Goal: Task Accomplishment & Management: Use online tool/utility

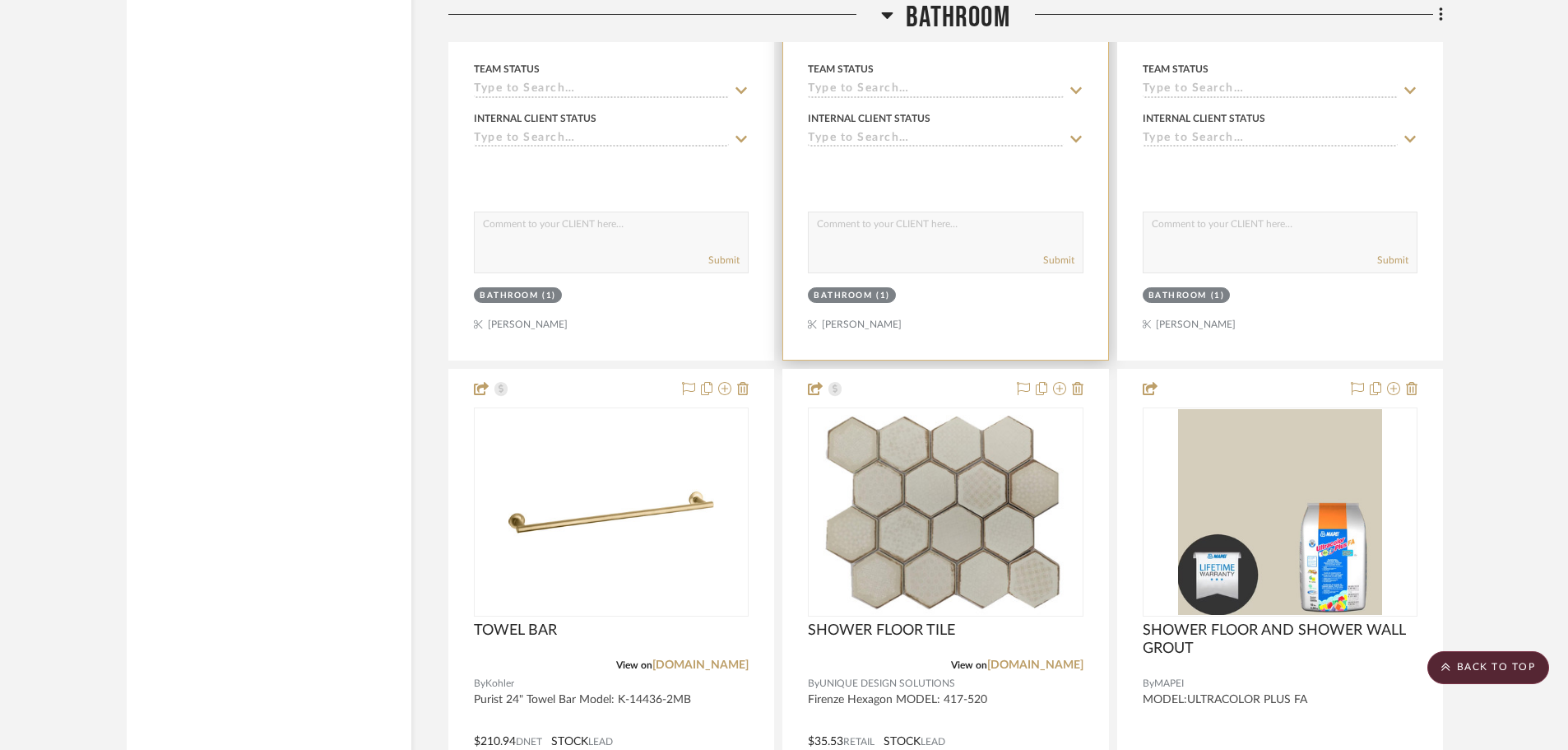
scroll to position [21071, 0]
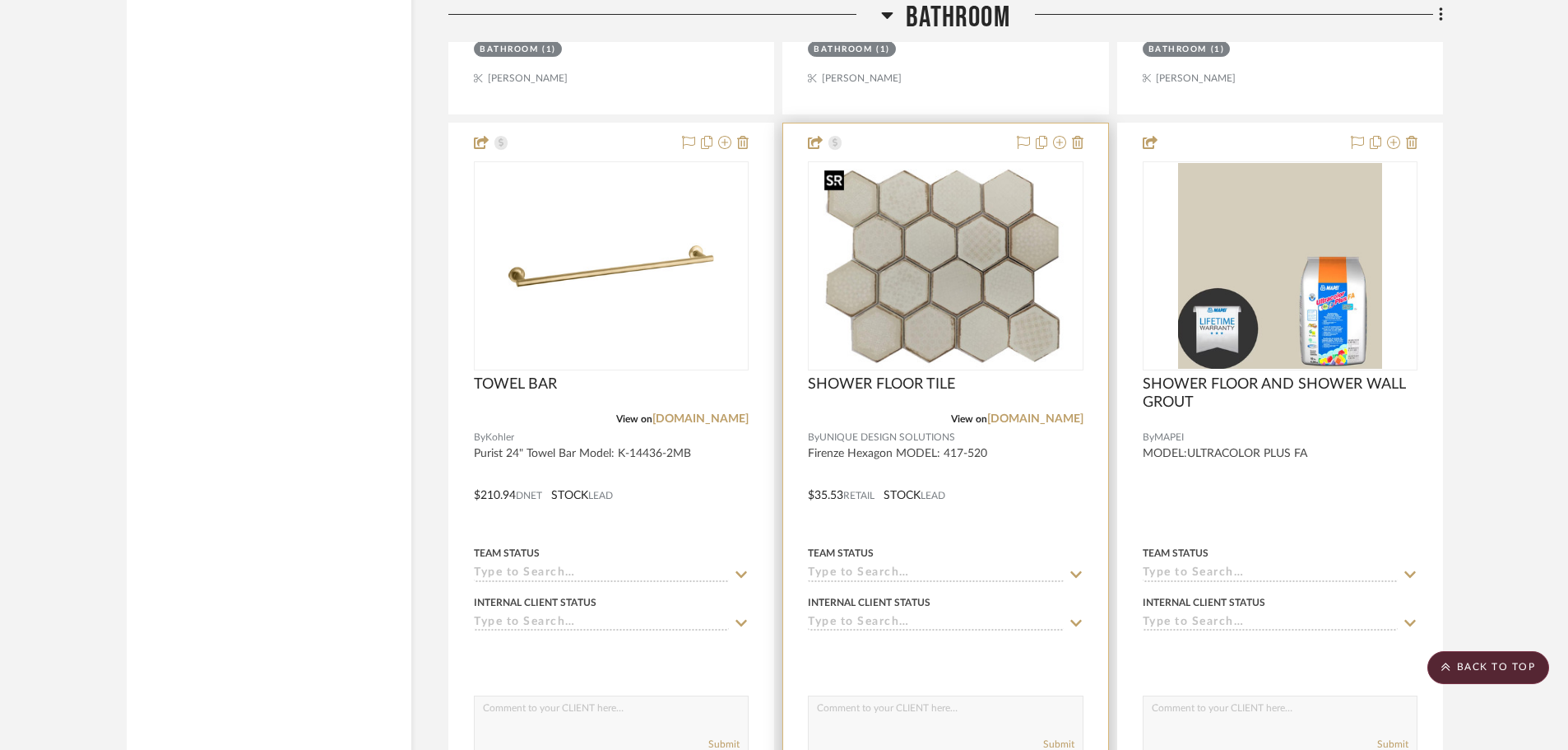
click at [926, 274] on img "0" at bounding box center [945, 266] width 256 height 206
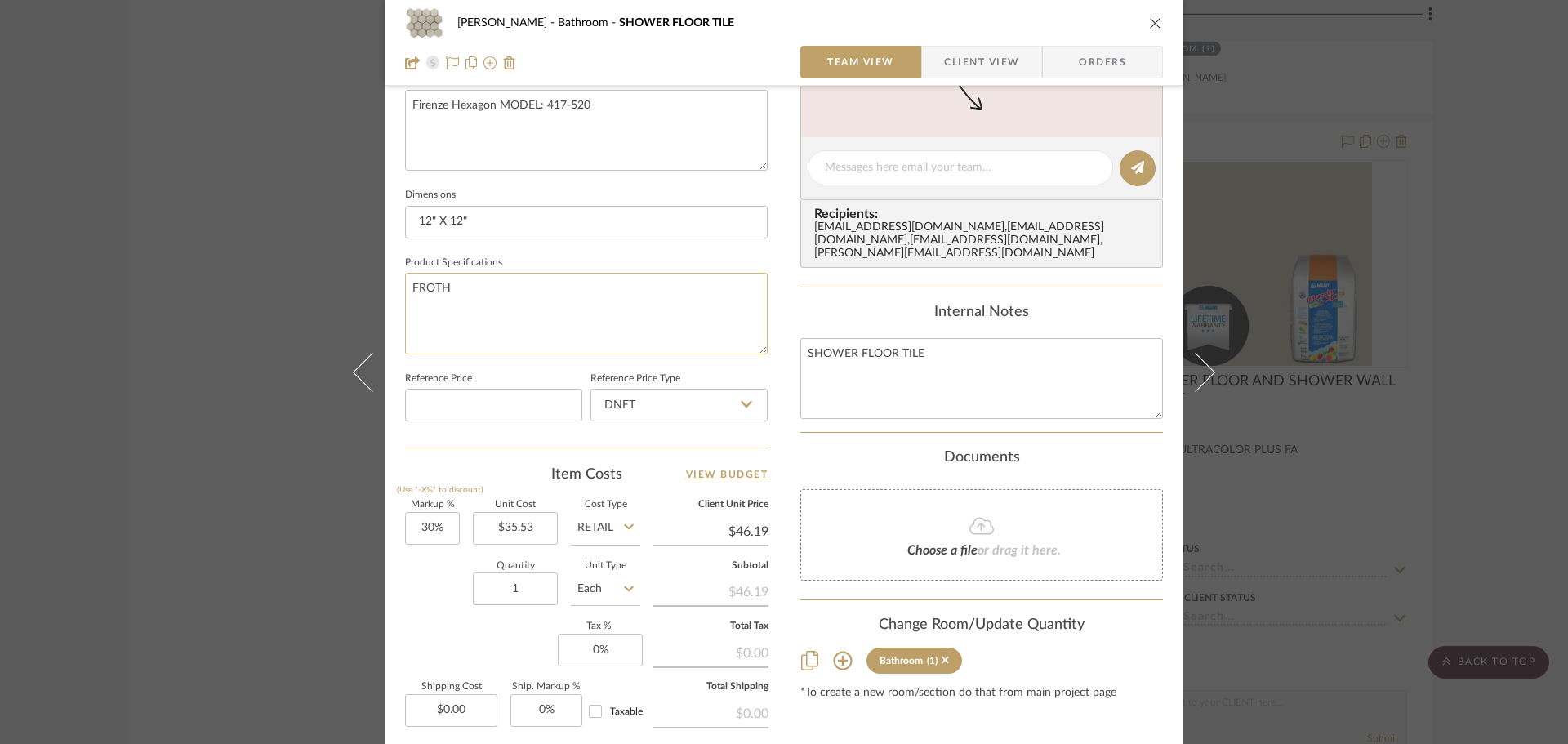
scroll to position [653, 0]
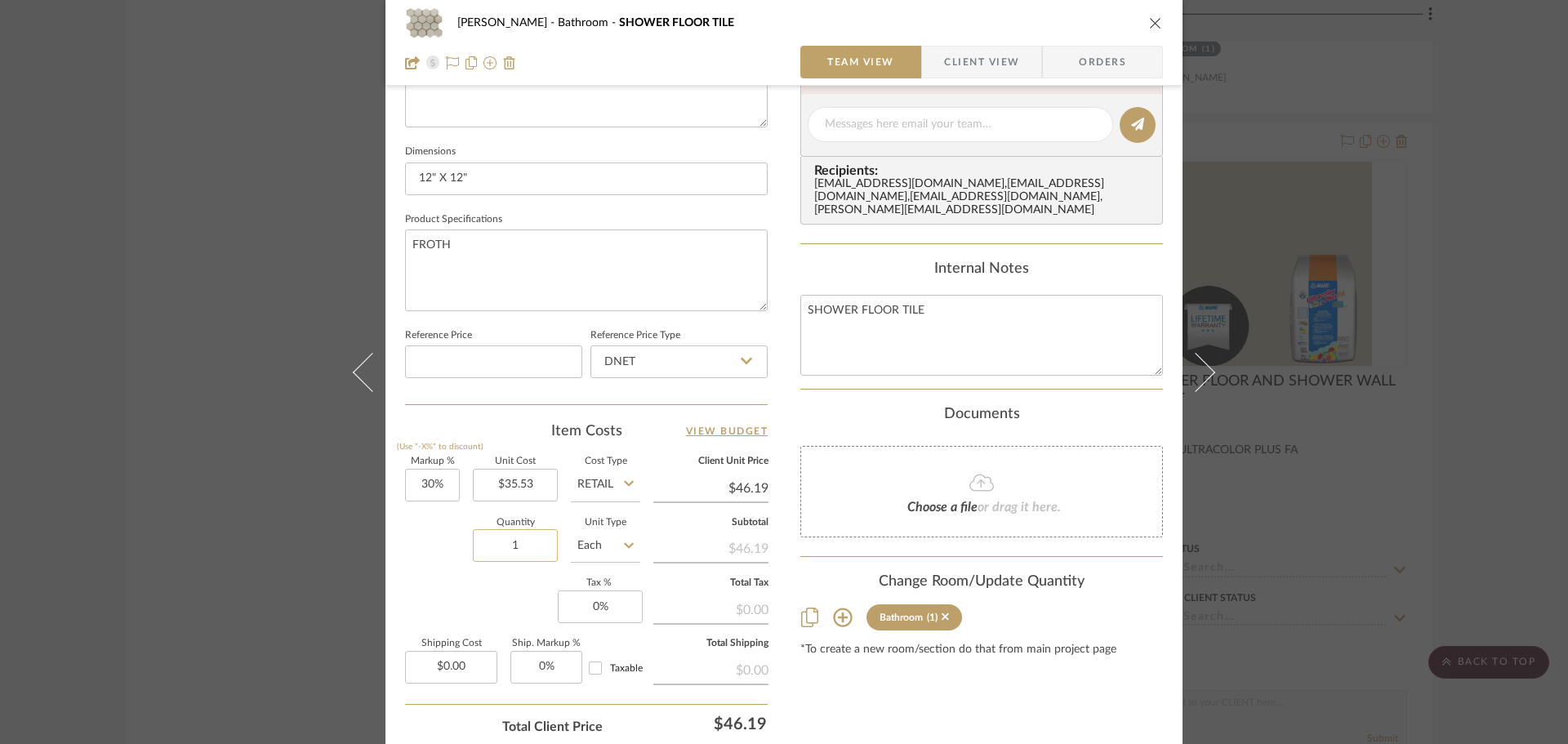
click at [518, 543] on input "1" at bounding box center [515, 545] width 85 height 33
type input "31"
click at [819, 676] on div "Content here copies to Client View - confirm visibility there. Show in Client D…" at bounding box center [982, 129] width 363 height 1344
click at [1148, 29] on button "close" at bounding box center [1156, 23] width 15 height 15
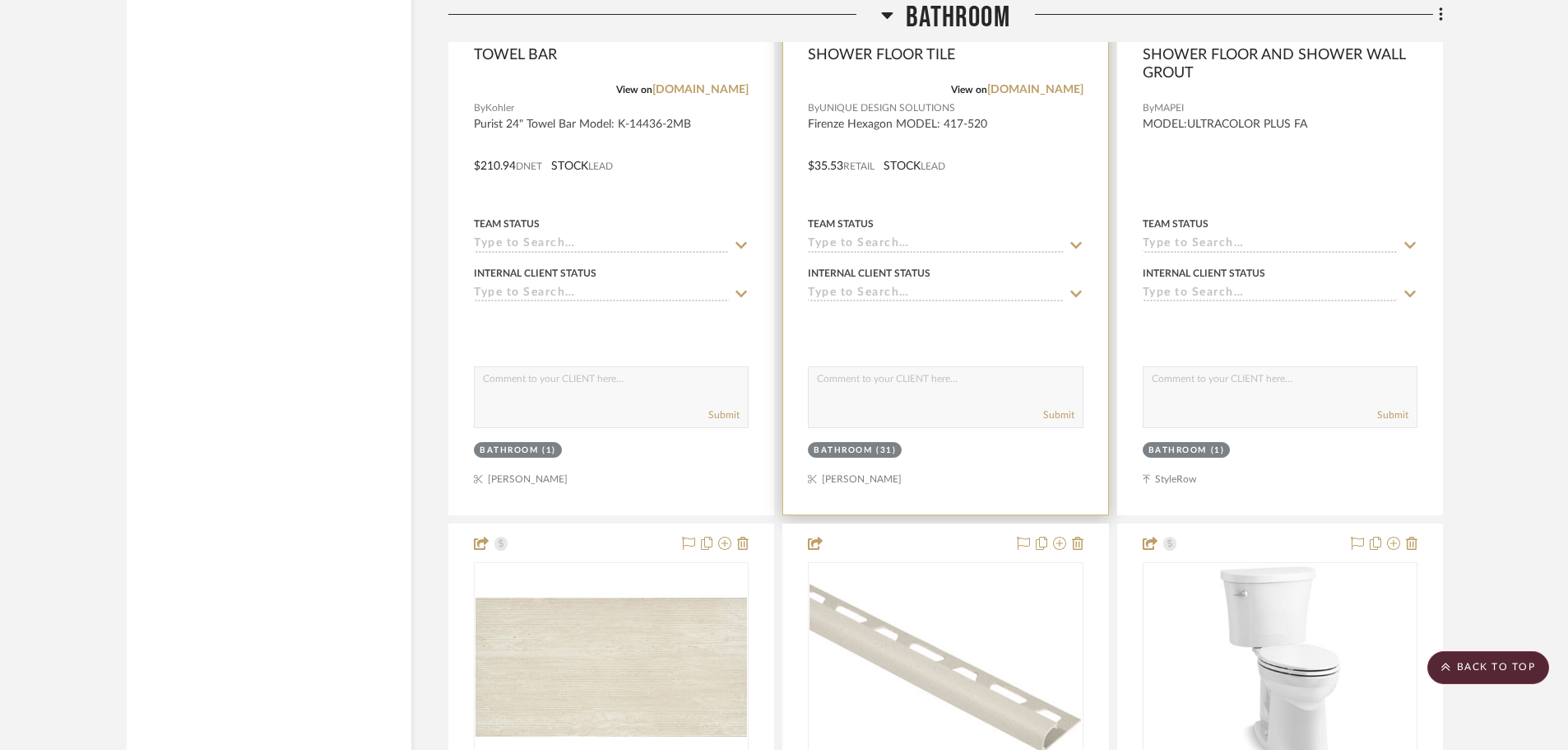
scroll to position [21647, 0]
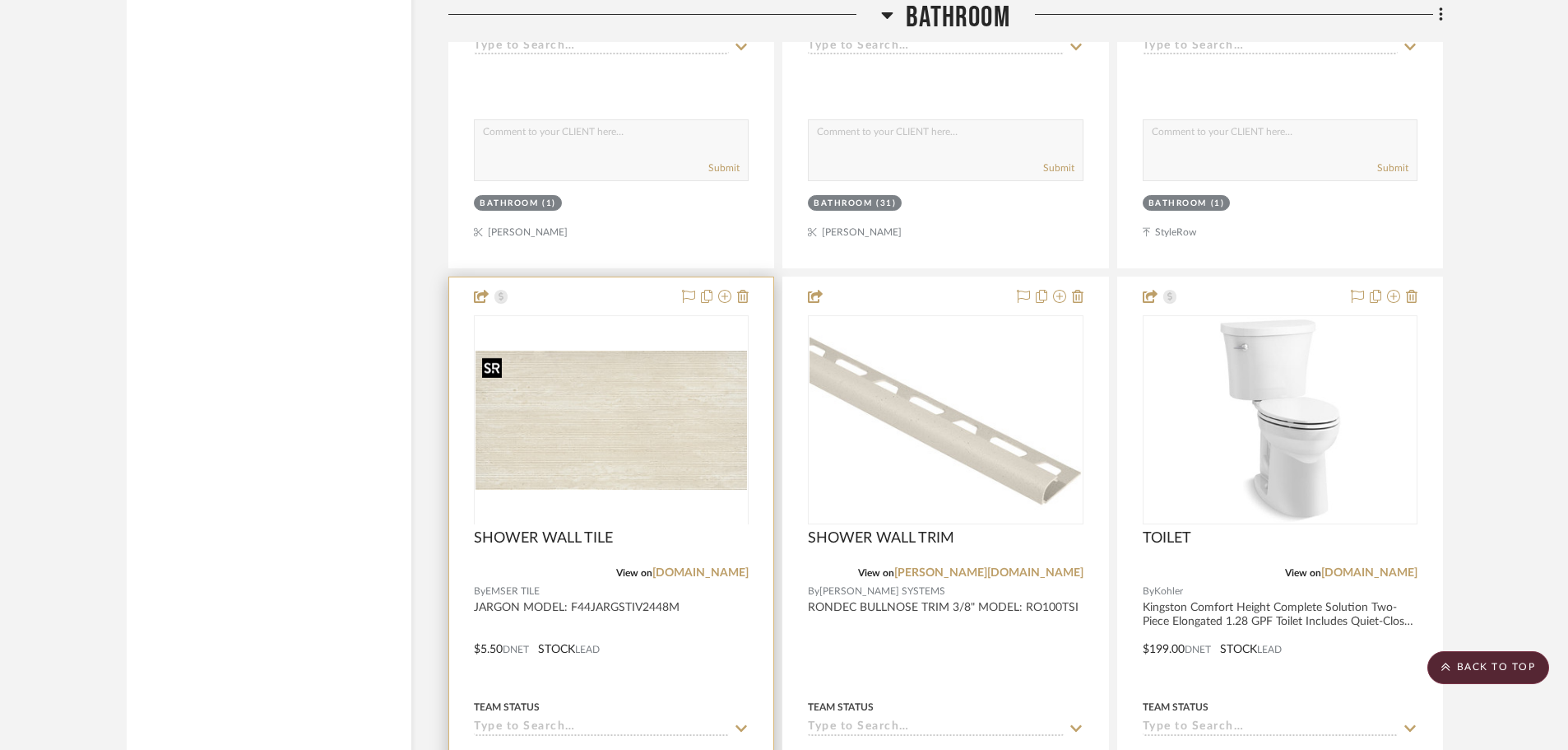
click at [647, 408] on div at bounding box center [611, 523] width 275 height 416
click at [667, 357] on img "0" at bounding box center [612, 419] width 272 height 139
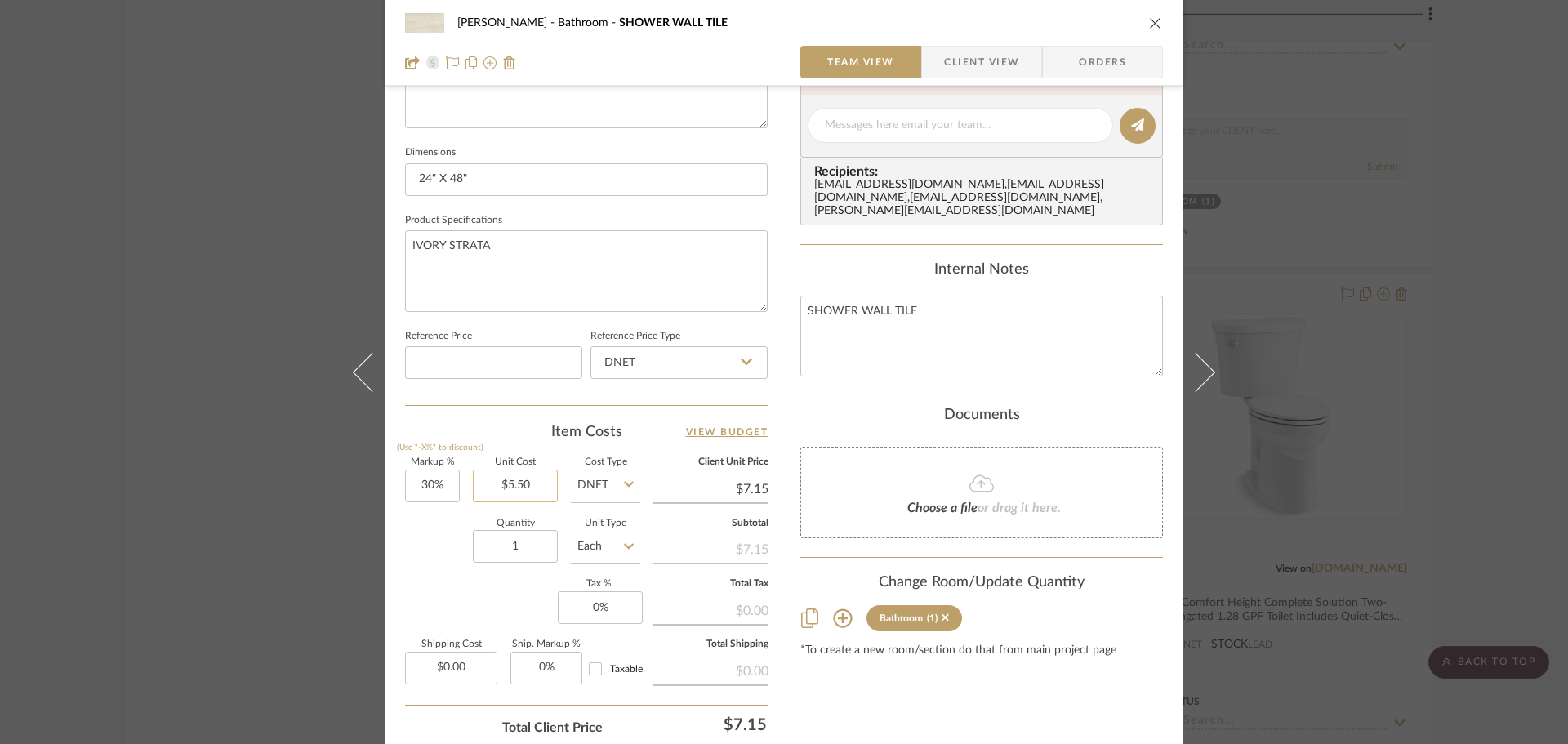
scroll to position [653, 0]
click at [537, 550] on input "1" at bounding box center [515, 545] width 85 height 33
type input "107"
click at [883, 724] on div "Content here copies to Client View - confirm visibility there. Show in Client D…" at bounding box center [982, 129] width 363 height 1344
click at [1149, 24] on icon "close" at bounding box center [1156, 23] width 13 height 13
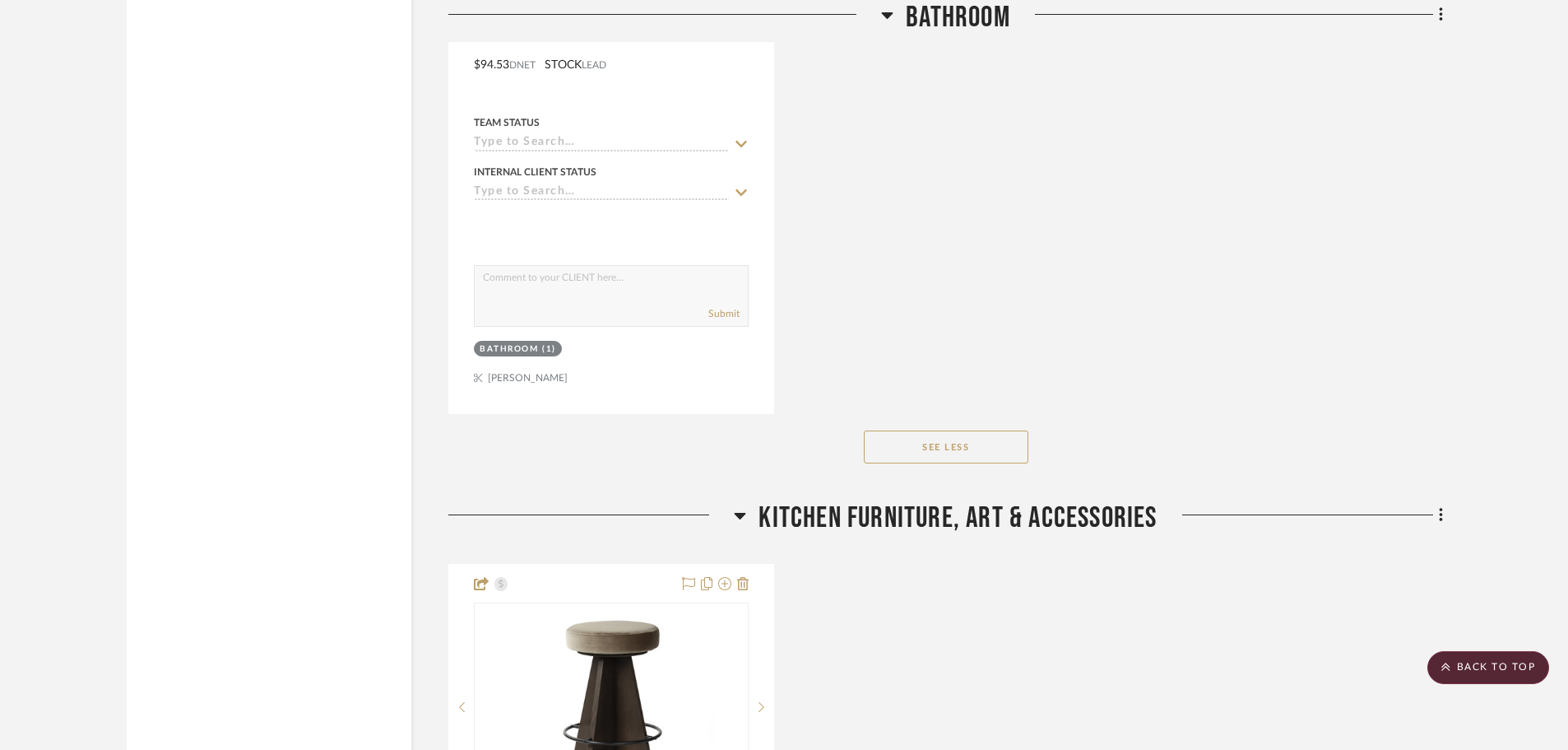
scroll to position [23788, 0]
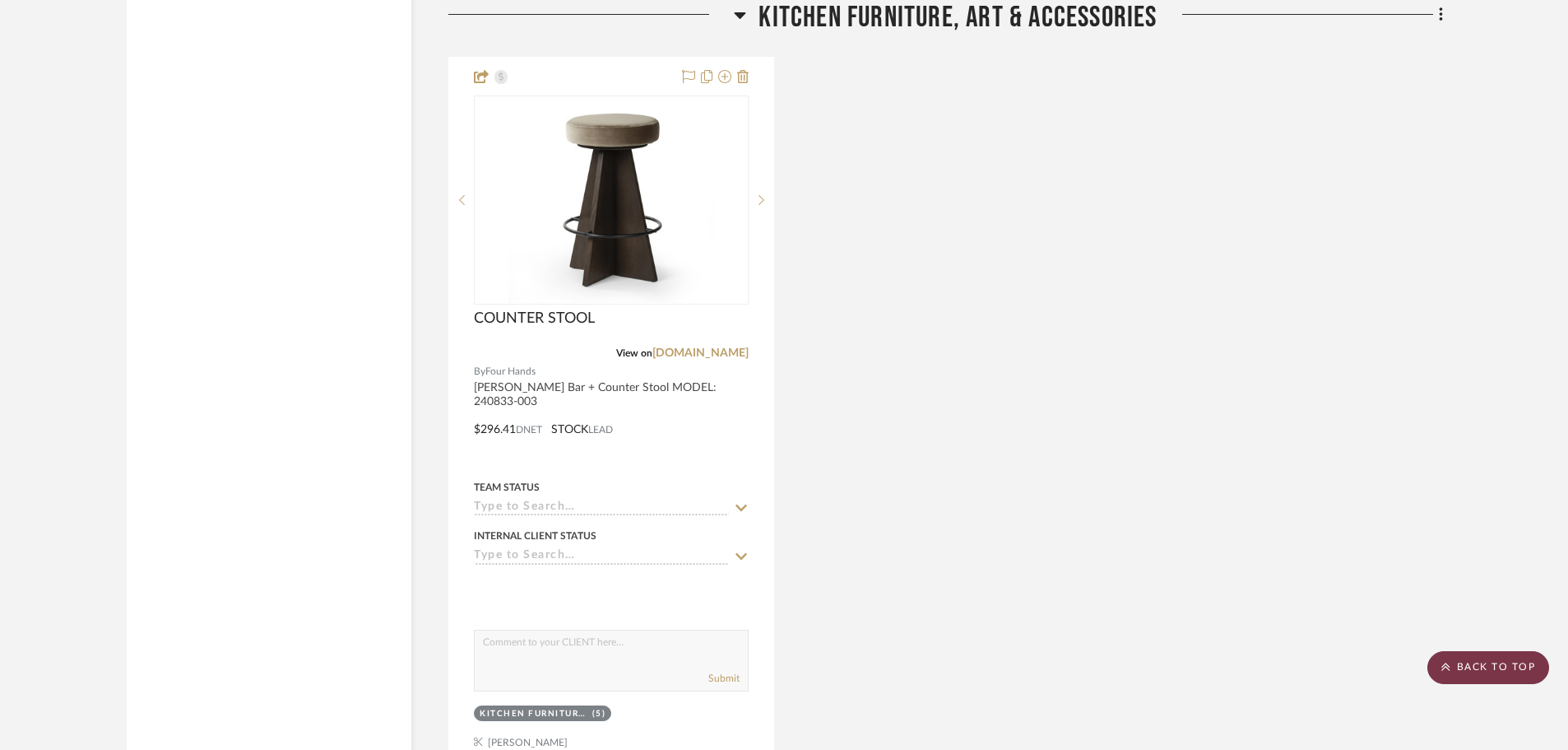
click at [1501, 670] on scroll-to-top-button "BACK TO TOP" at bounding box center [1488, 667] width 122 height 33
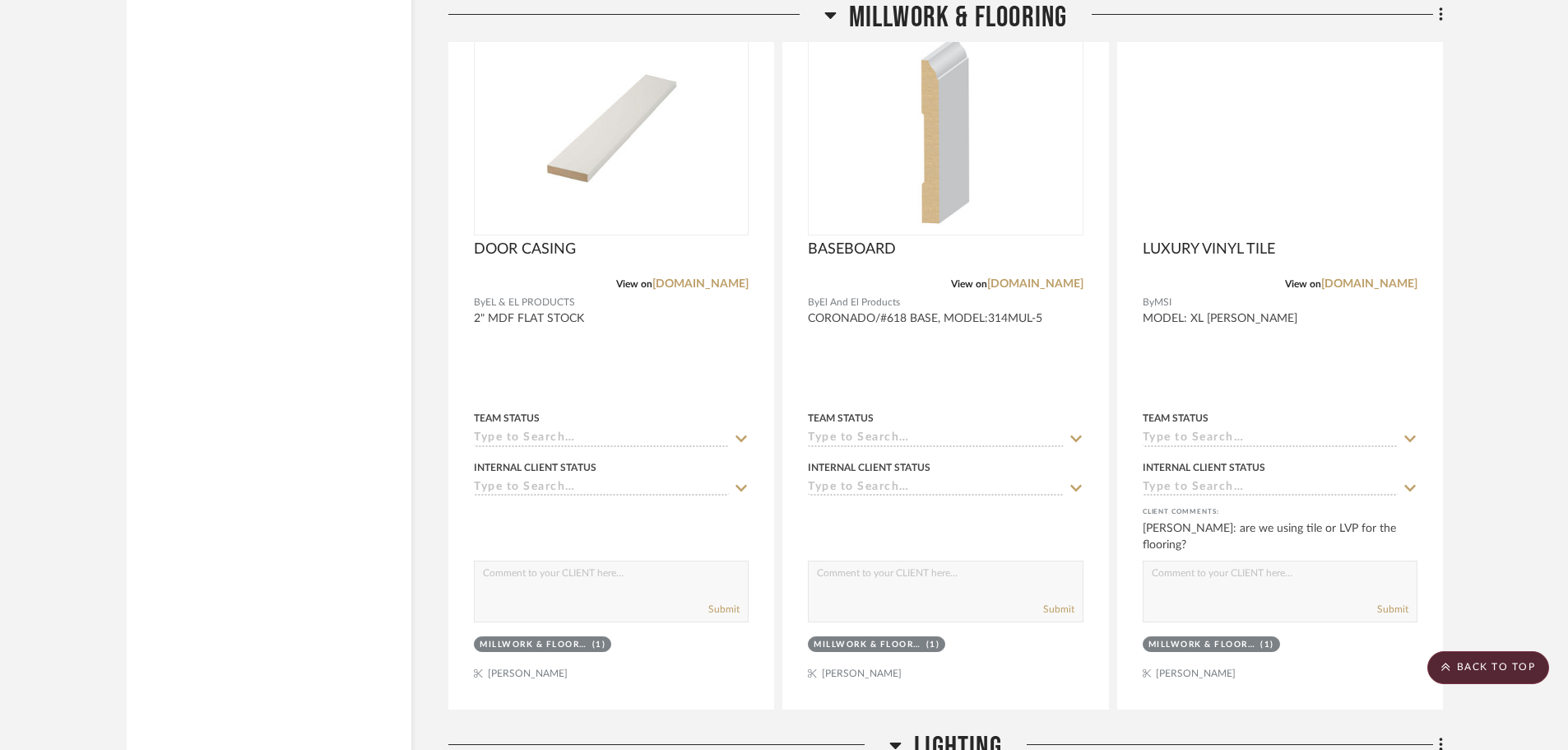
scroll to position [4142, 0]
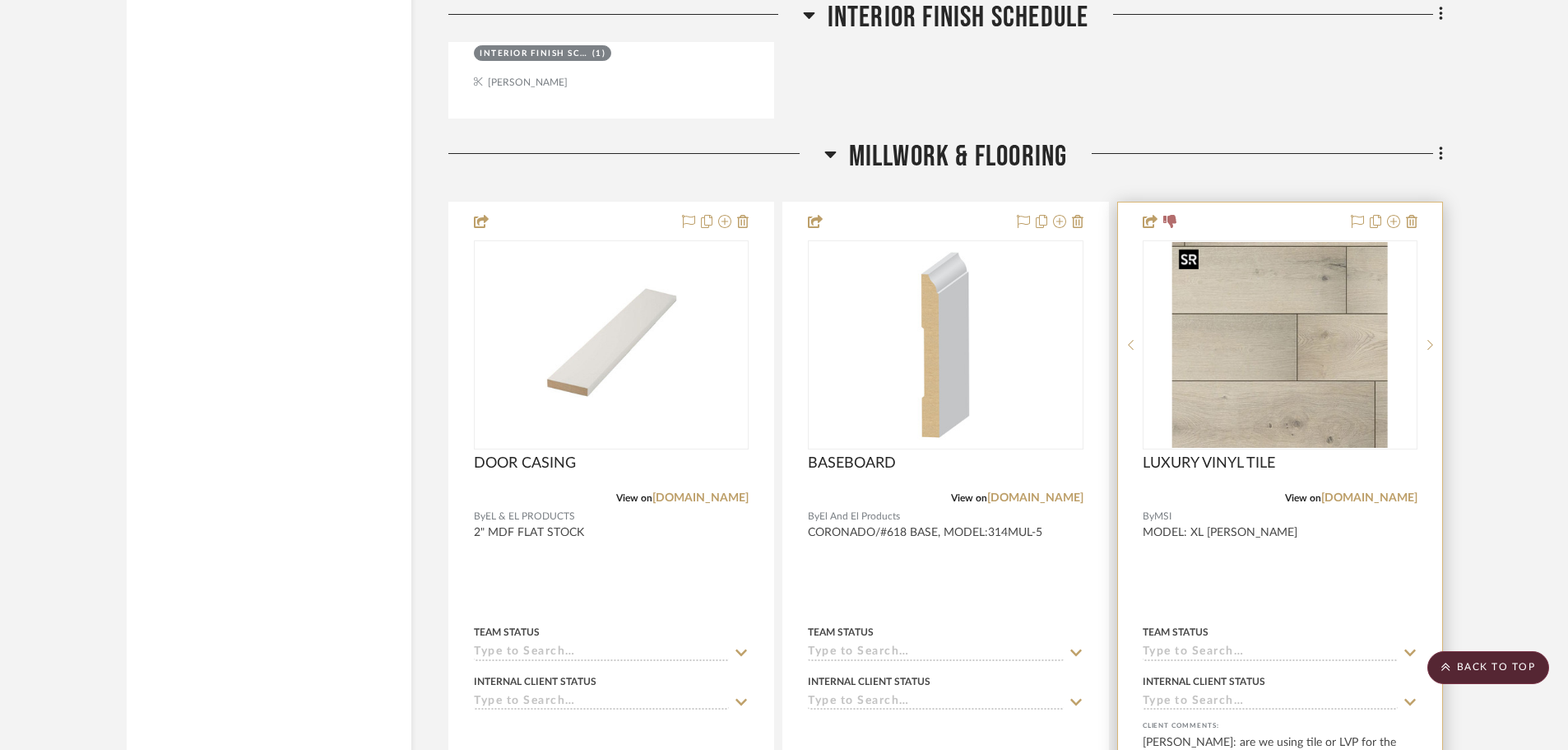
click at [0, 0] on img at bounding box center [0, 0] width 0 height 0
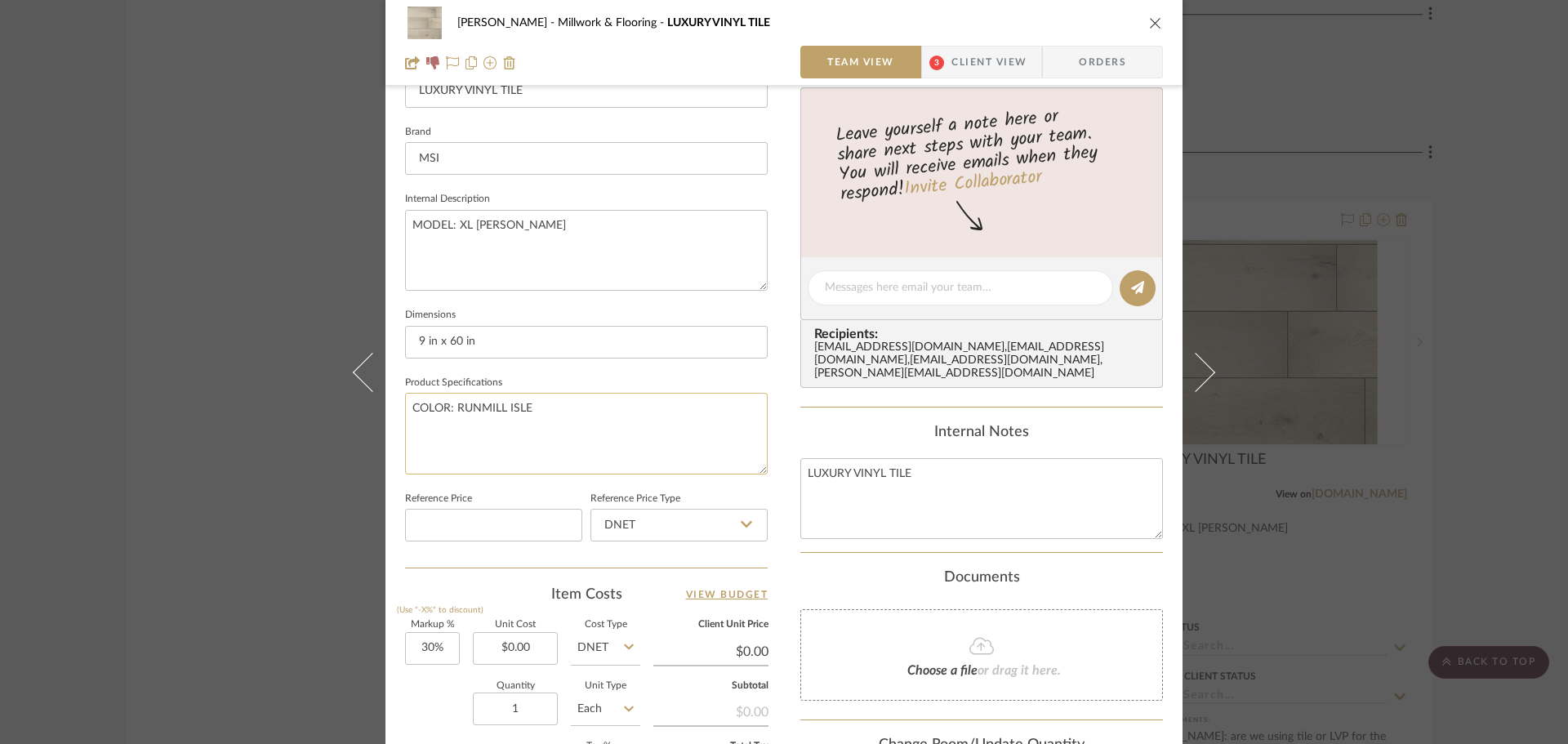
scroll to position [653, 0]
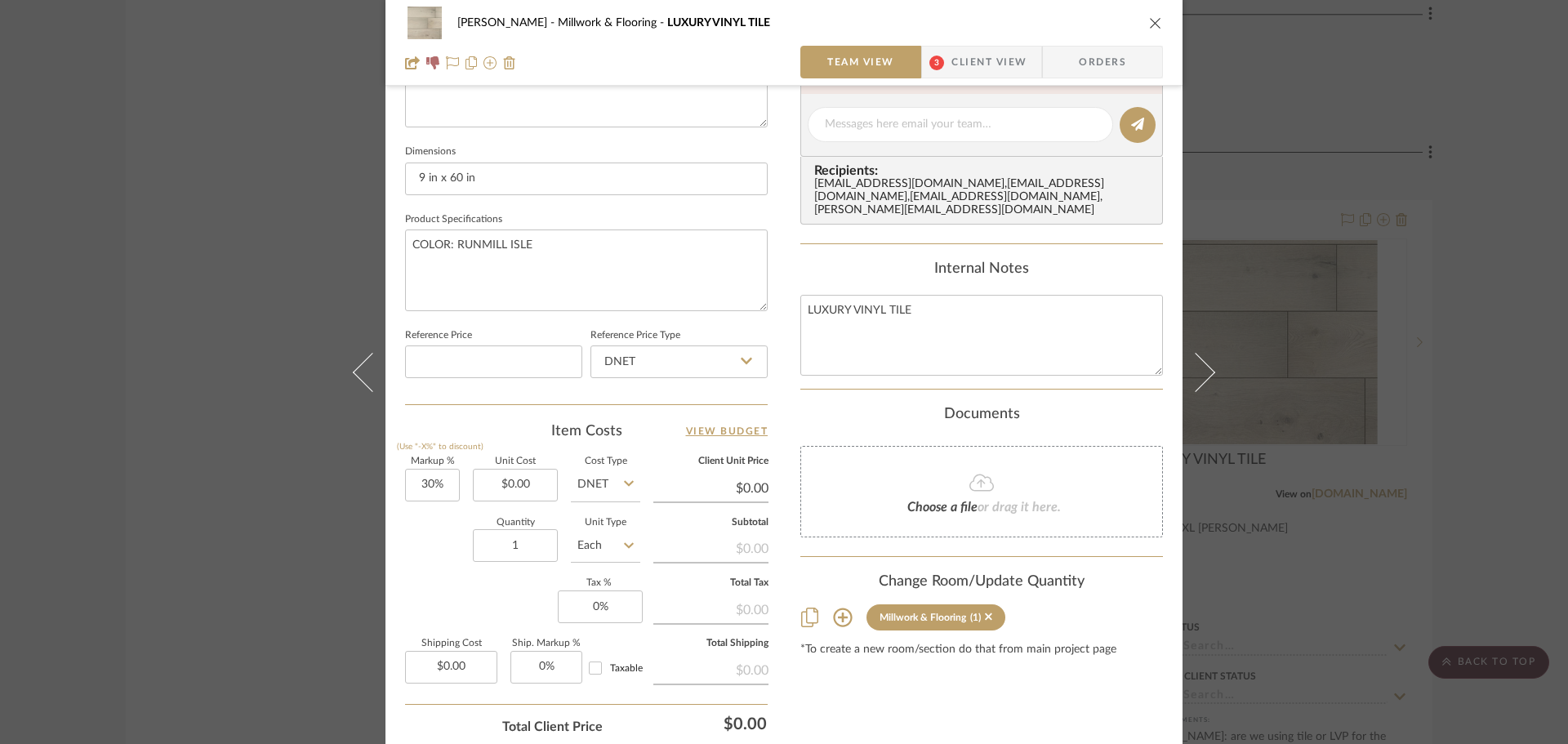
click at [1149, 25] on icon "close" at bounding box center [1156, 23] width 13 height 13
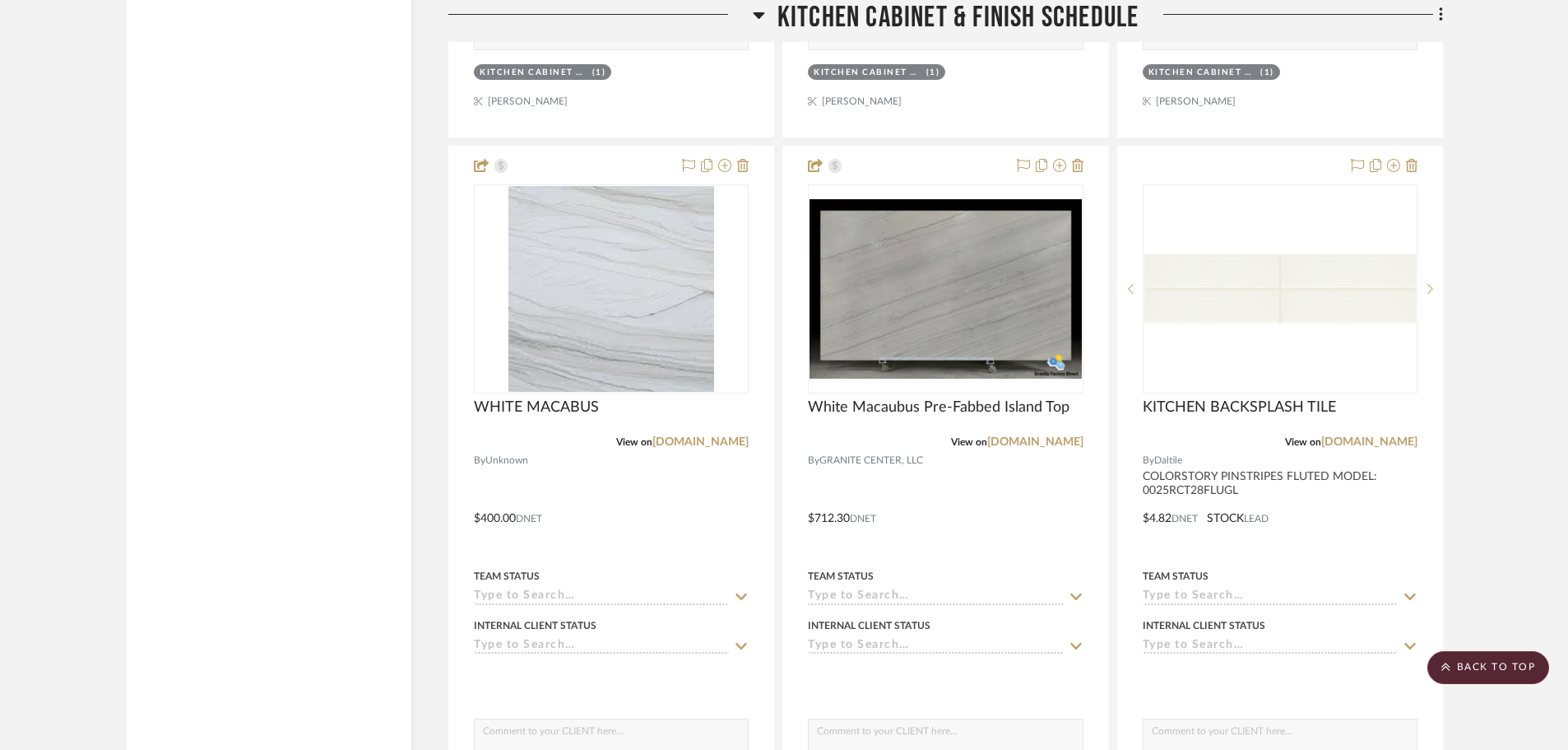
scroll to position [14925, 0]
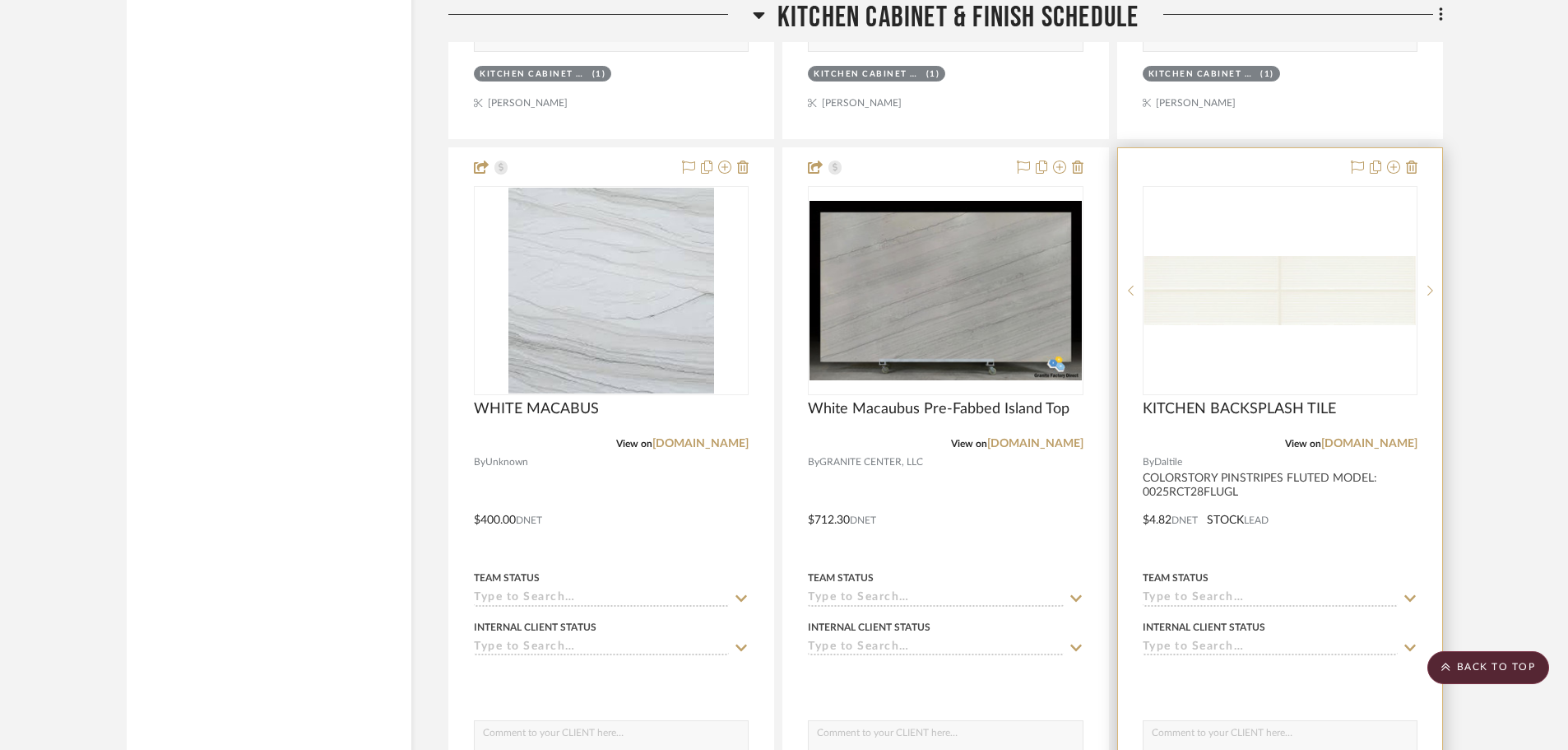
click at [1294, 324] on div at bounding box center [1280, 290] width 275 height 209
click at [1326, 366] on div "0" at bounding box center [1280, 290] width 273 height 208
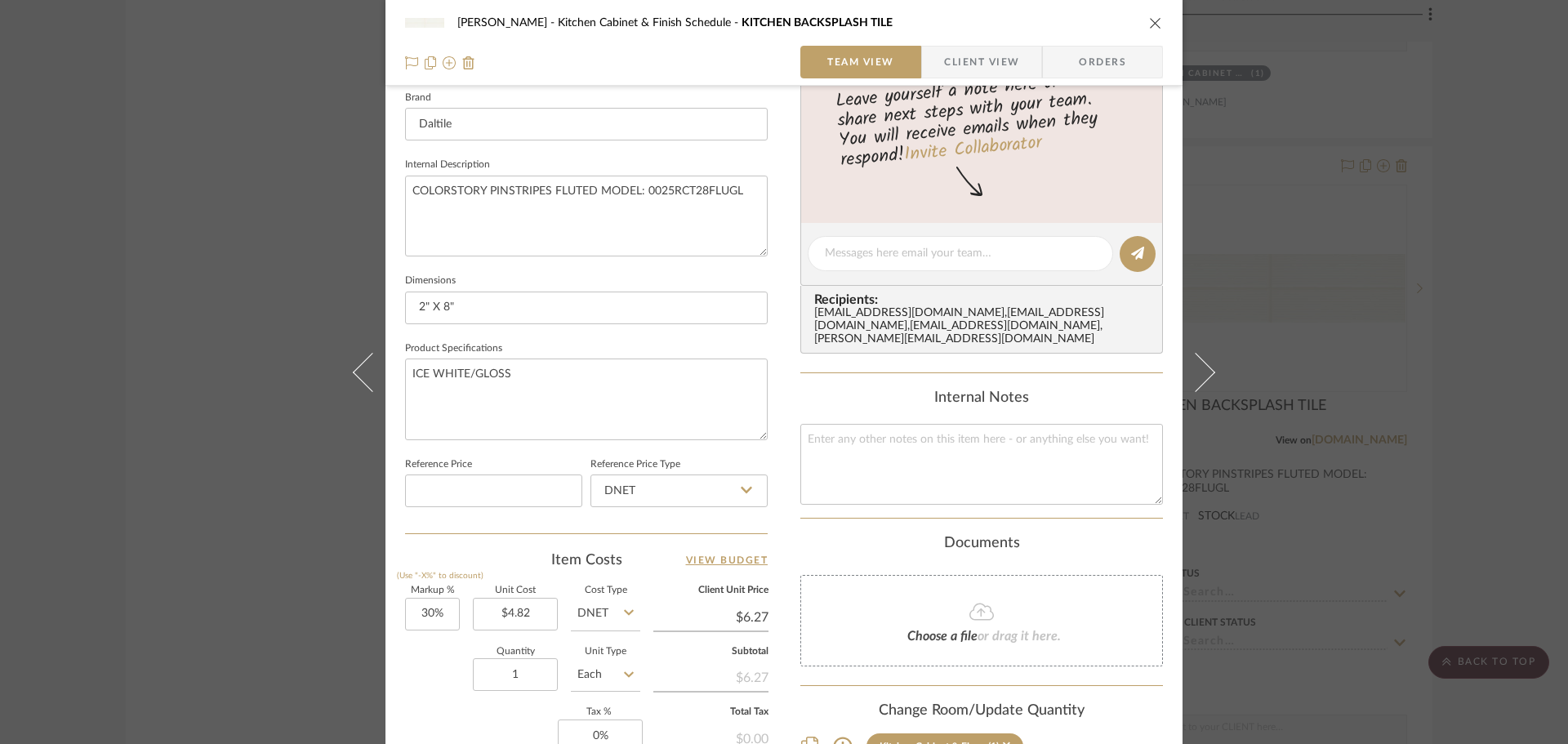
scroll to position [653, 0]
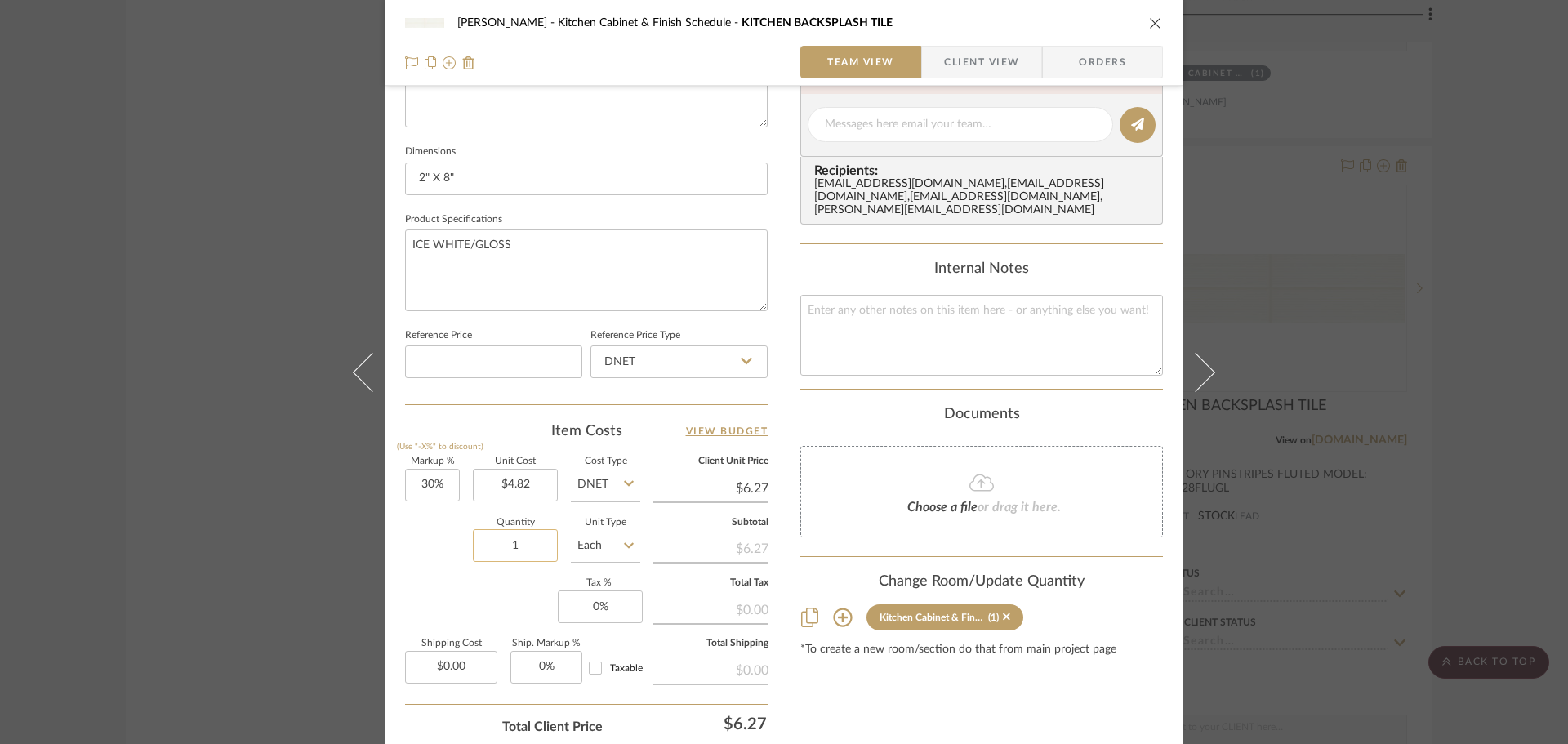
click at [522, 551] on input "1" at bounding box center [515, 545] width 85 height 33
type input "38"
click at [861, 712] on div "Content here copies to Client View - confirm visibility there. Show in Client D…" at bounding box center [982, 129] width 363 height 1344
click at [1147, 15] on div "[PERSON_NAME] Kitchen Cabinet & Finish Schedule KITCHEN BACKSPLASH TILE" at bounding box center [784, 23] width 758 height 33
click at [1149, 25] on icon "close" at bounding box center [1156, 23] width 13 height 13
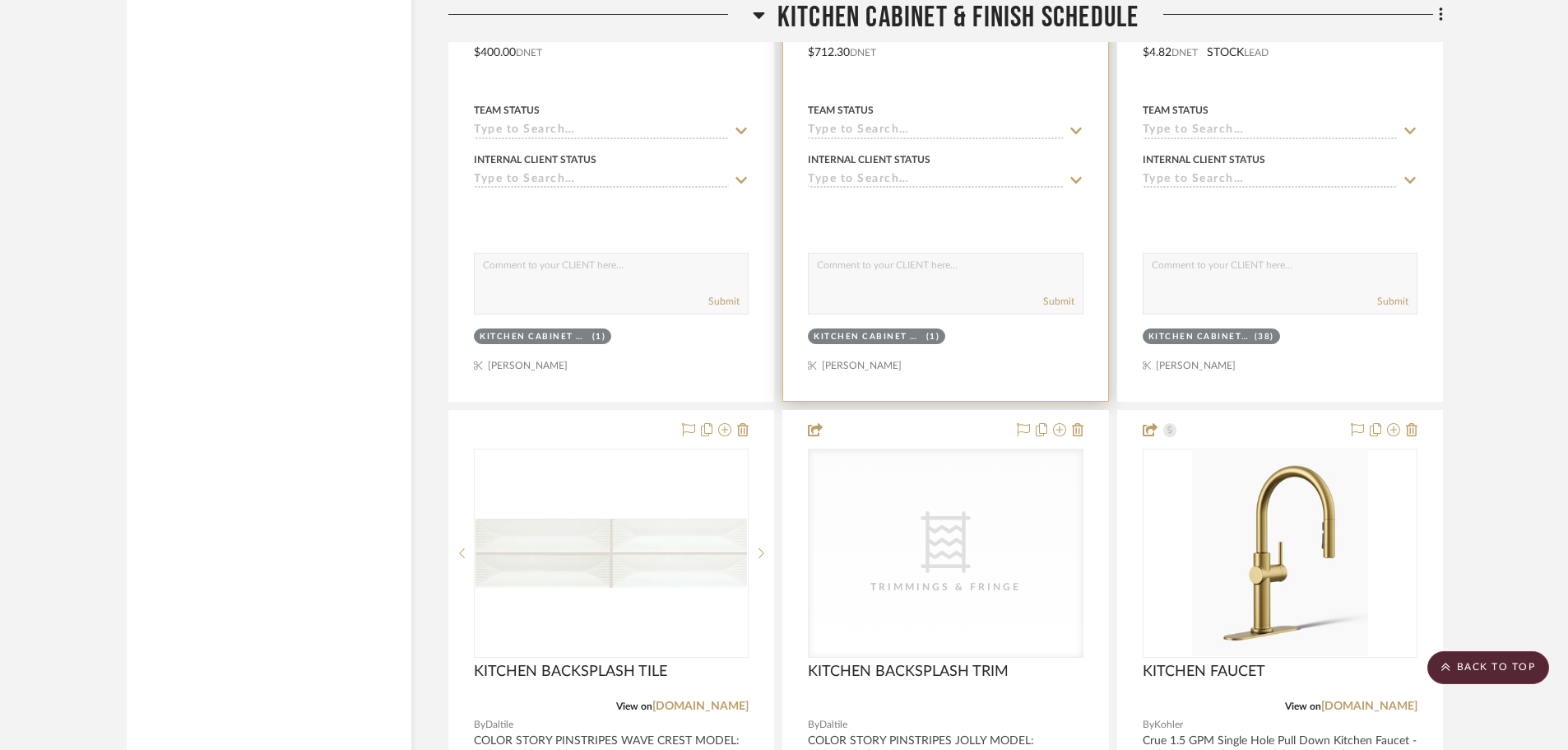
scroll to position [15418, 0]
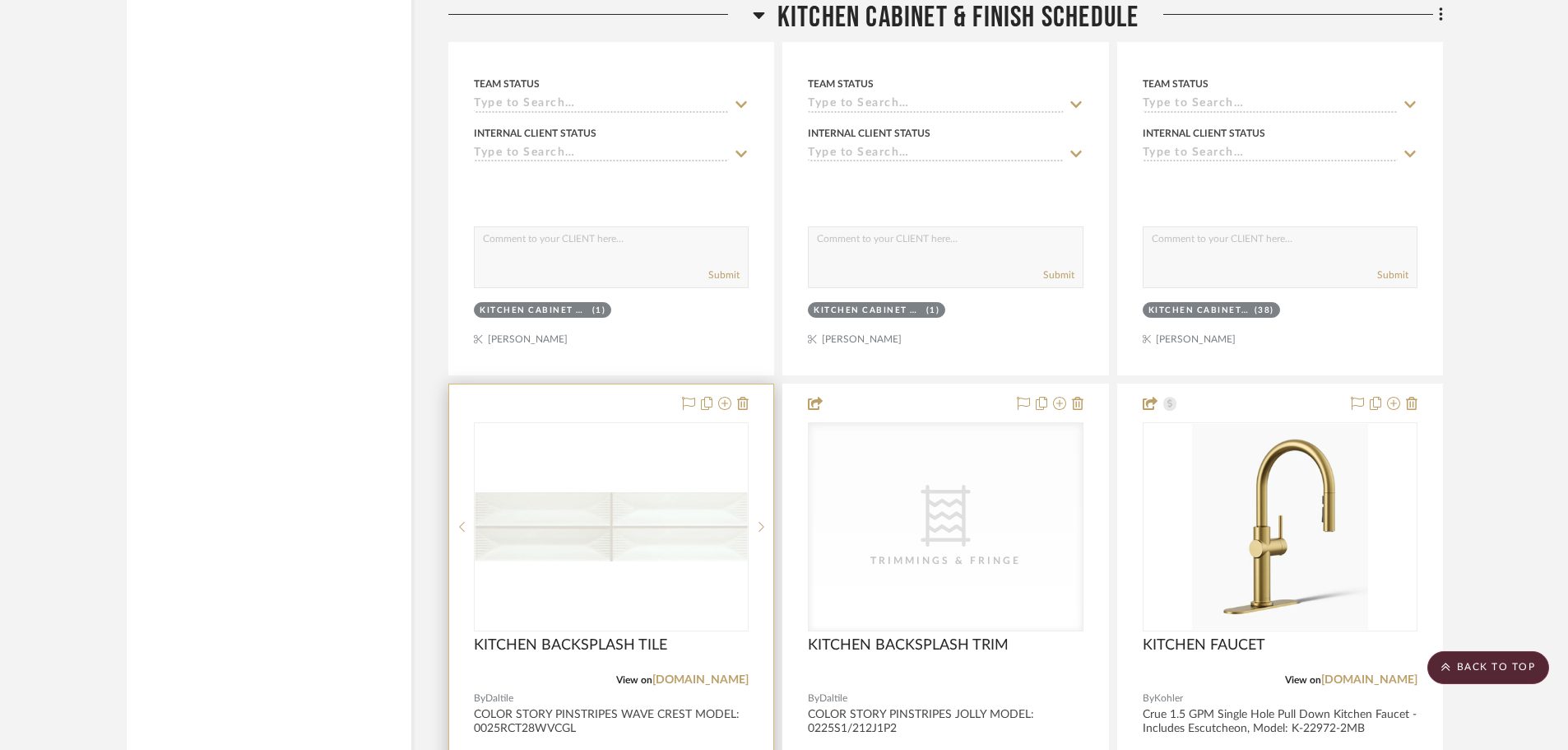
click at [574, 428] on div "0" at bounding box center [611, 527] width 273 height 208
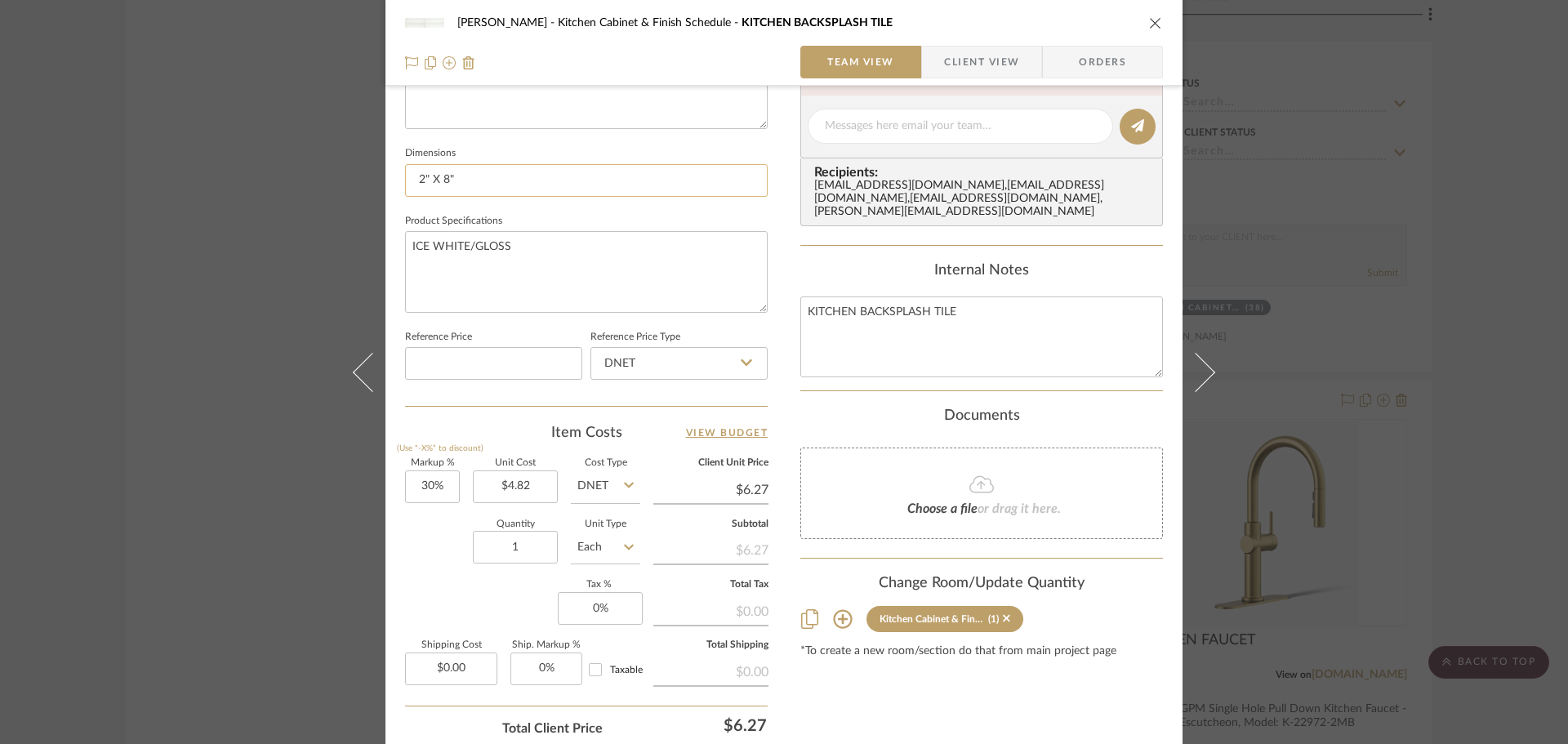
scroll to position [653, 0]
click at [522, 551] on input "1" at bounding box center [515, 545] width 85 height 33
type input "11"
click at [624, 543] on icon at bounding box center [628, 545] width 10 height 13
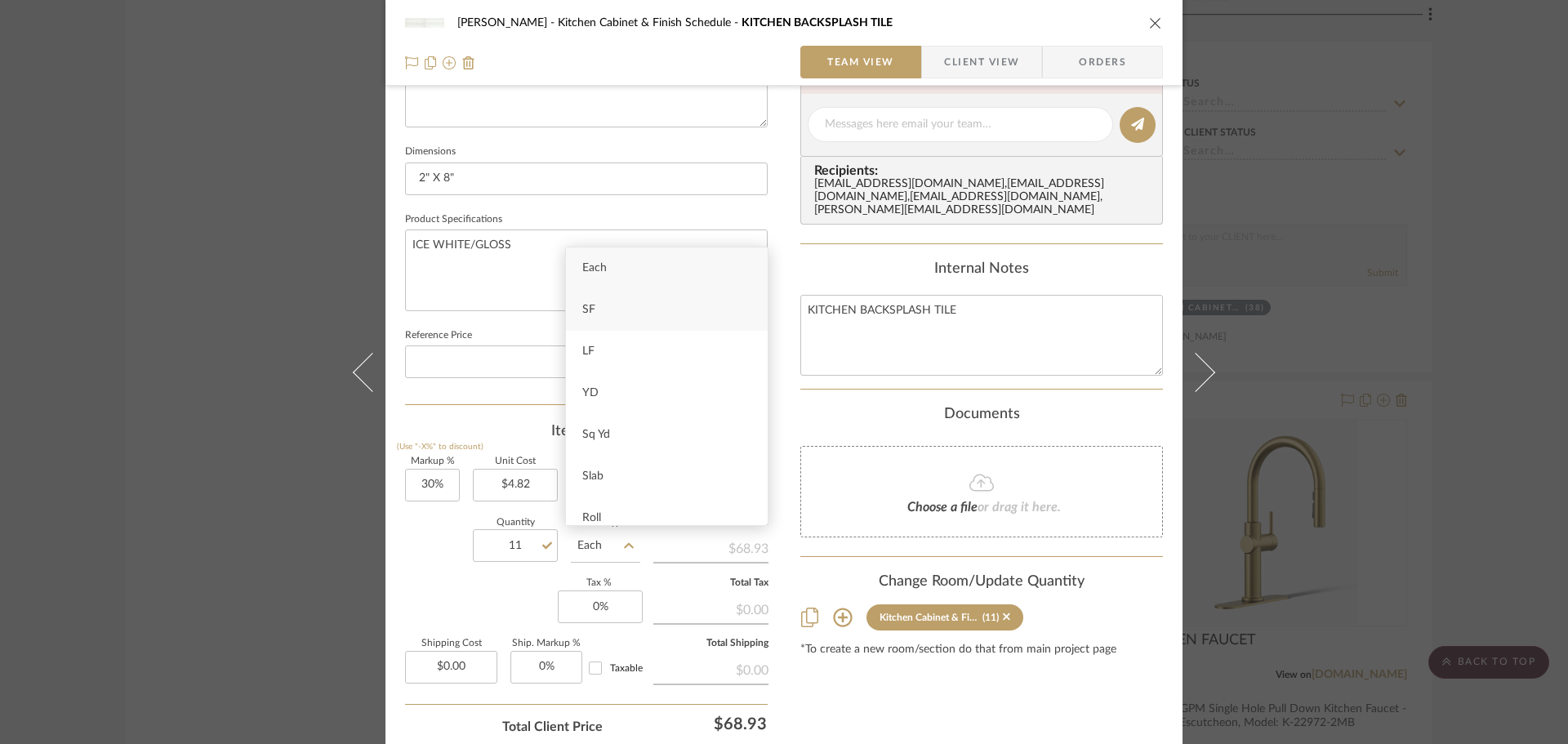
click at [583, 303] on div "SF" at bounding box center [667, 310] width 202 height 42
type input "SF"
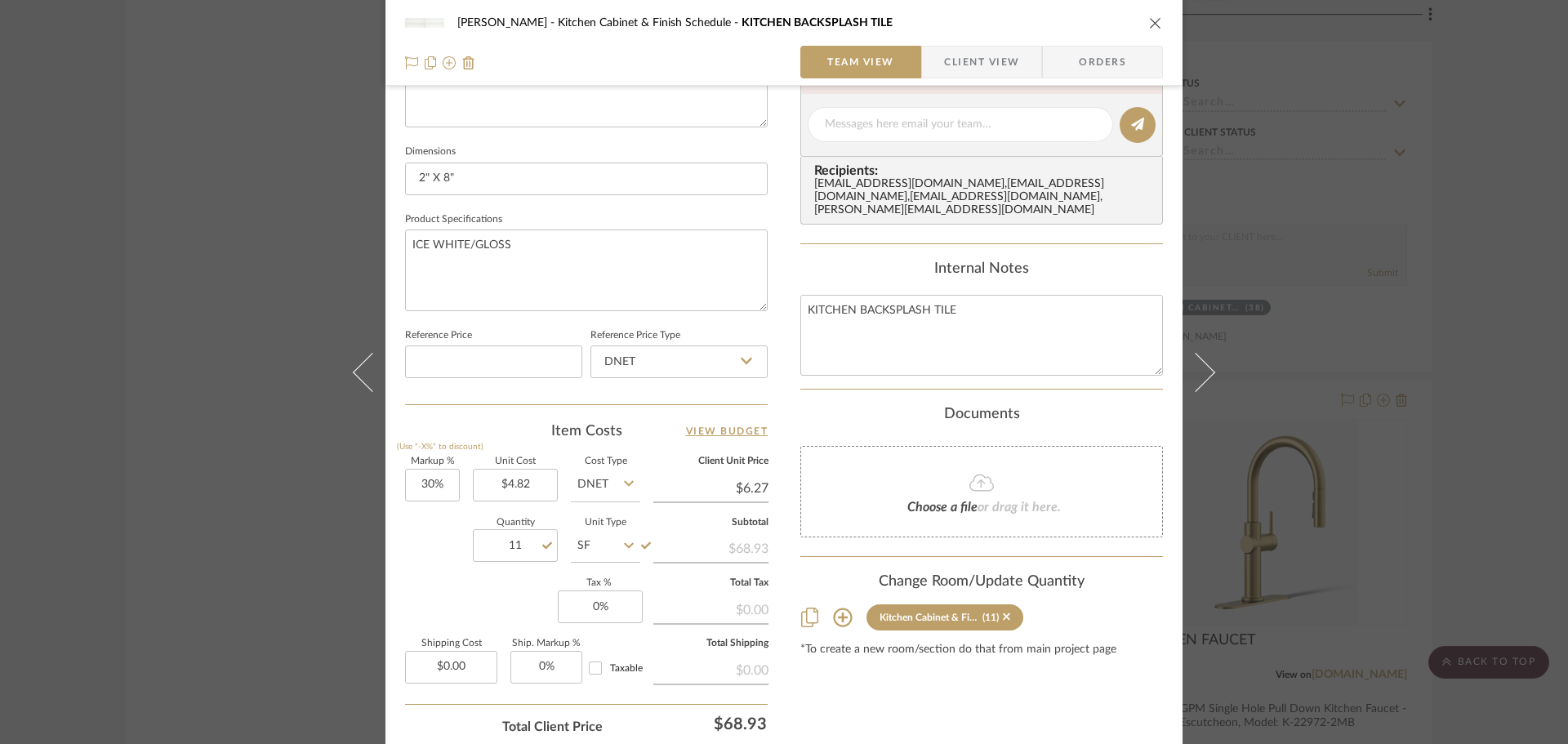
click at [829, 677] on div "Content here copies to Client View - confirm visibility there. Show in Client D…" at bounding box center [982, 129] width 363 height 1344
click at [1154, 24] on icon "close" at bounding box center [1156, 23] width 13 height 13
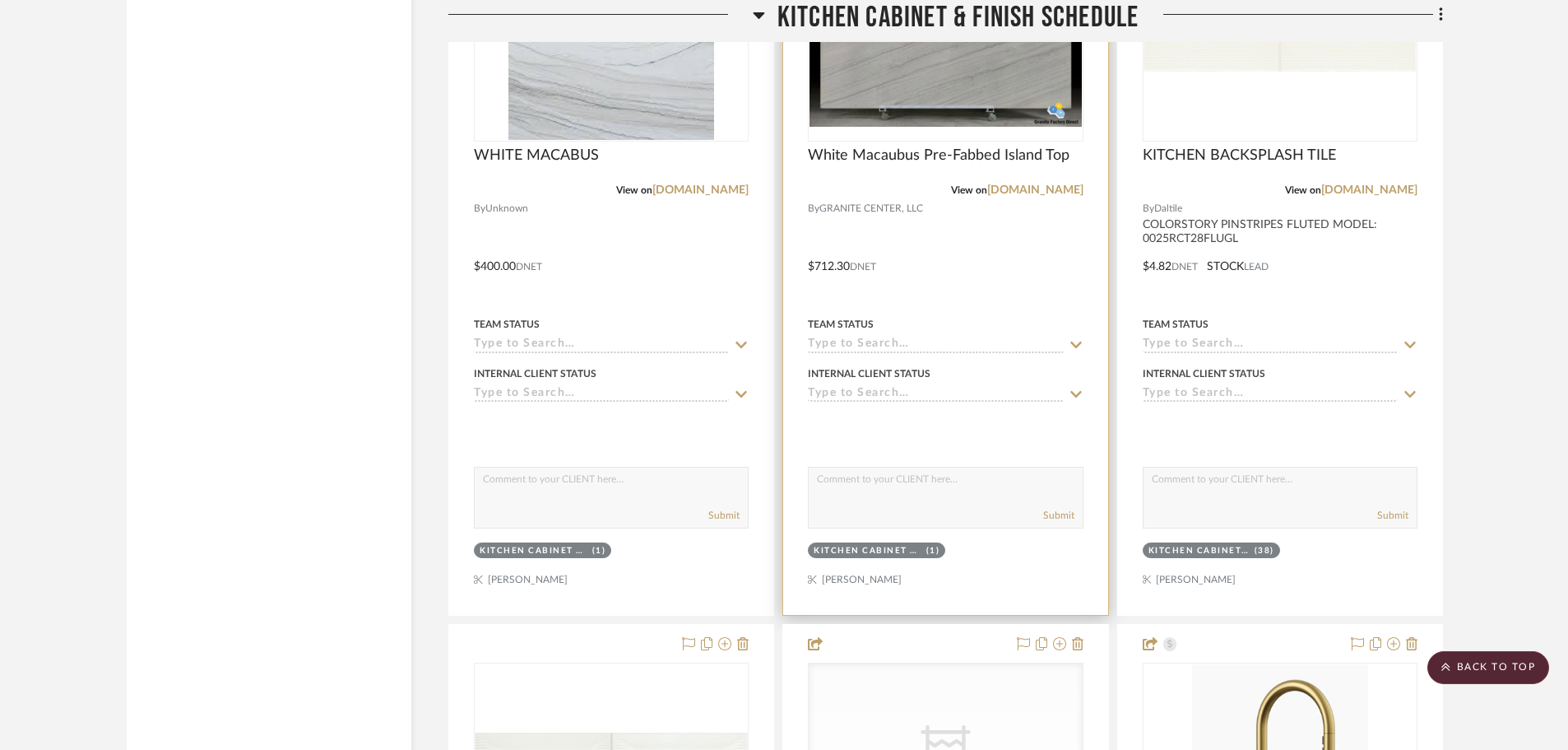
scroll to position [15171, 0]
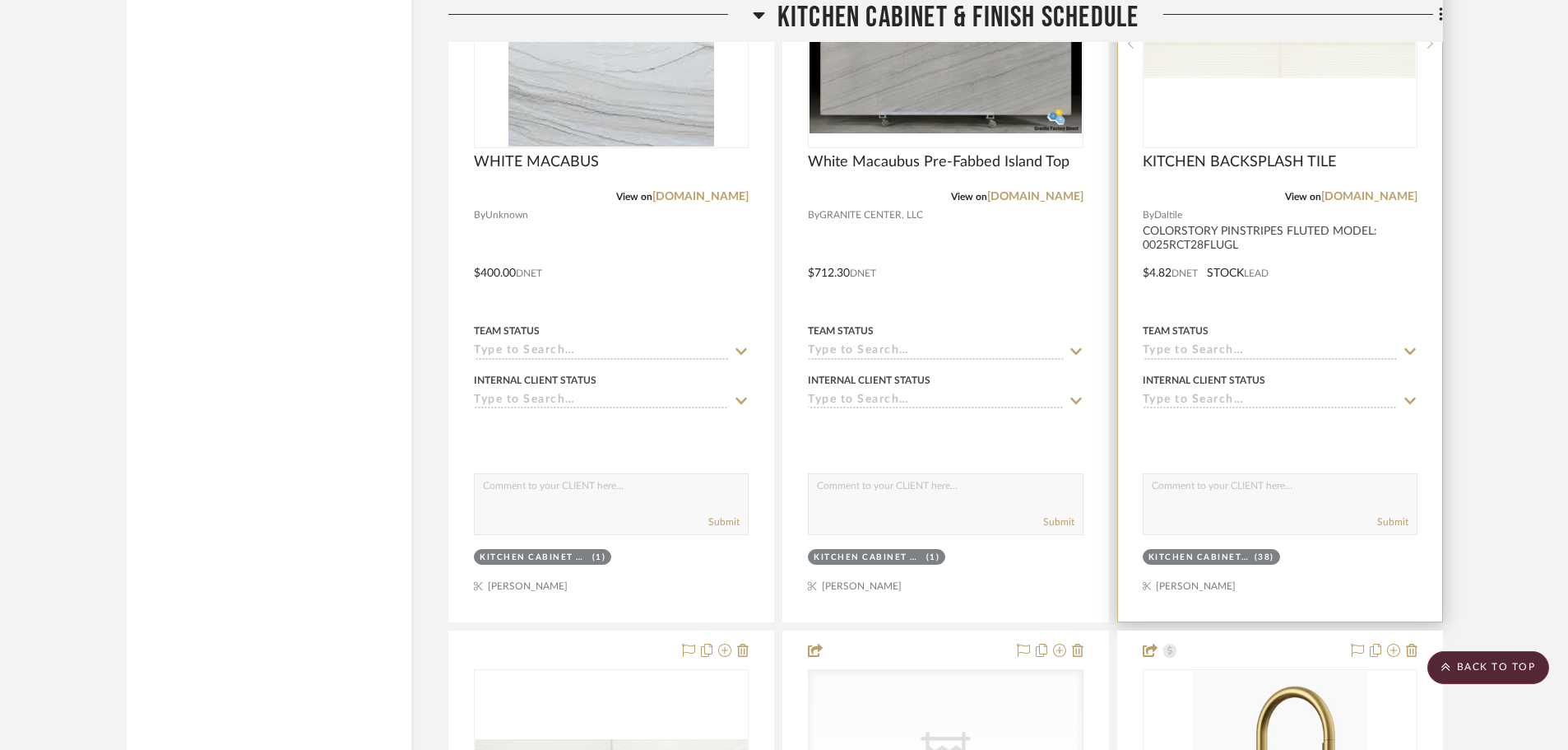
click at [1324, 81] on div "0" at bounding box center [1280, 44] width 273 height 208
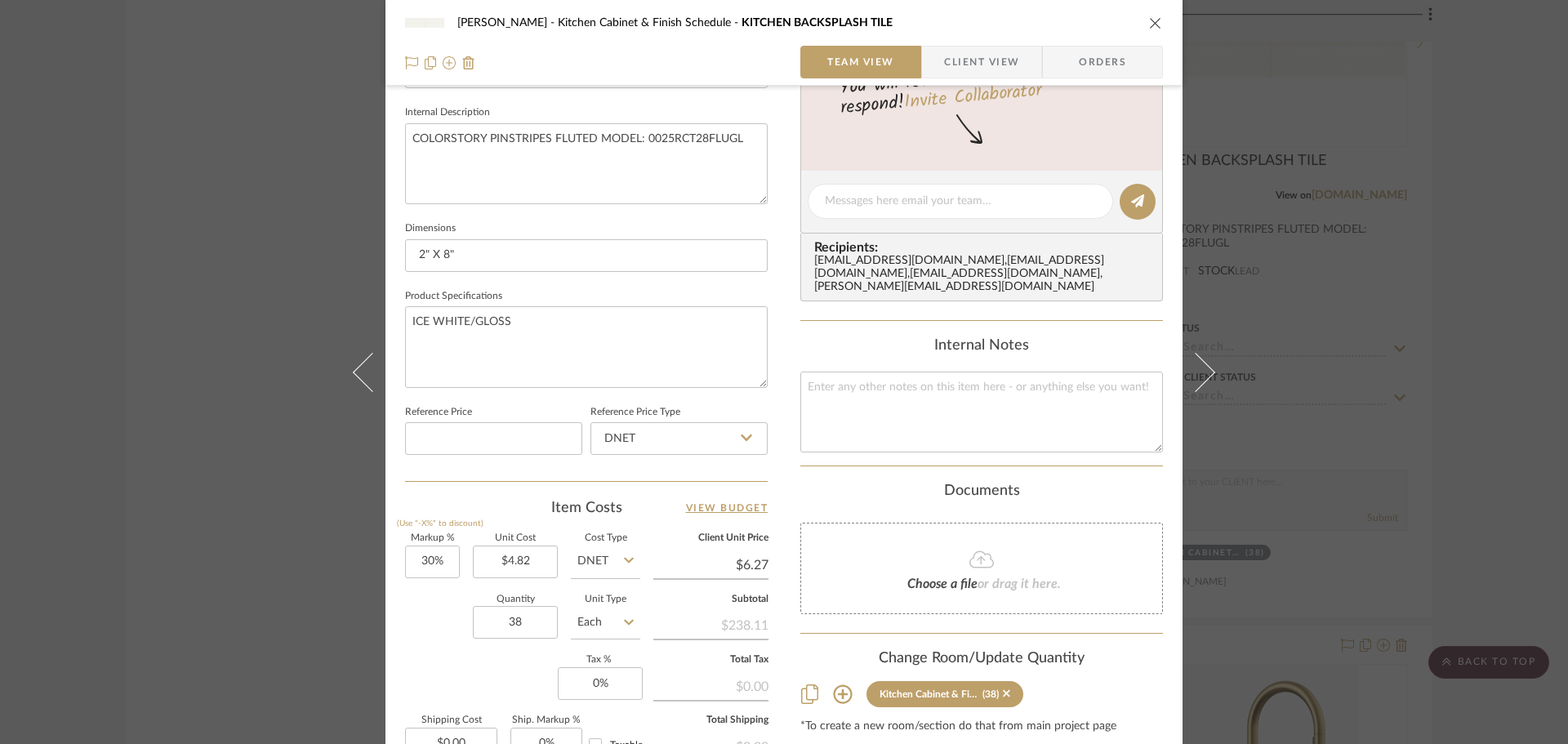
scroll to position [777, 0]
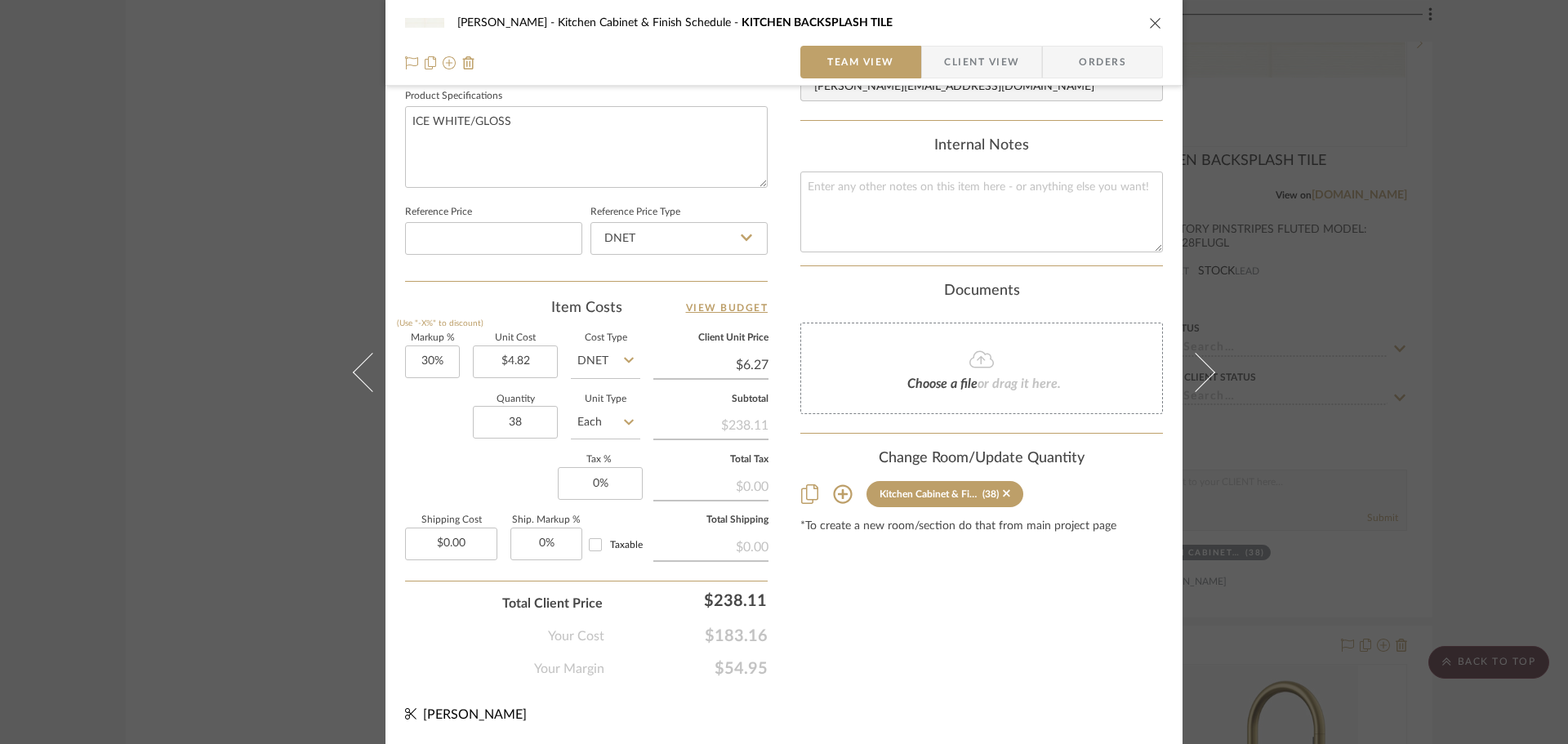
click at [610, 417] on input "Each" at bounding box center [606, 422] width 69 height 33
click at [616, 422] on input "Each" at bounding box center [606, 422] width 69 height 33
click at [598, 502] on div "SF" at bounding box center [667, 505] width 202 height 42
type input "SF"
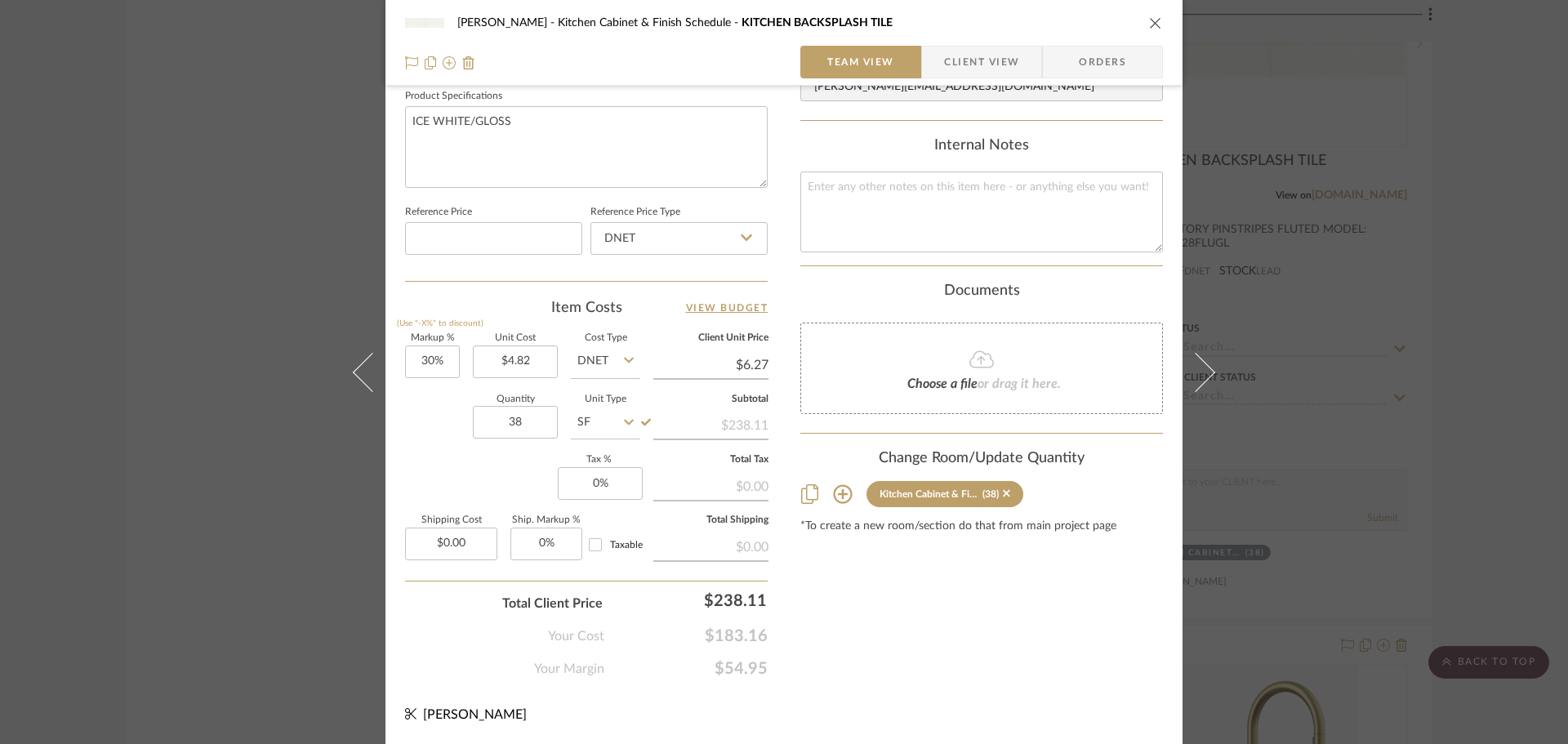
click at [825, 574] on div "Content here copies to Client View - confirm visibility there. Show in Client D…" at bounding box center [982, 6] width 363 height 1344
click at [1149, 25] on icon "close" at bounding box center [1156, 23] width 13 height 13
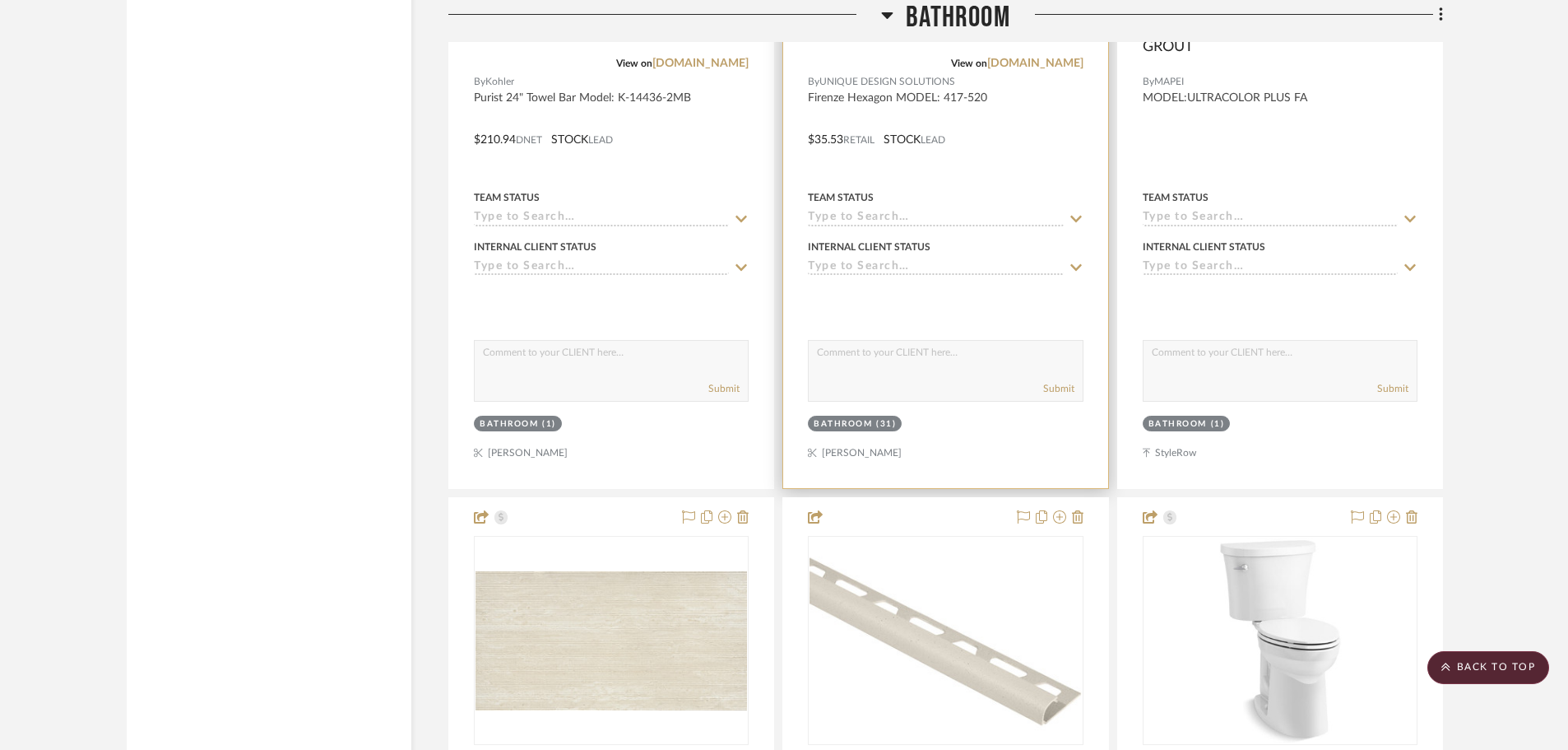
scroll to position [21015, 0]
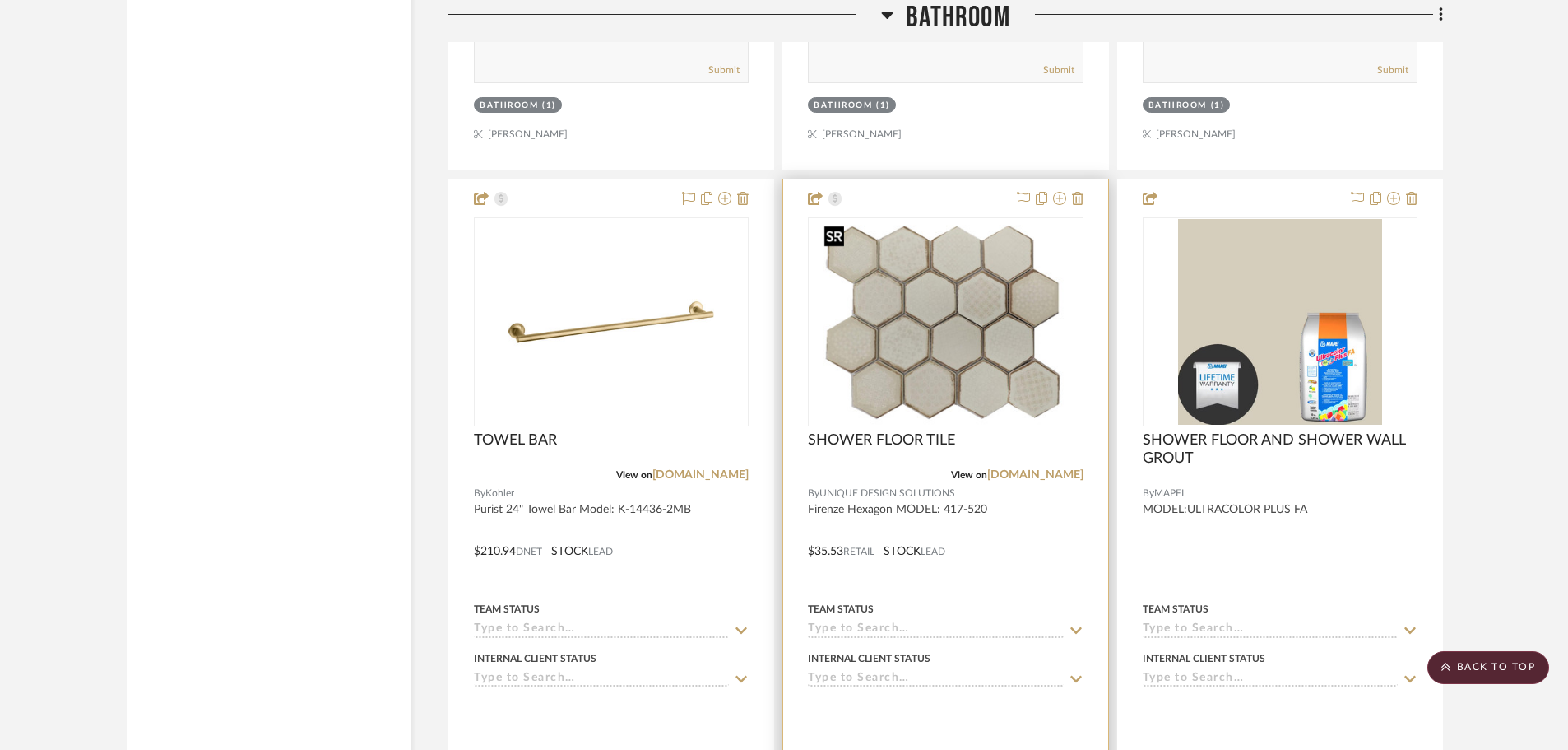
click at [911, 253] on img "0" at bounding box center [945, 322] width 256 height 206
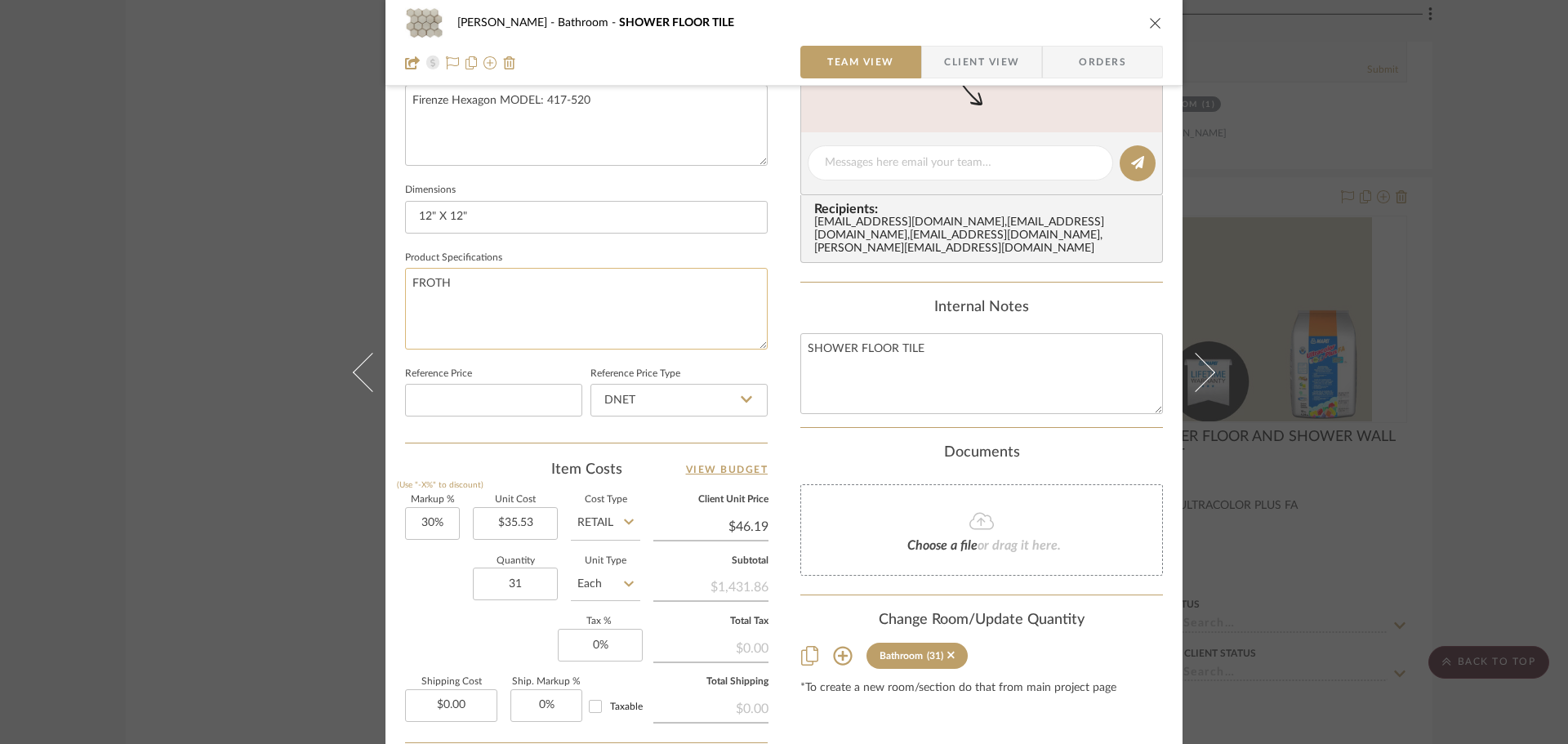
scroll to position [735, 0]
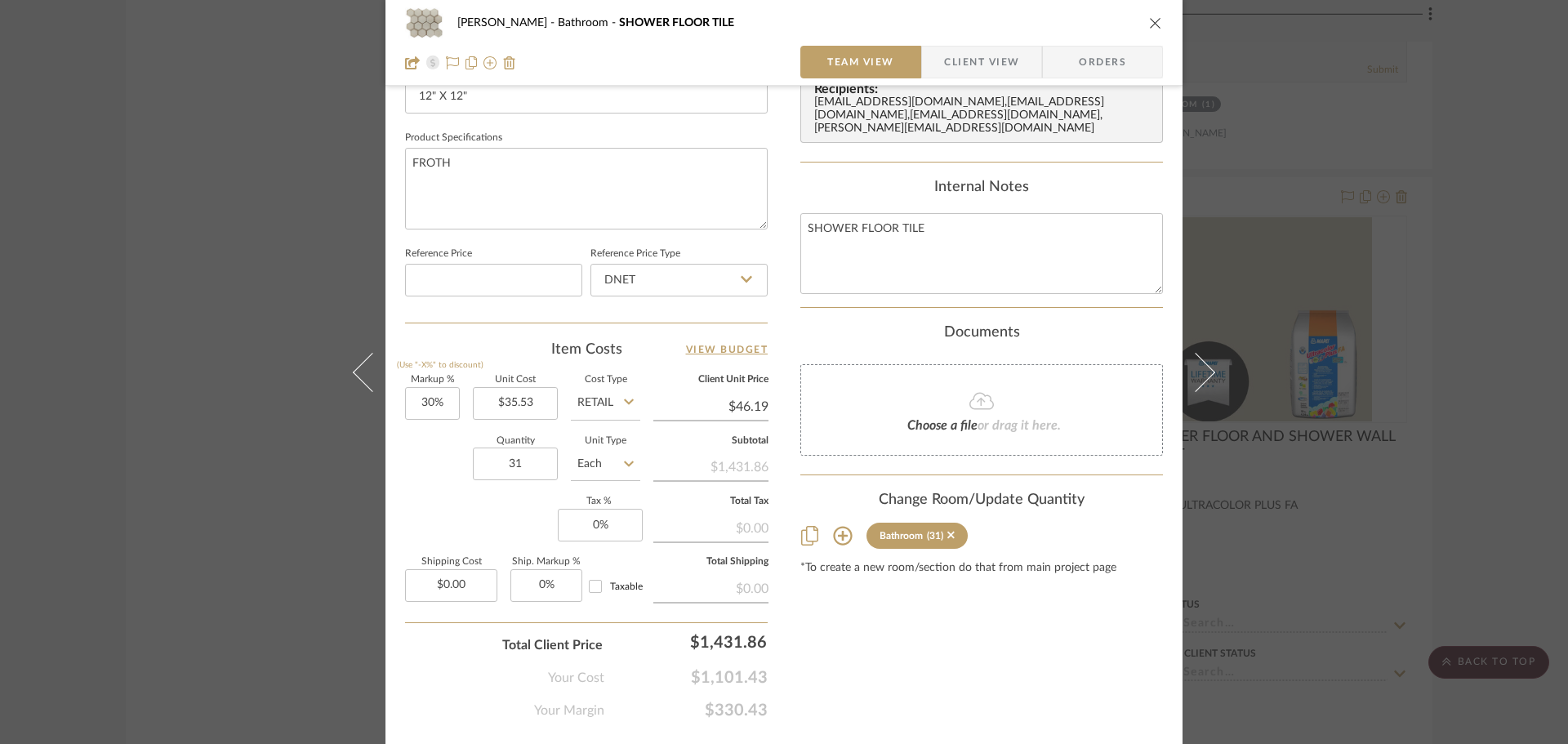
click at [616, 465] on input "Each" at bounding box center [606, 464] width 69 height 33
drag, startPoint x: 611, startPoint y: 236, endPoint x: 625, endPoint y: 234, distance: 14.1
click at [623, 233] on div "SF" at bounding box center [667, 228] width 202 height 42
type input "SF"
click at [878, 643] on div "Content here copies to Client View - confirm visibility there. Show in Client D…" at bounding box center [982, 48] width 363 height 1344
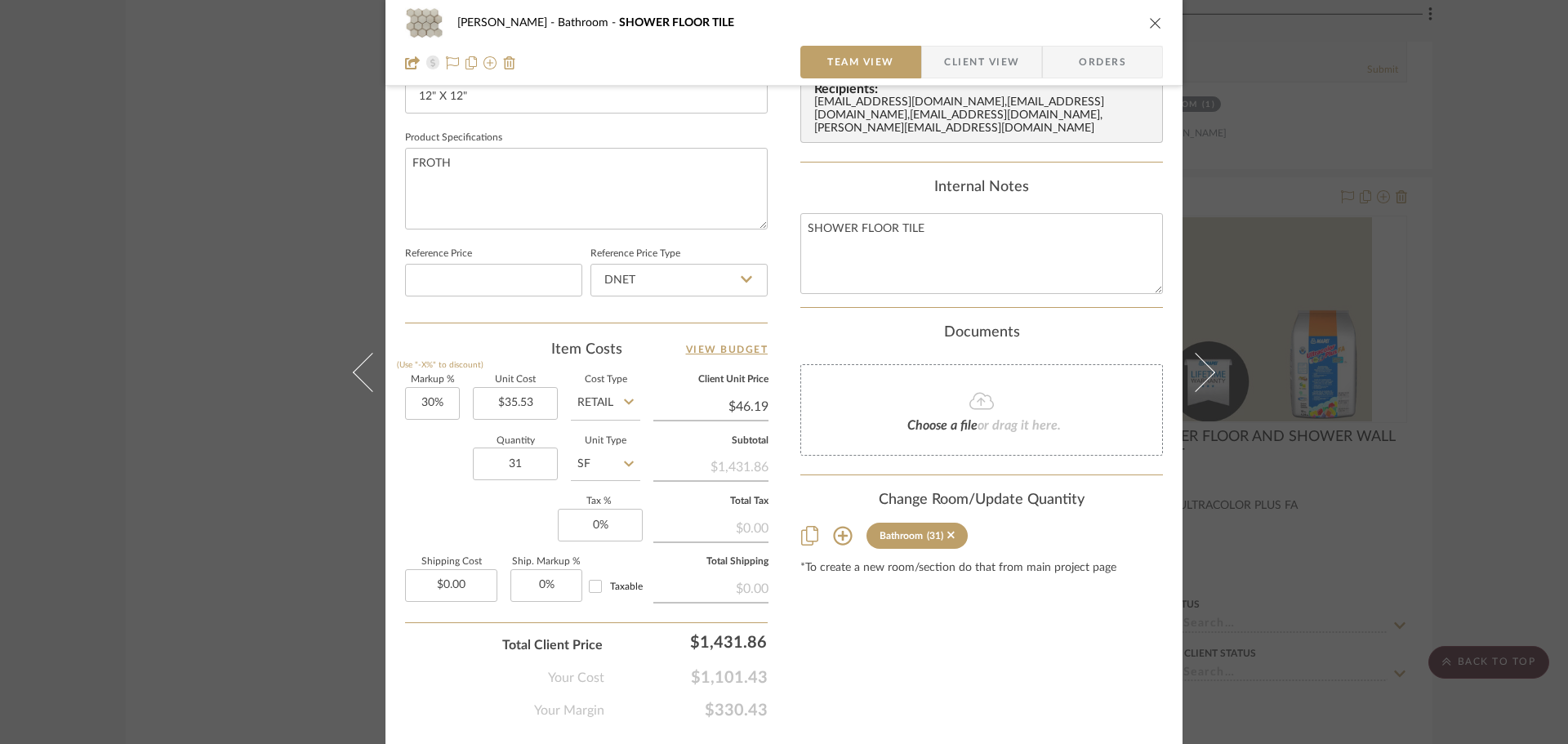
click at [1149, 27] on icon "close" at bounding box center [1156, 23] width 13 height 13
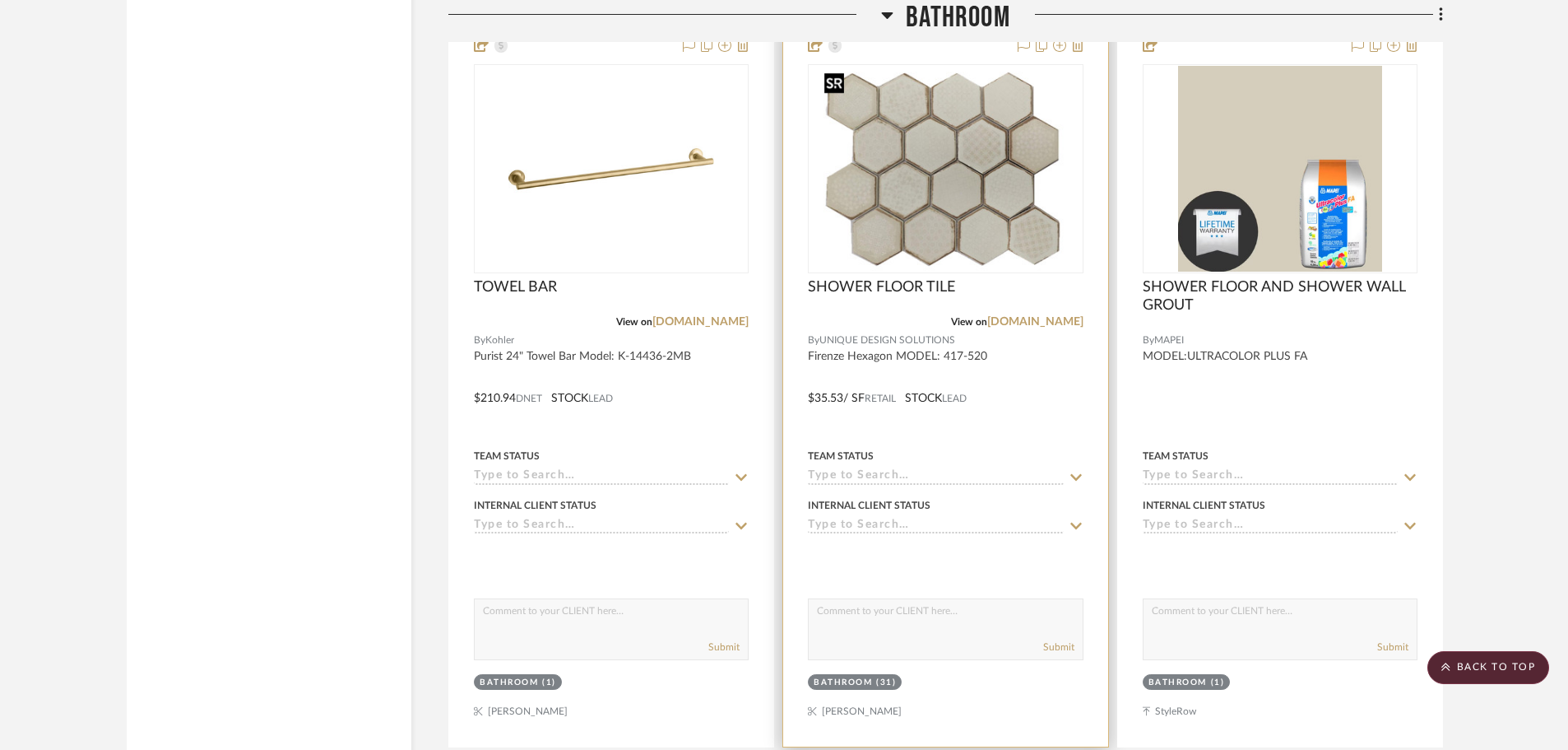
scroll to position [21591, 0]
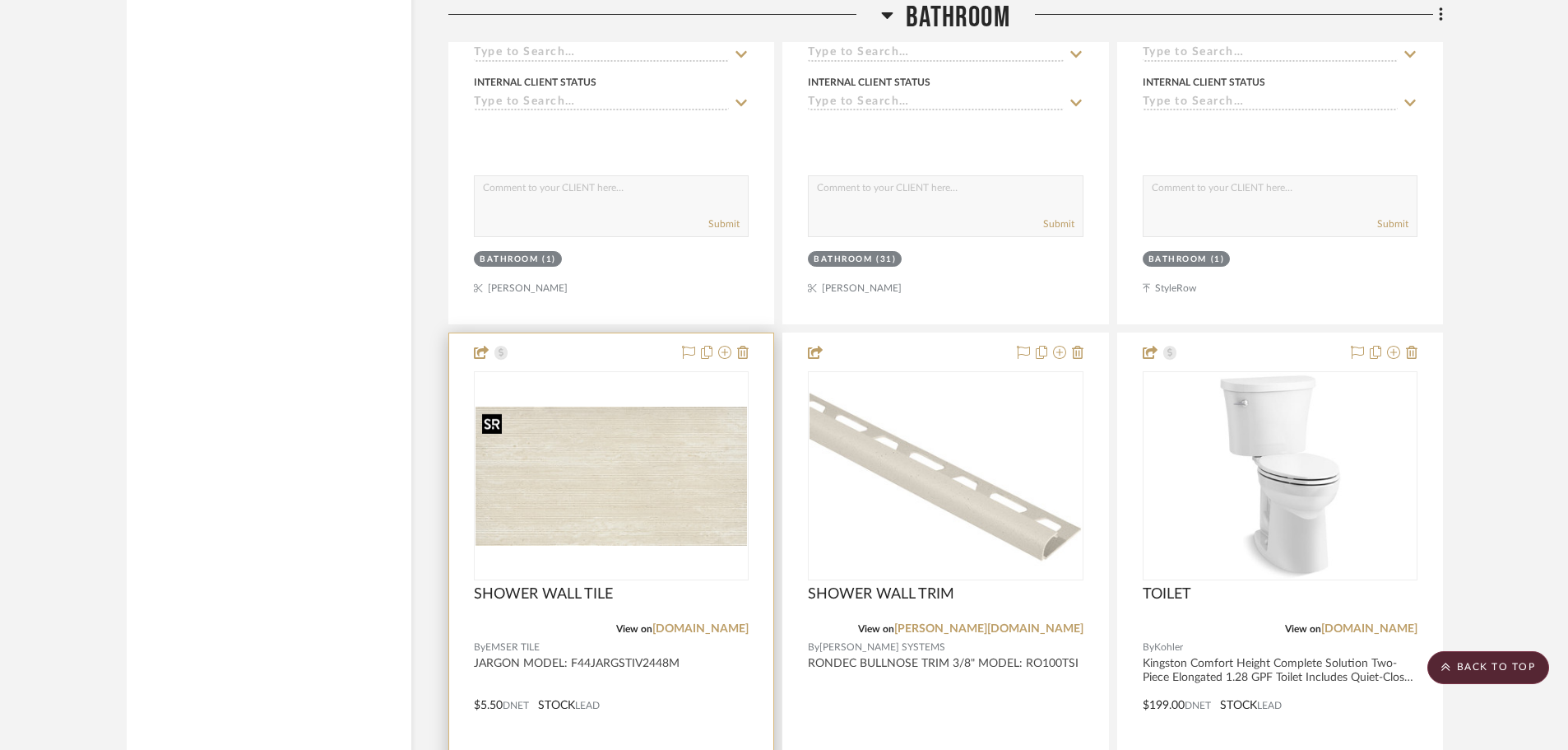
click at [577, 442] on img "0" at bounding box center [612, 475] width 272 height 139
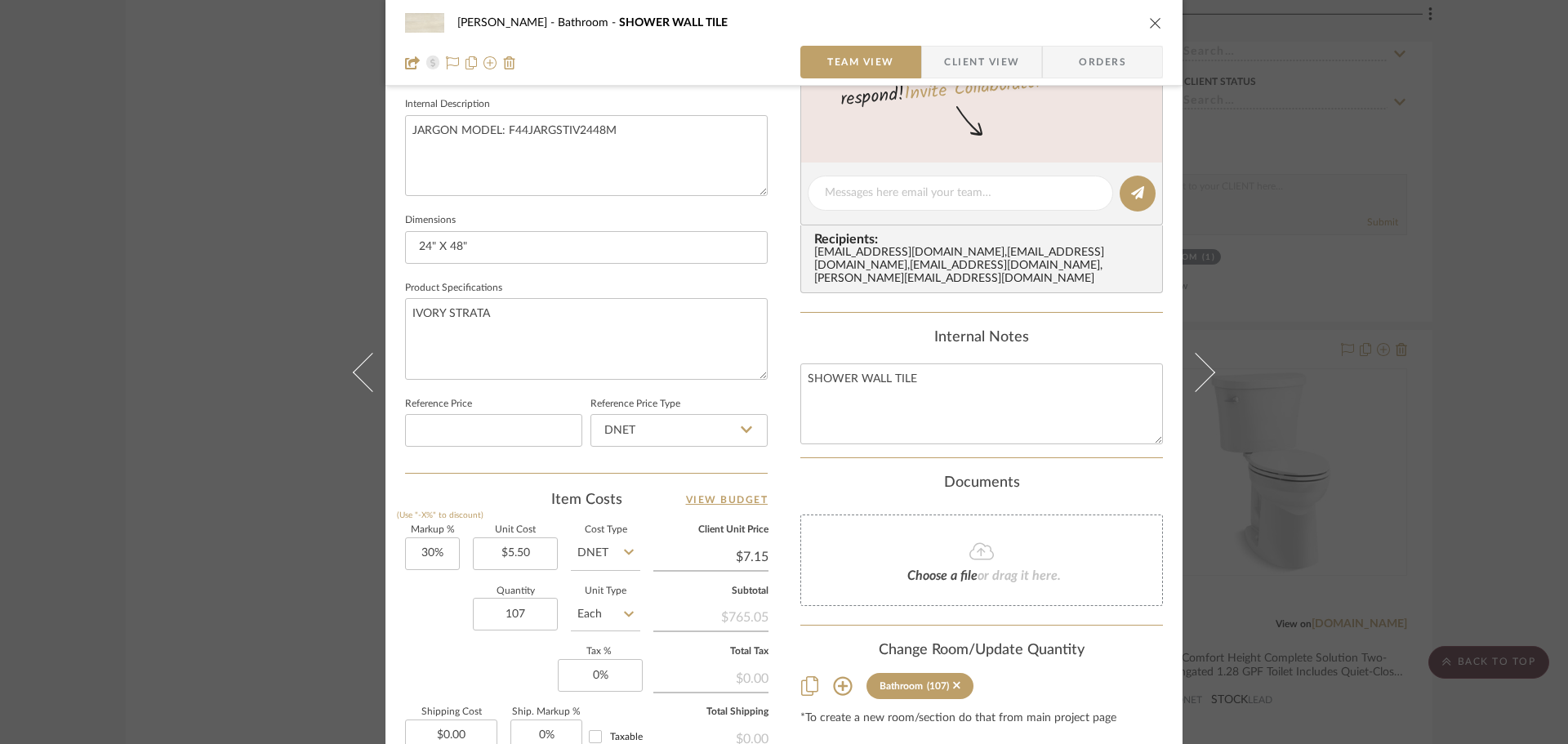
scroll to position [777, 0]
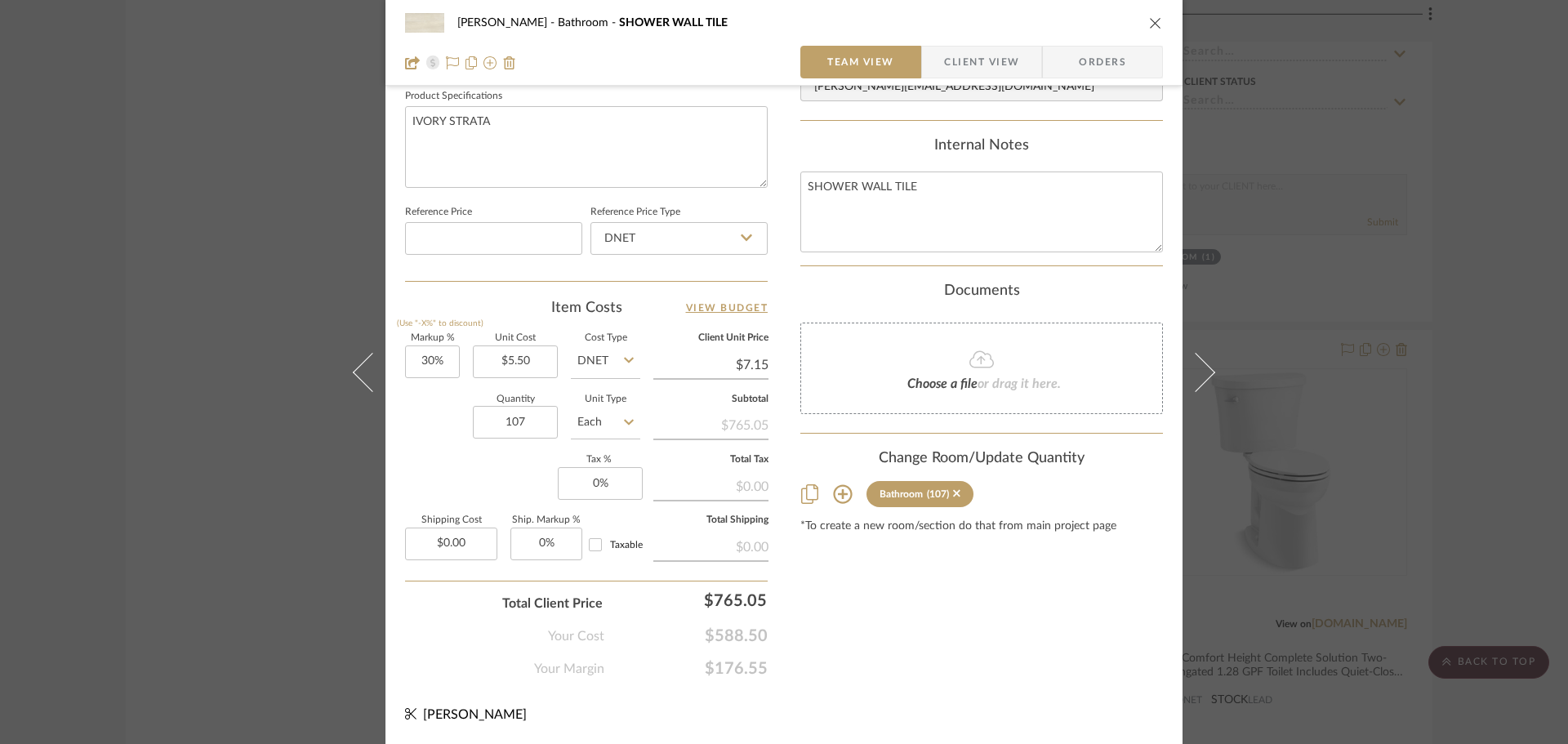
click at [599, 421] on input "Each" at bounding box center [606, 422] width 69 height 33
click at [612, 500] on div "SF" at bounding box center [667, 505] width 202 height 42
type input "SF"
click at [838, 608] on div "Content here copies to Client View - confirm visibility there. Show in Client D…" at bounding box center [982, 6] width 363 height 1344
click at [1153, 25] on icon "close" at bounding box center [1156, 23] width 13 height 13
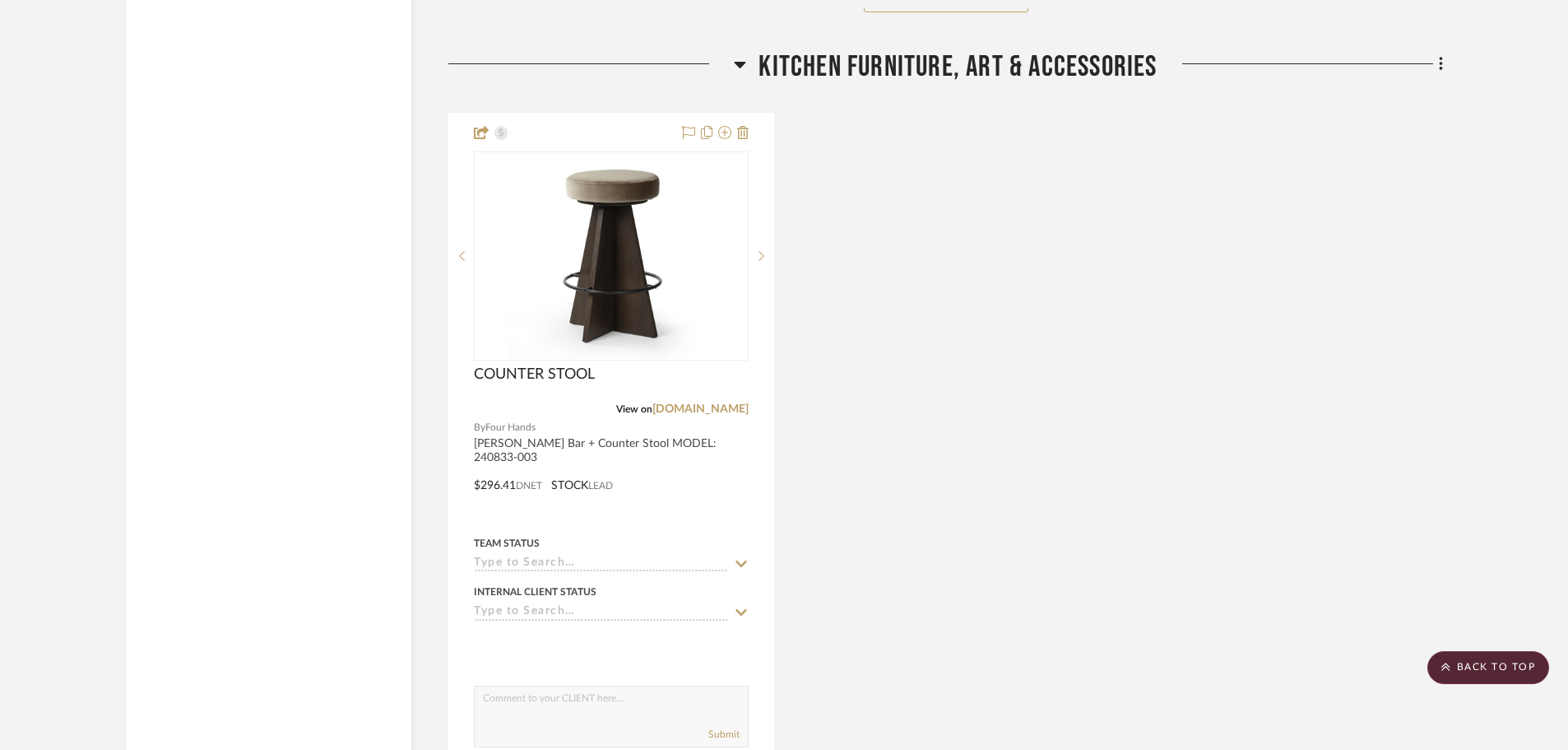
scroll to position [23896, 0]
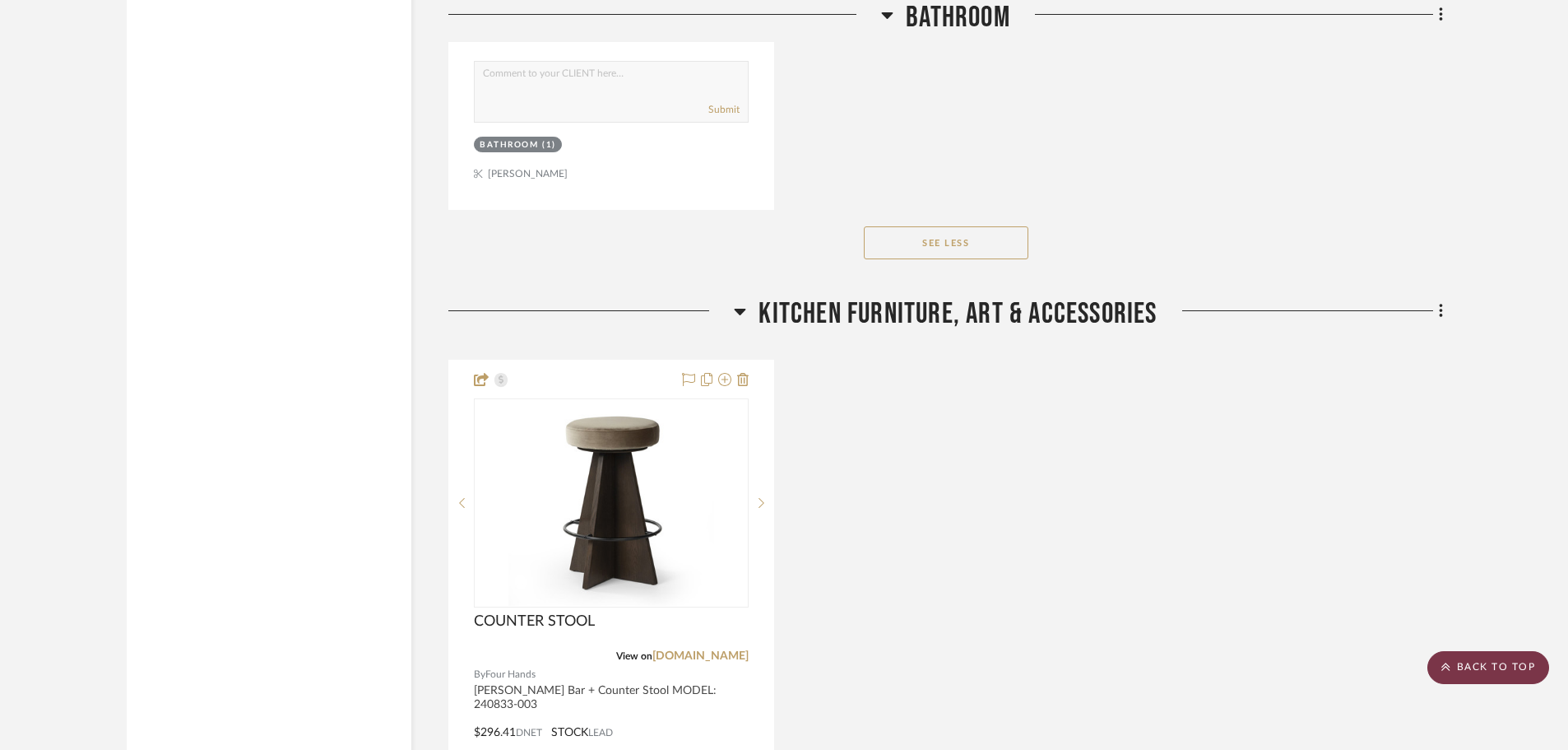
click at [1447, 658] on scroll-to-top-button "BACK TO TOP" at bounding box center [1488, 667] width 122 height 33
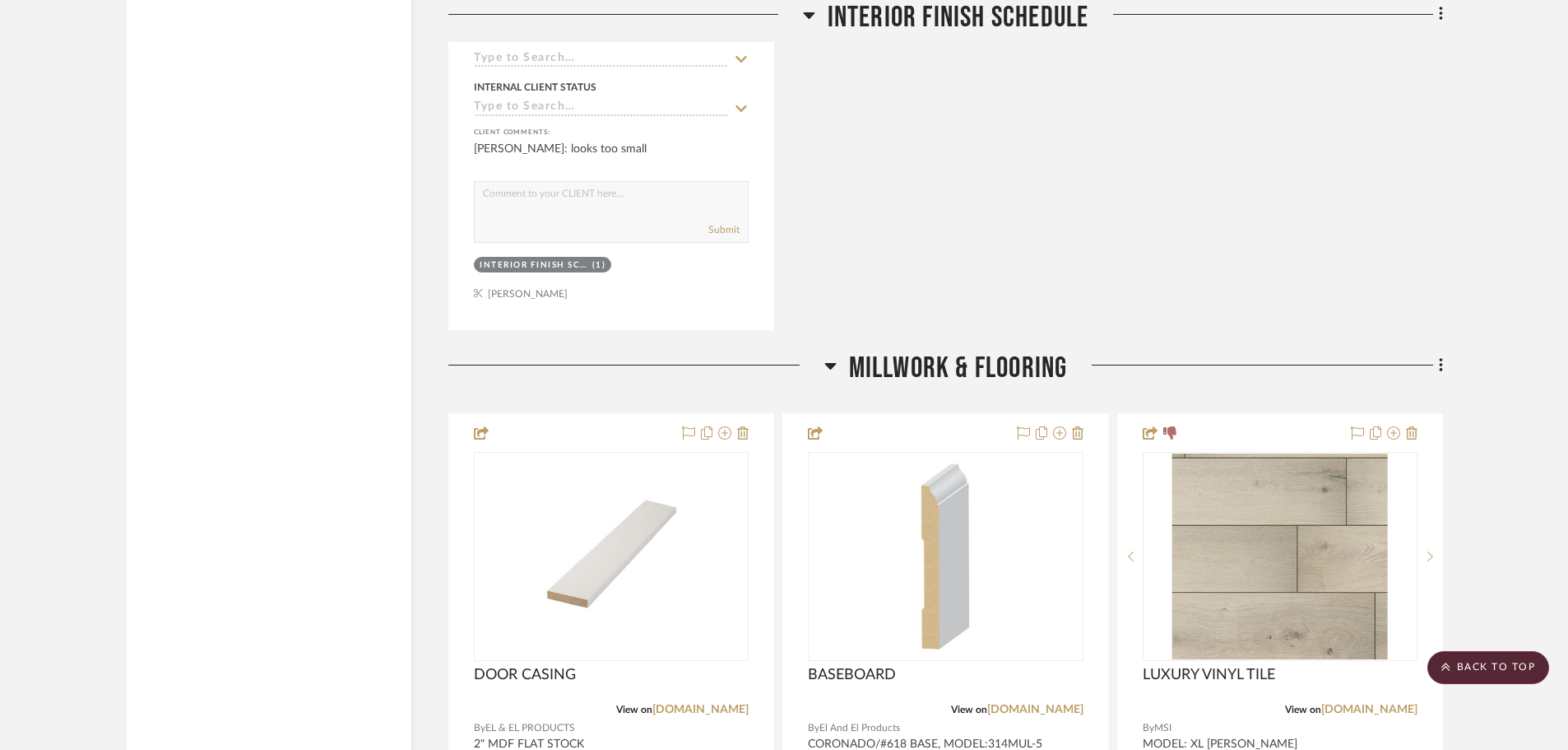
scroll to position [4198, 0]
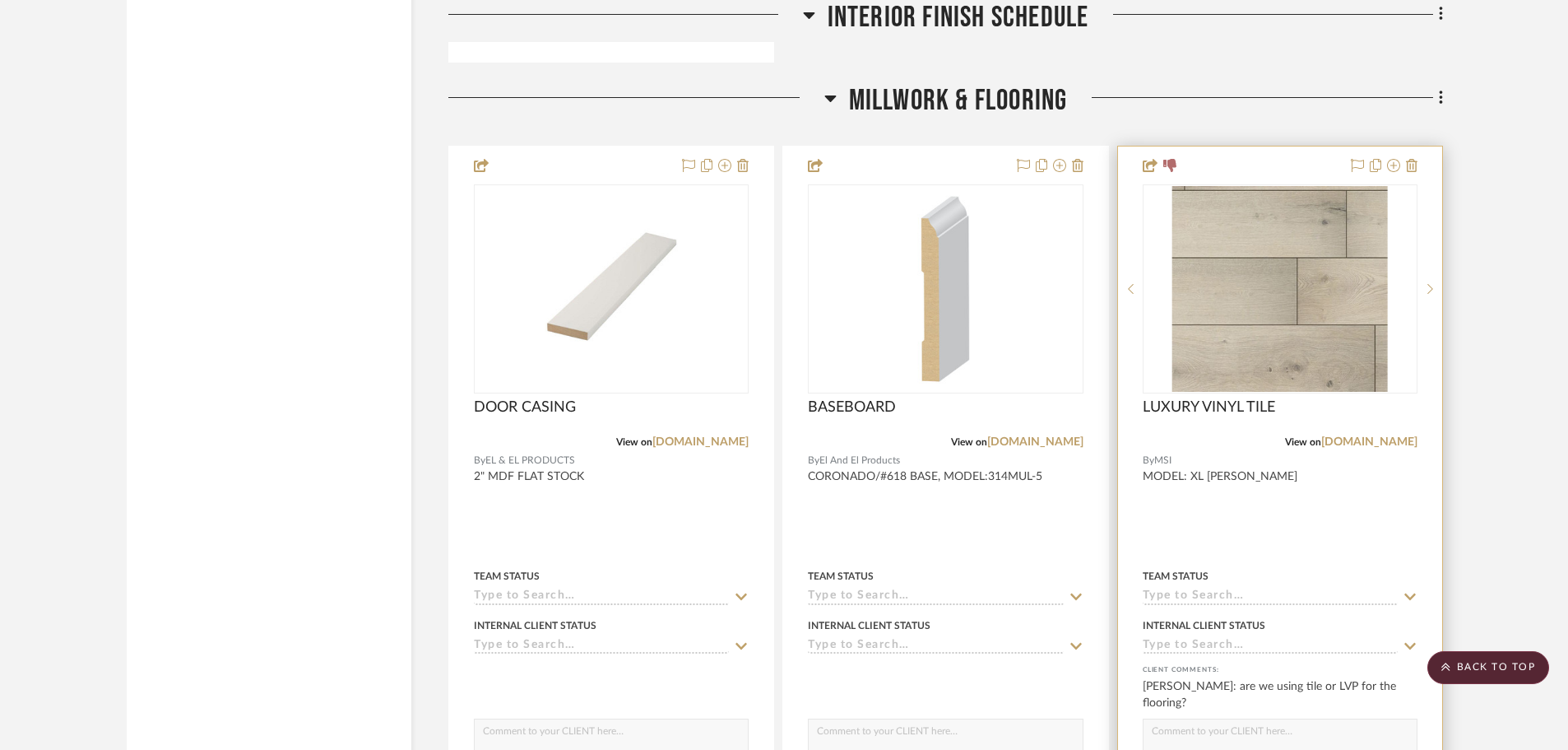
click at [1271, 335] on img "0" at bounding box center [1280, 289] width 216 height 206
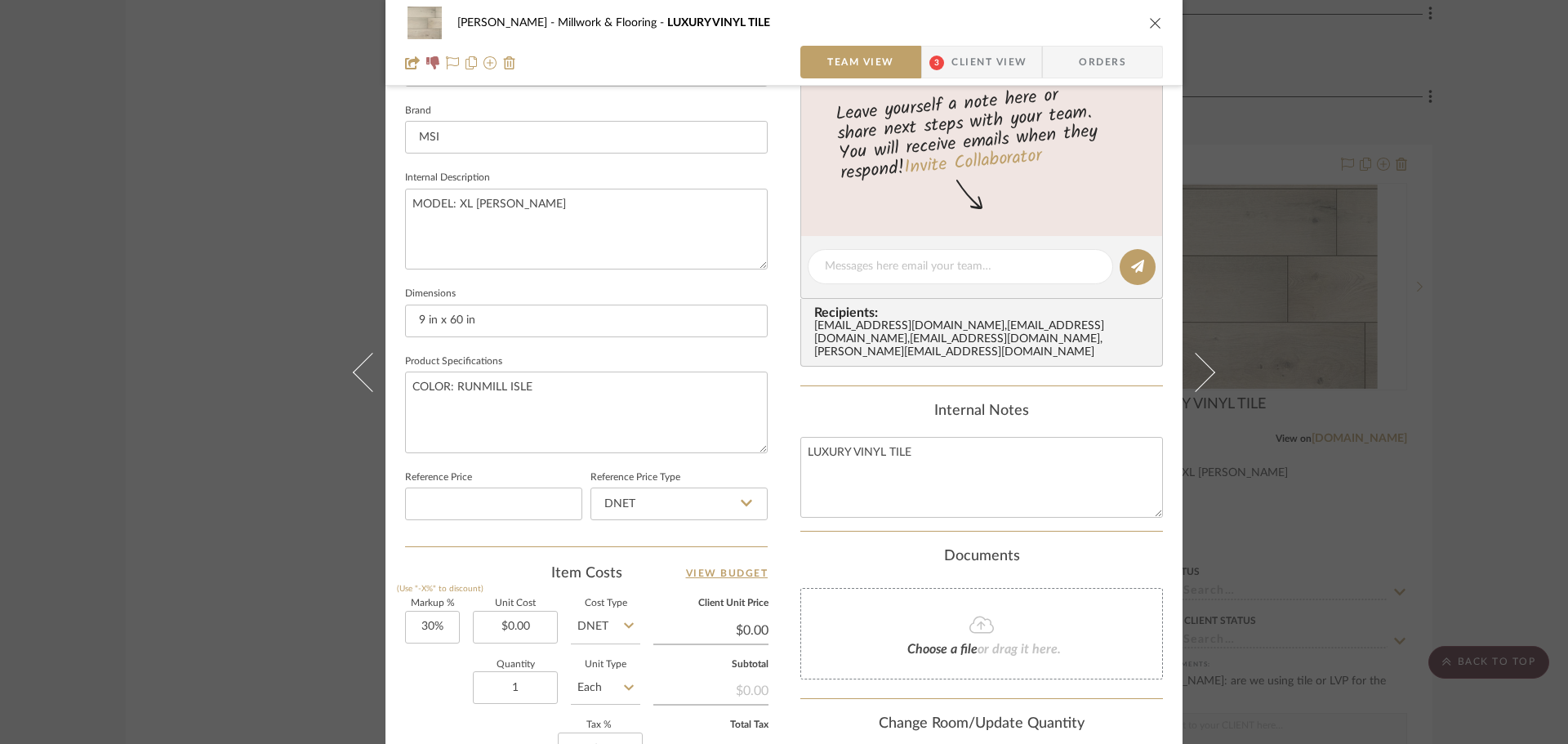
scroll to position [368, 0]
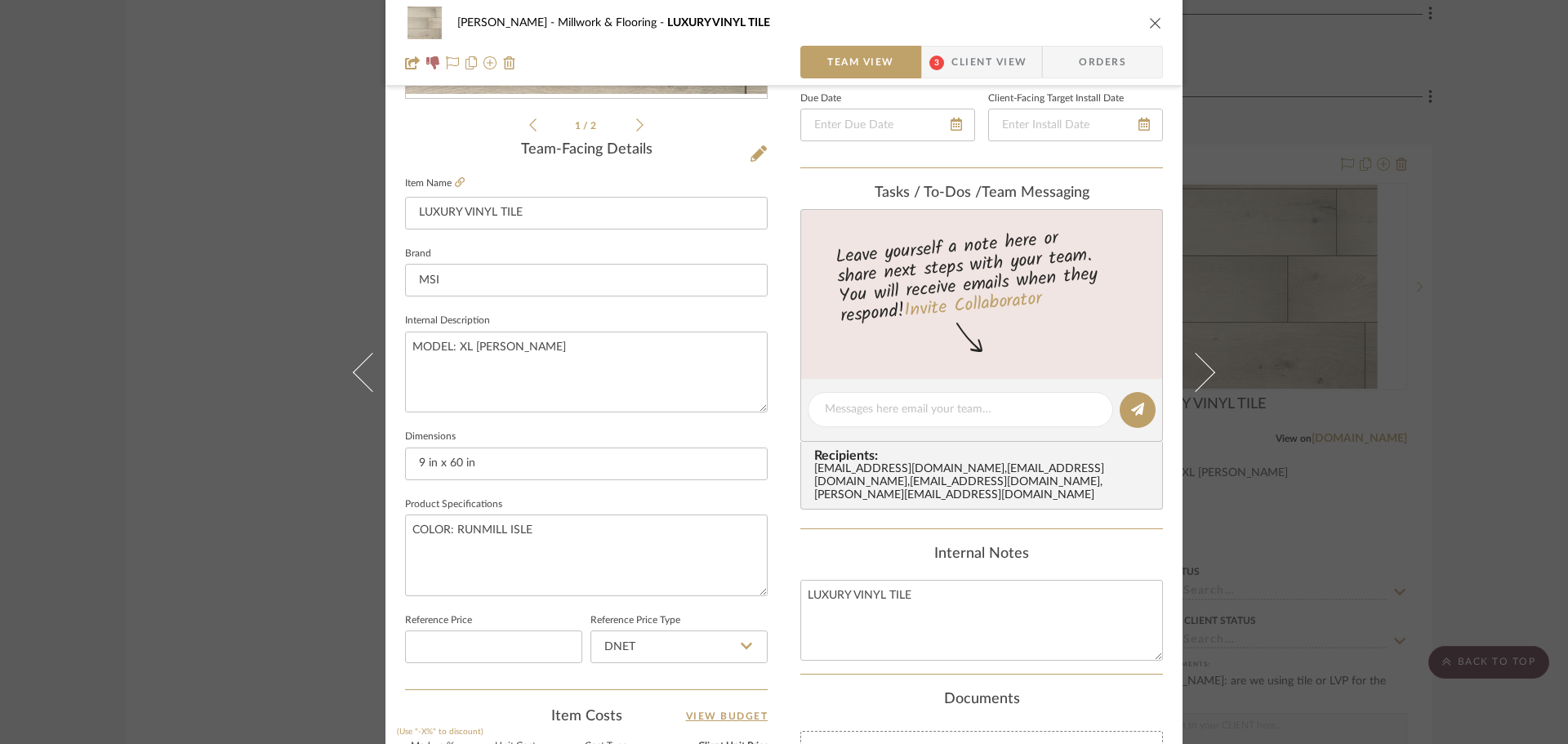
click at [981, 63] on span "Client View" at bounding box center [989, 62] width 75 height 33
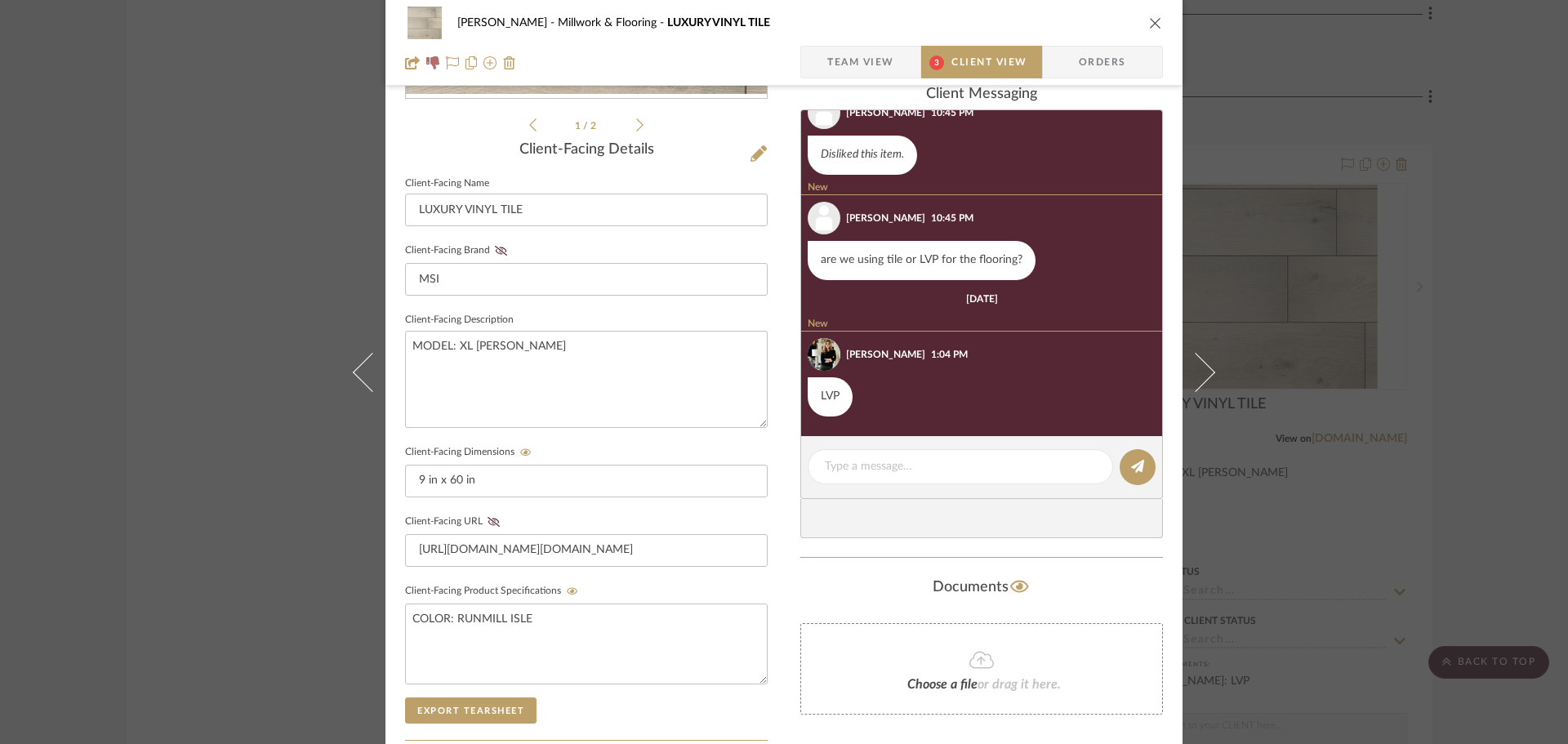
scroll to position [0, 0]
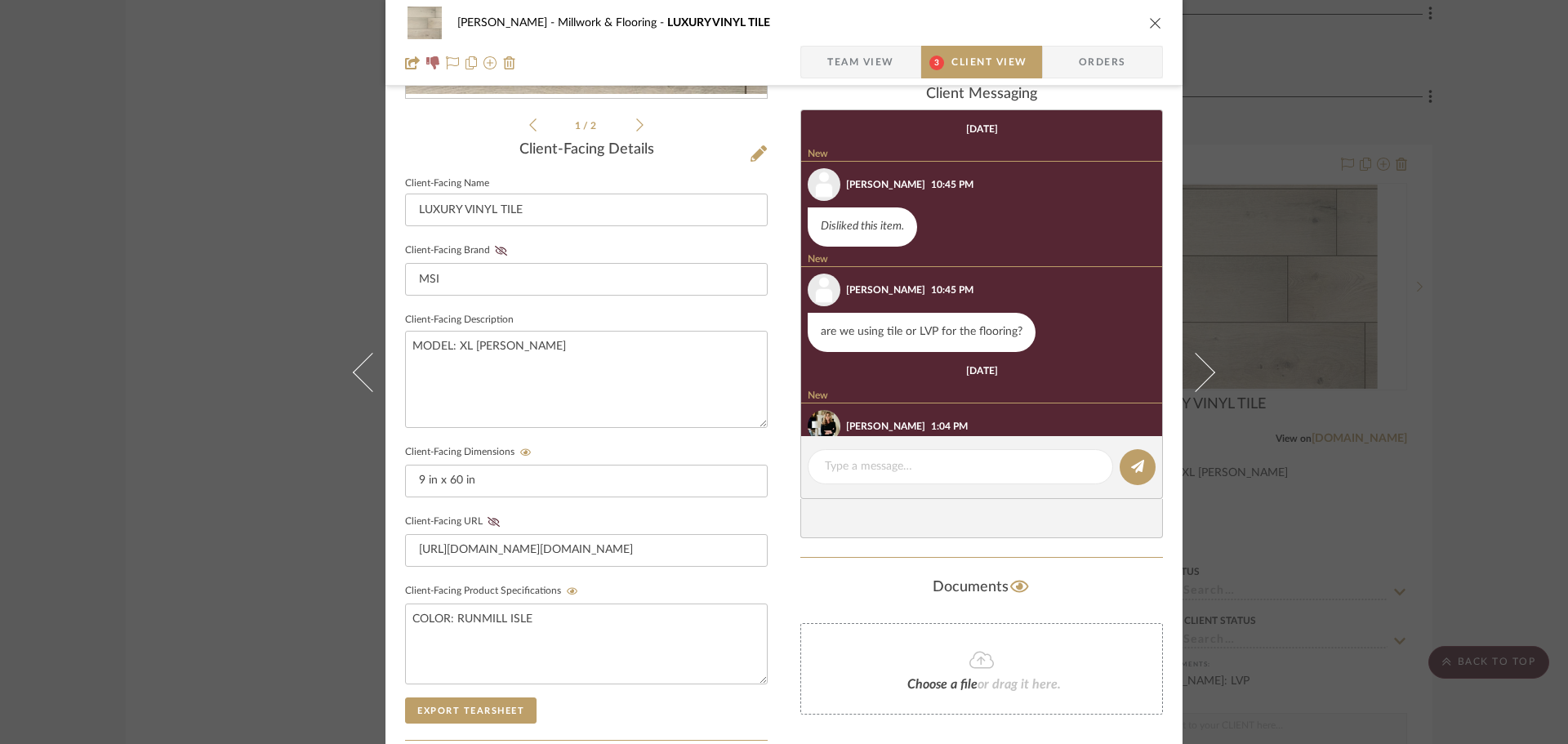
click at [1149, 20] on icon "close" at bounding box center [1156, 23] width 13 height 13
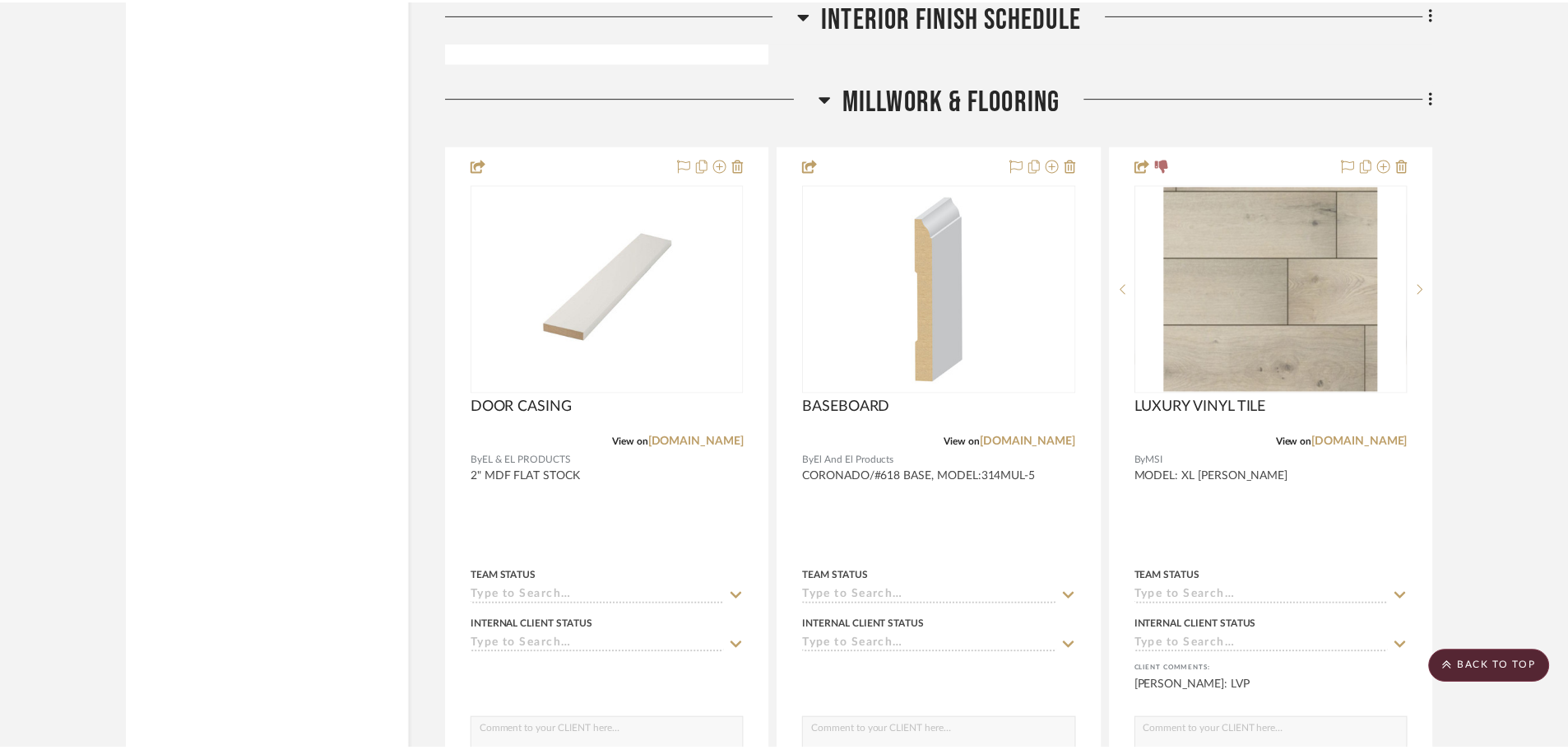
scroll to position [4198, 0]
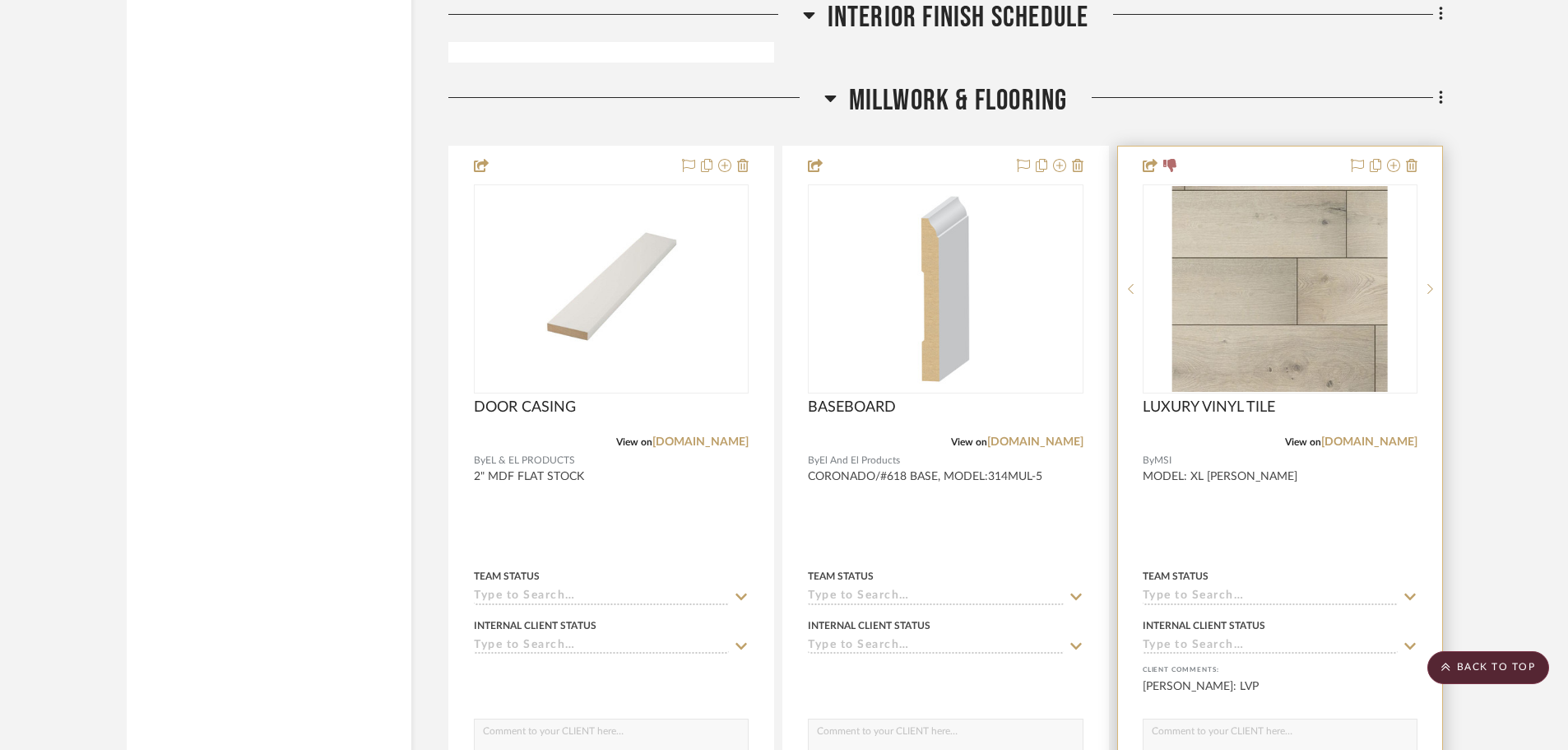
click at [1295, 413] on div "LUXURY VINYL TILE" at bounding box center [1280, 415] width 275 height 36
click at [1256, 405] on span "LUXURY VINYL TILE" at bounding box center [1209, 407] width 132 height 18
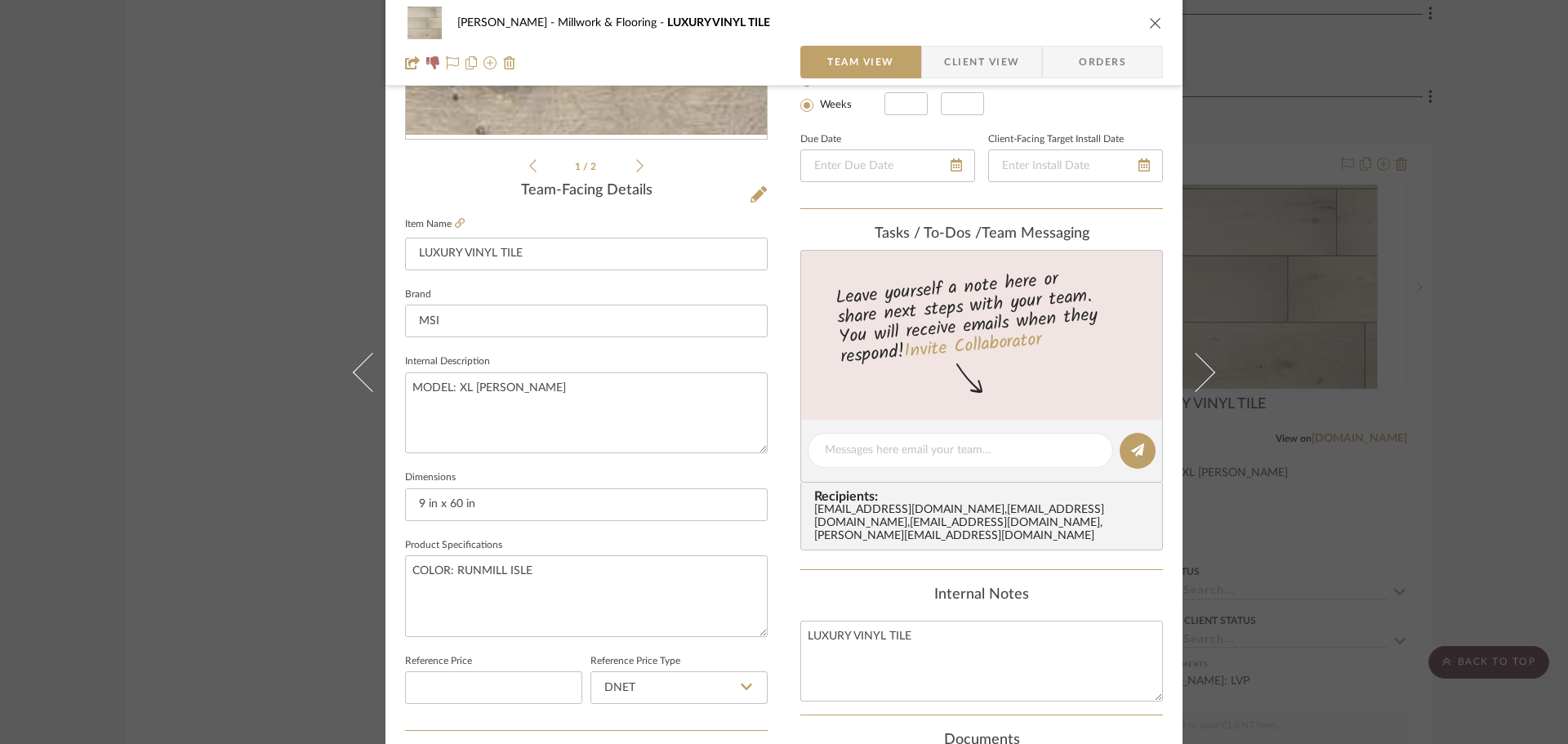
scroll to position [408, 0]
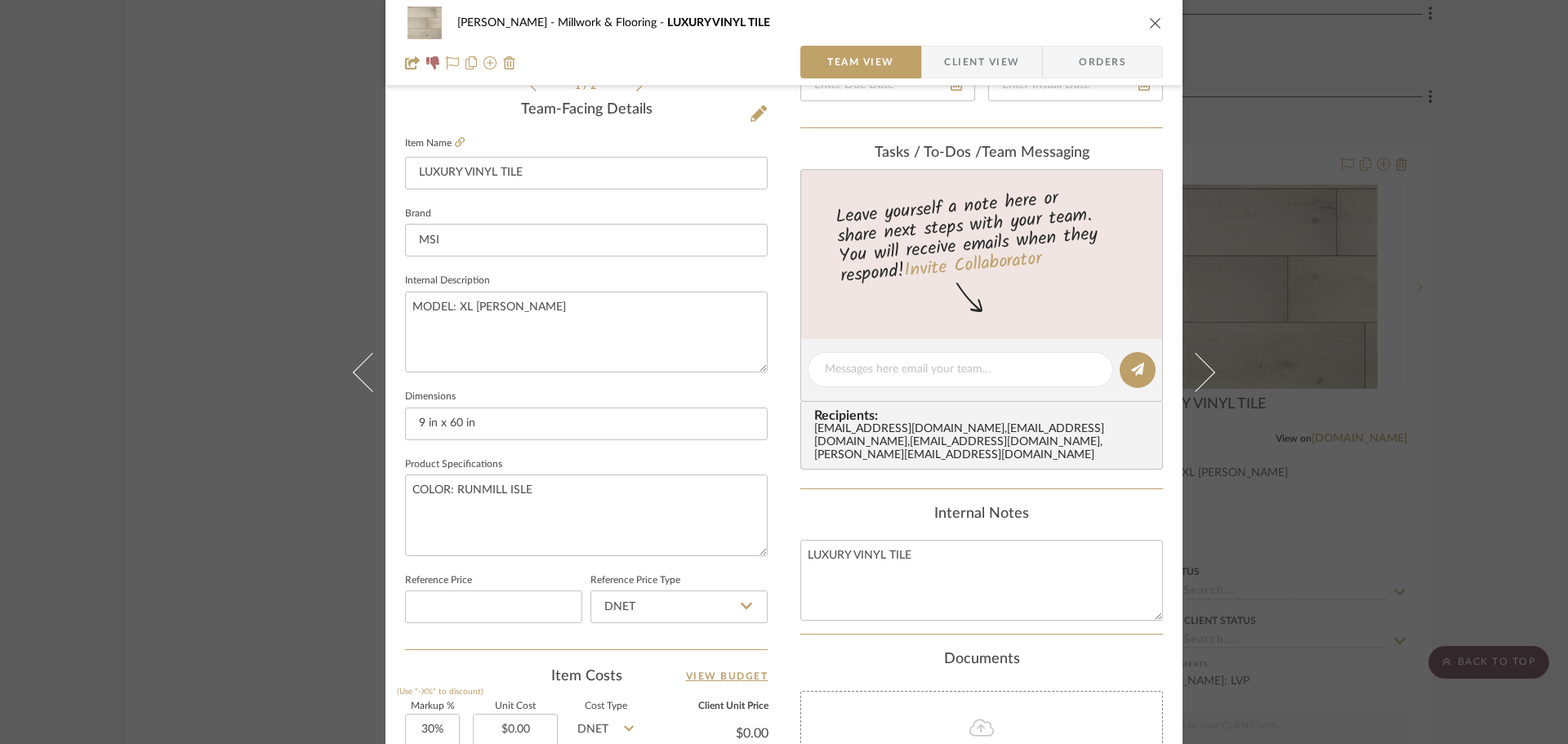
click at [1150, 27] on icon "close" at bounding box center [1156, 23] width 13 height 13
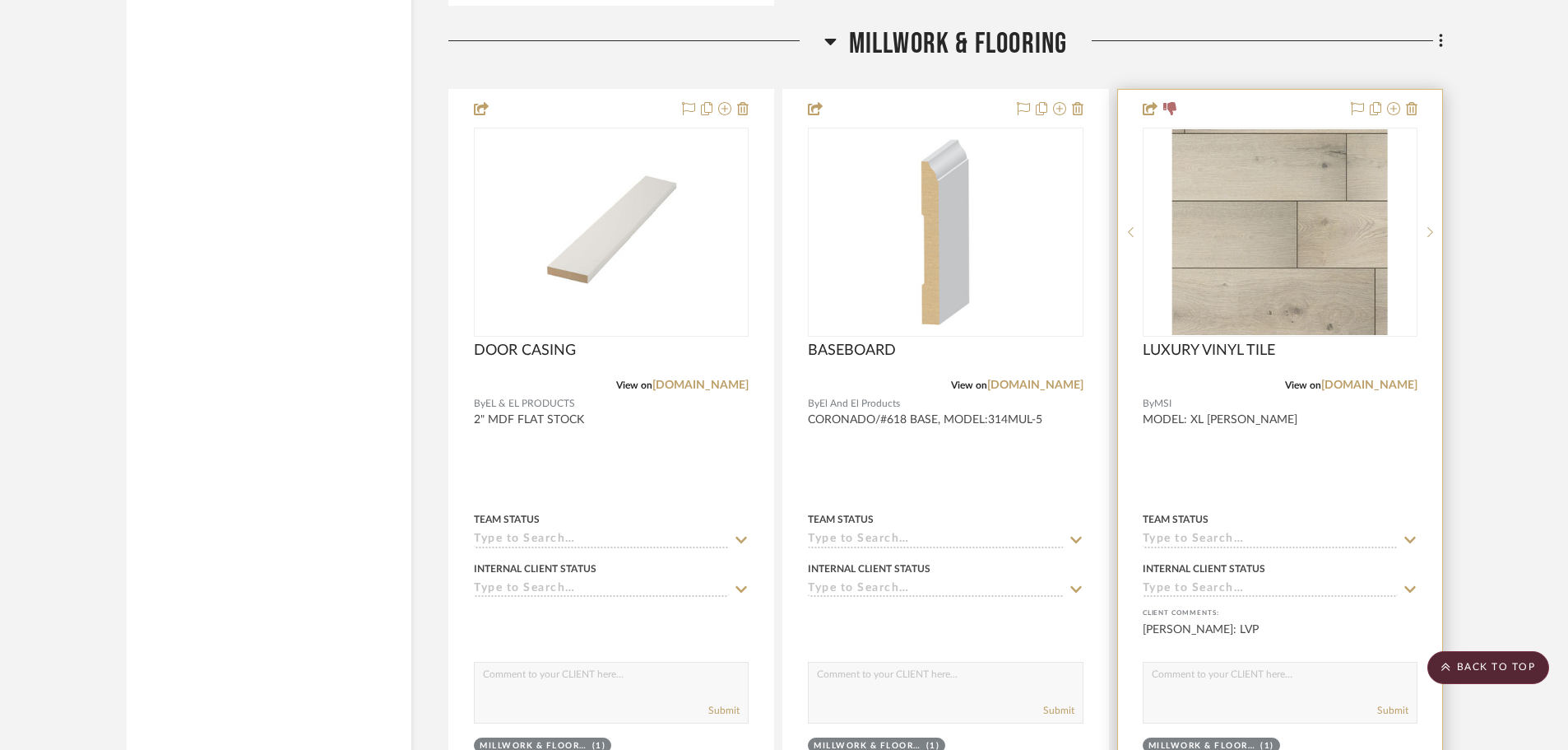
scroll to position [4280, 0]
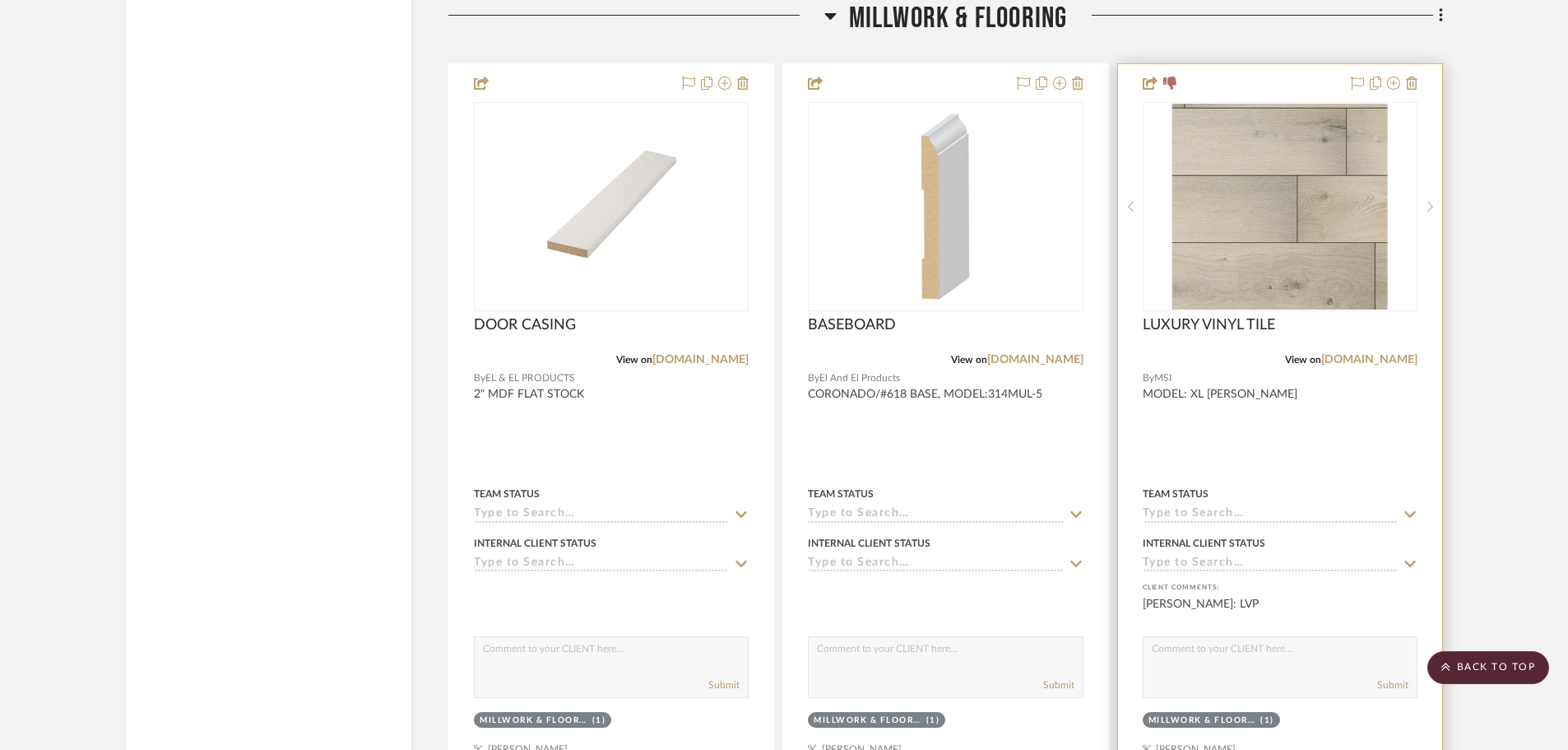
click at [1241, 185] on img "0" at bounding box center [1280, 207] width 216 height 206
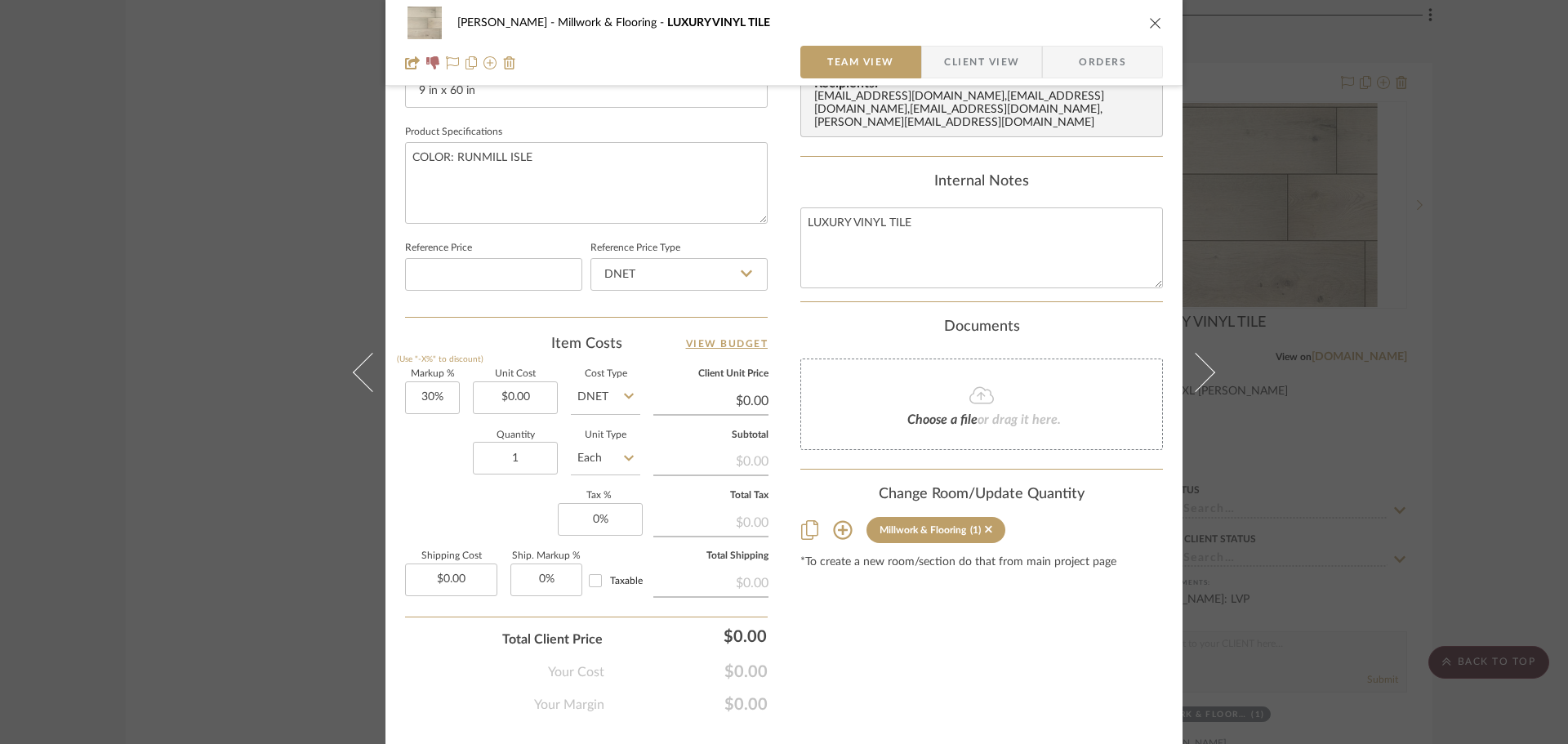
scroll to position [777, 0]
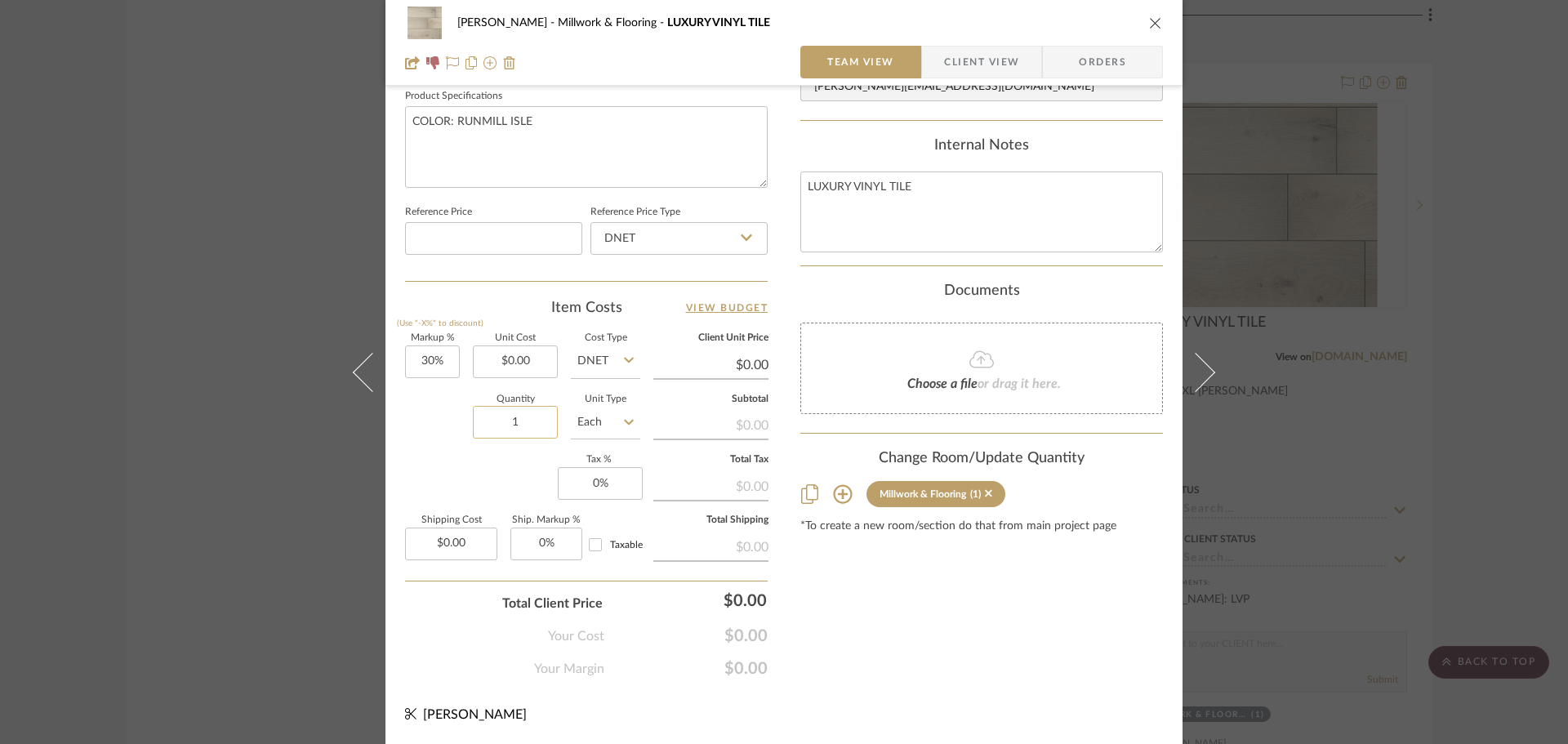
click at [529, 429] on input "1" at bounding box center [515, 422] width 85 height 33
type input "931"
click at [607, 410] on input "Each" at bounding box center [606, 422] width 69 height 33
click at [591, 501] on span "SF" at bounding box center [589, 504] width 13 height 12
type input "SF"
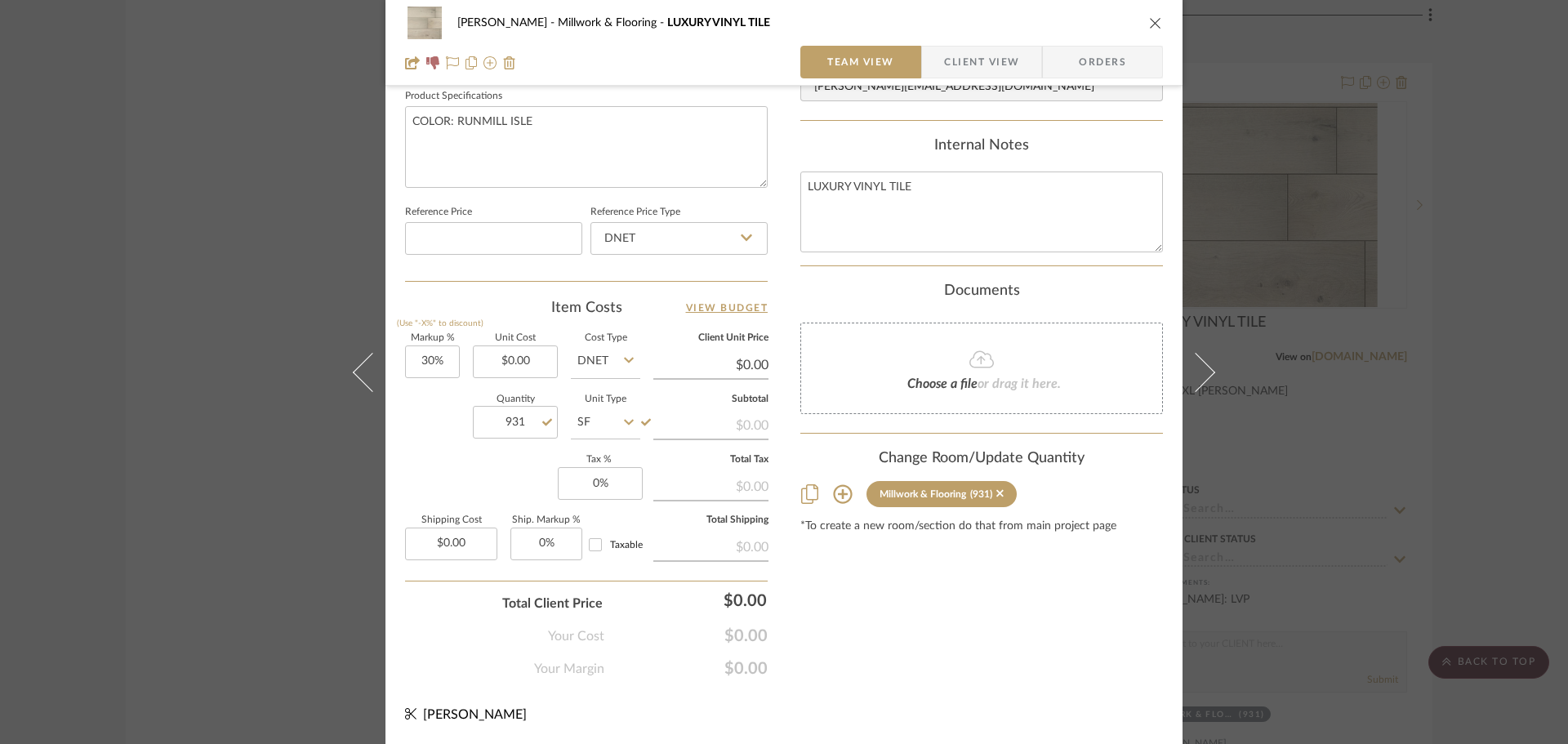
click at [862, 605] on div "Content here copies to Client View - confirm visibility there. Show in Client D…" at bounding box center [982, 6] width 363 height 1344
click at [1143, 29] on div "[PERSON_NAME] Millwork & Flooring LUXURY VINYL TILE" at bounding box center [784, 23] width 758 height 33
click at [1149, 27] on icon "close" at bounding box center [1156, 23] width 13 height 13
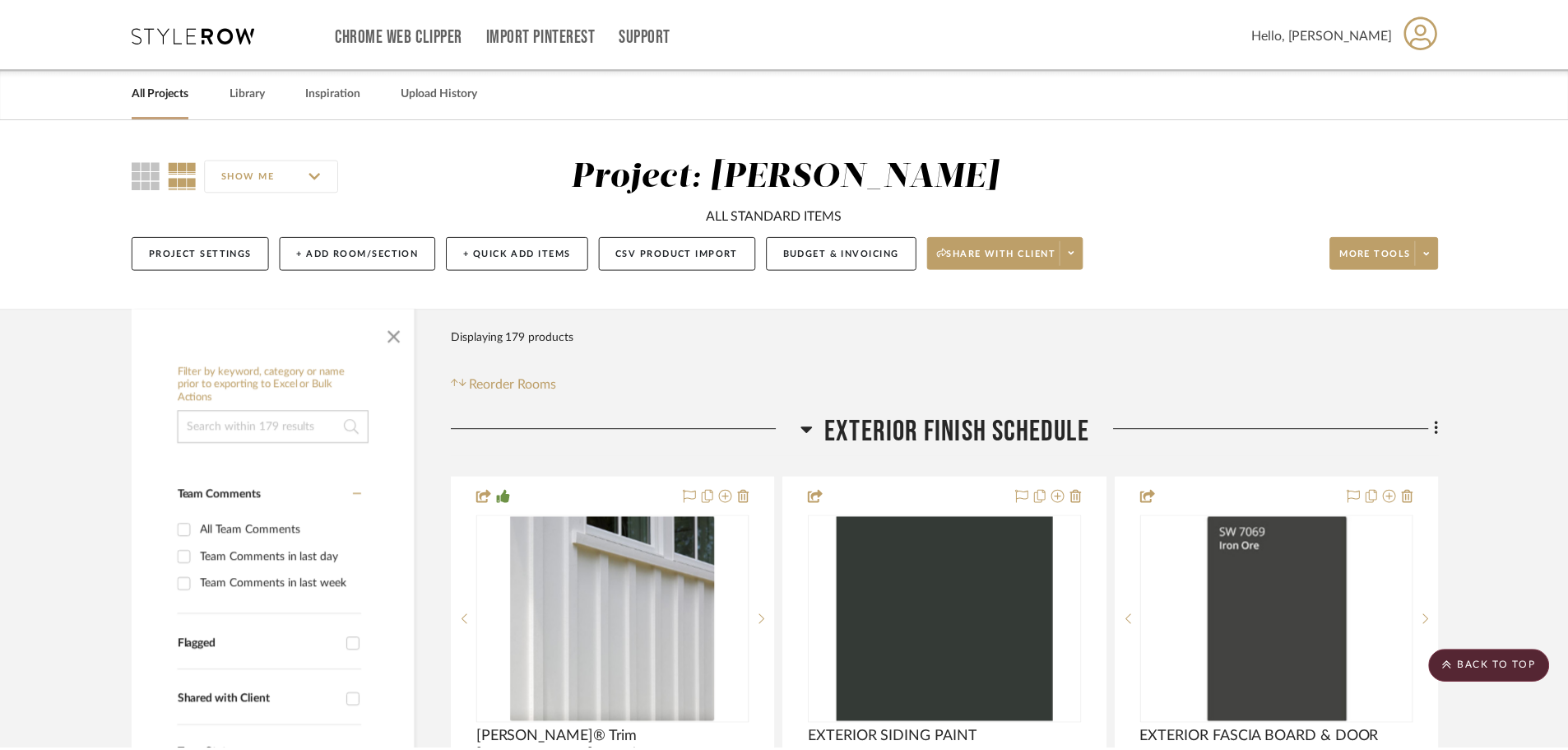
scroll to position [4280, 0]
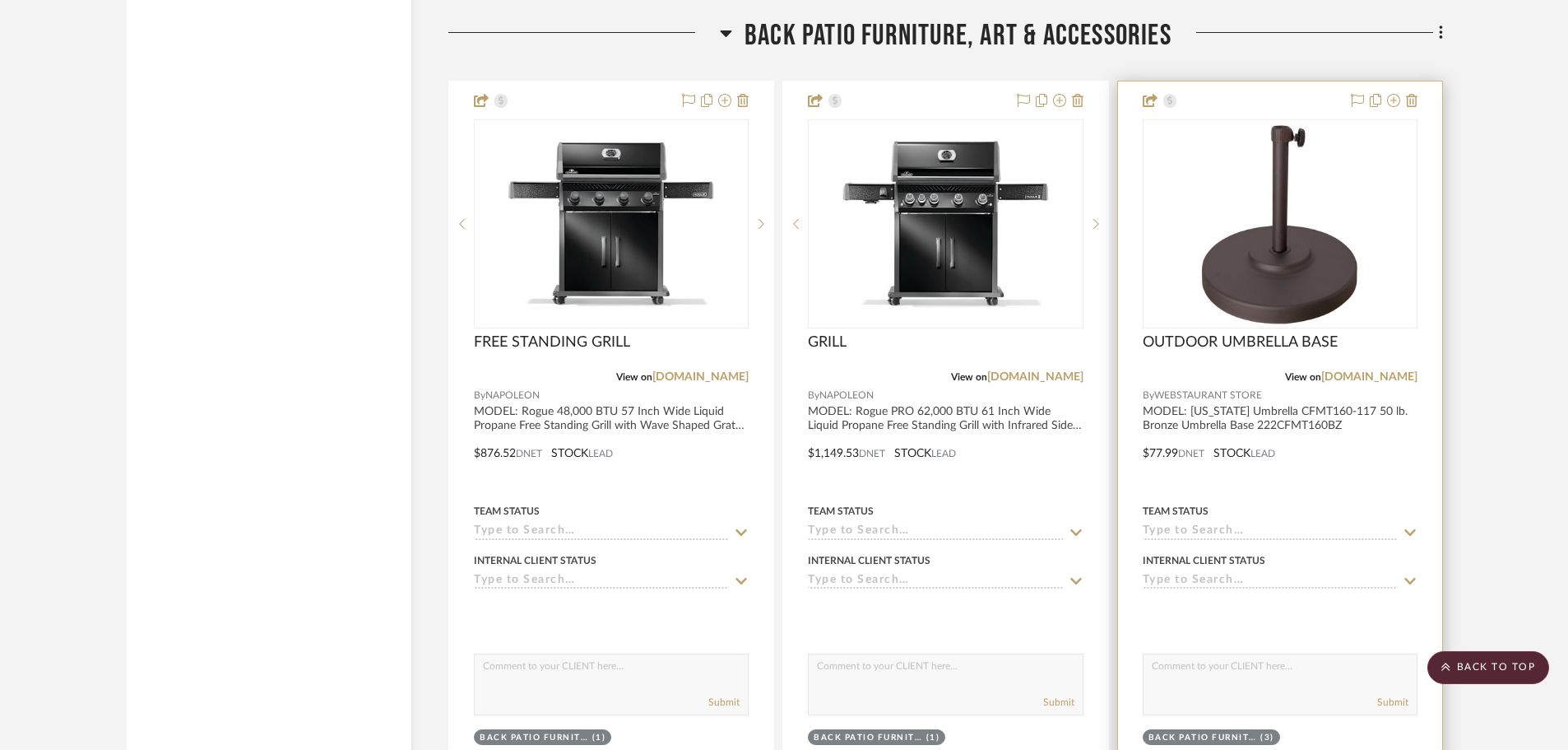
scroll to position [25268, 0]
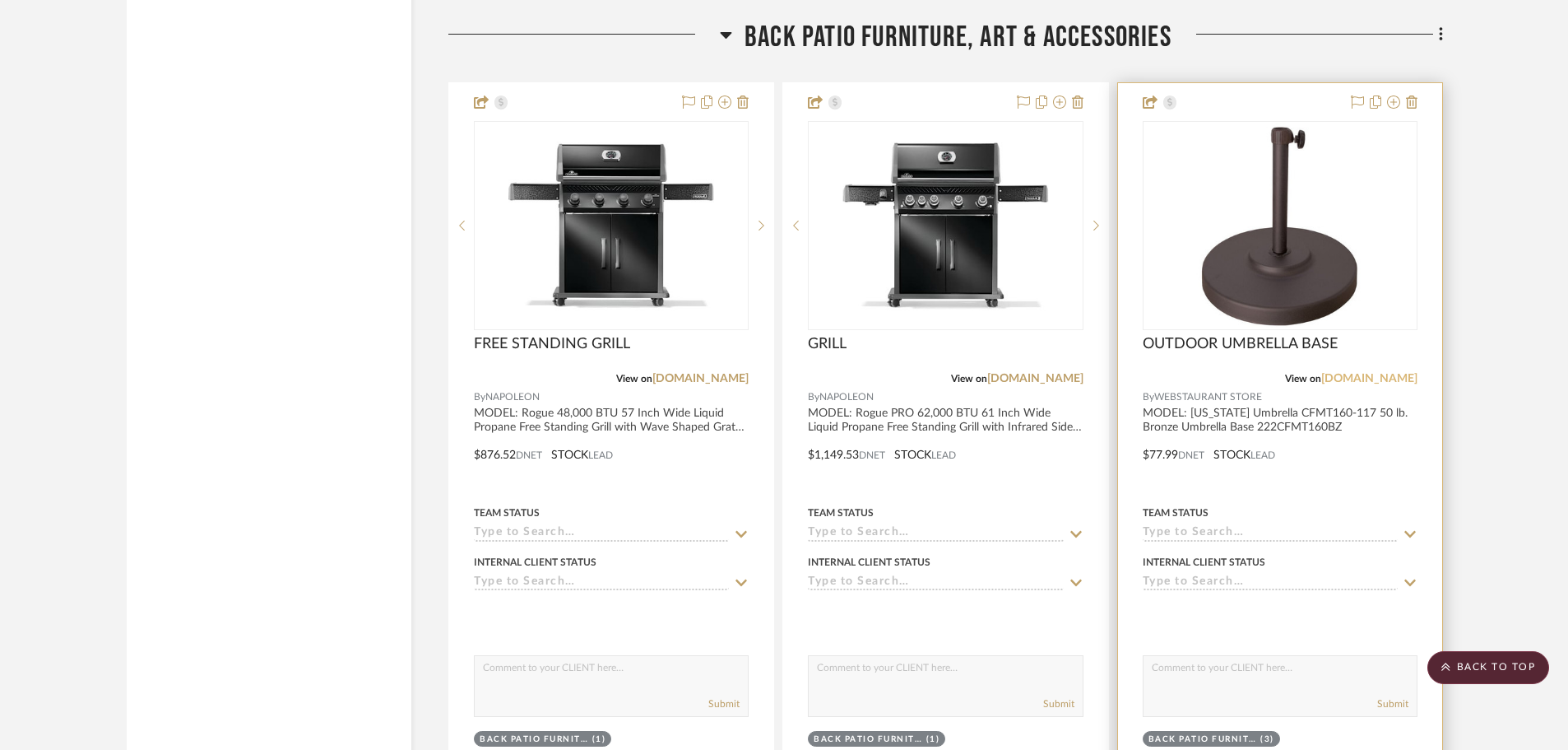
click at [1356, 384] on link "[DOMAIN_NAME]" at bounding box center [1369, 379] width 96 height 12
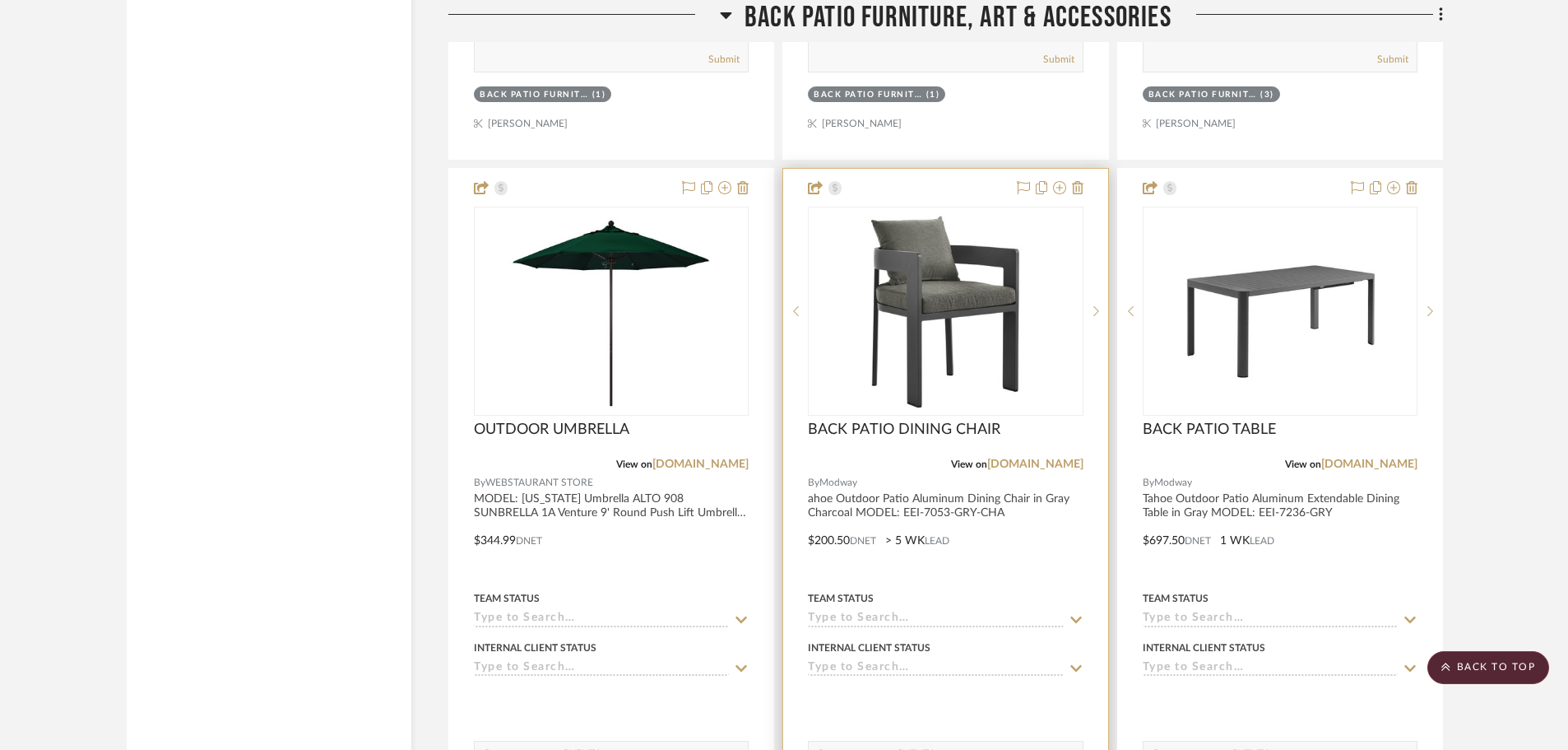
scroll to position [25927, 0]
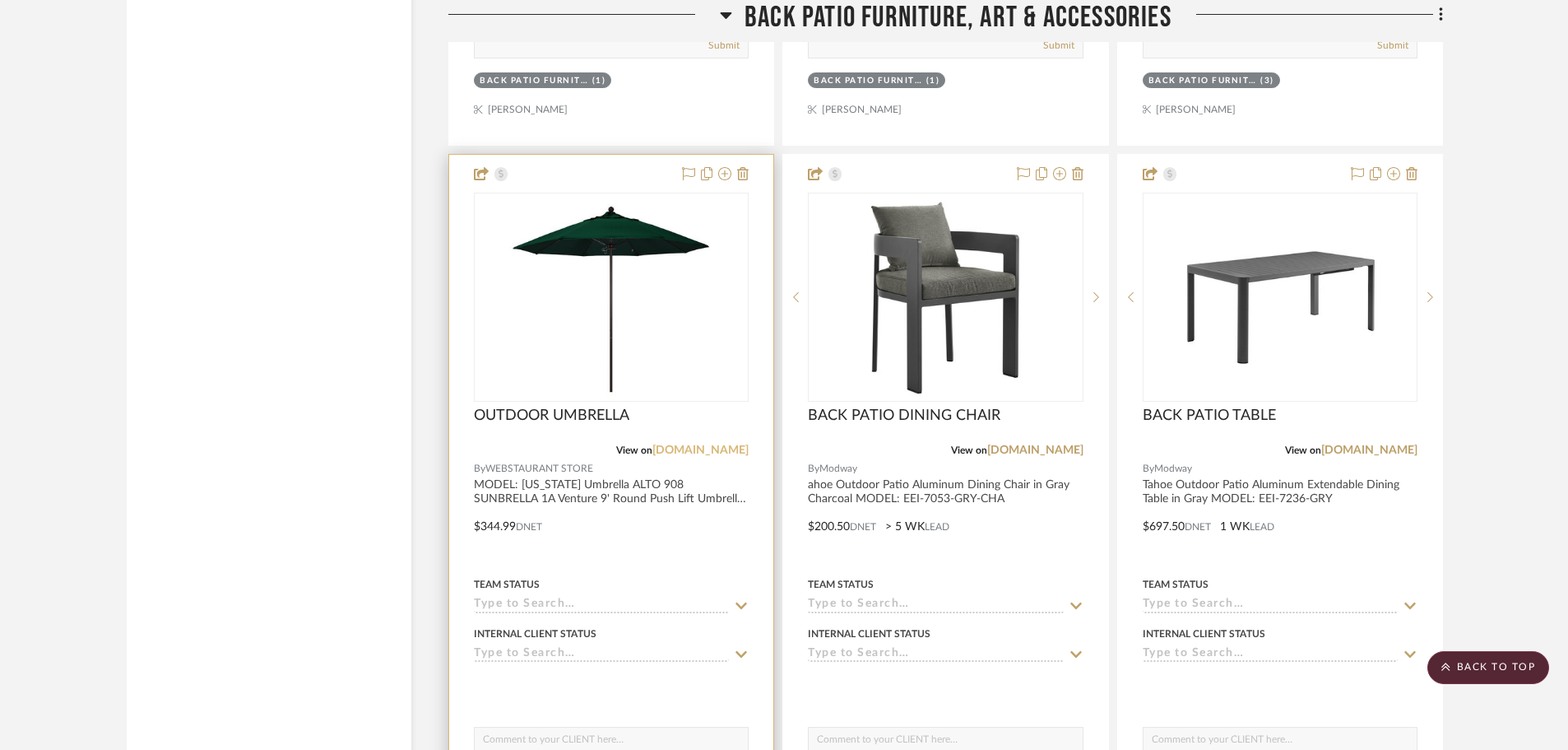
click at [663, 450] on link "[DOMAIN_NAME]" at bounding box center [700, 450] width 96 height 12
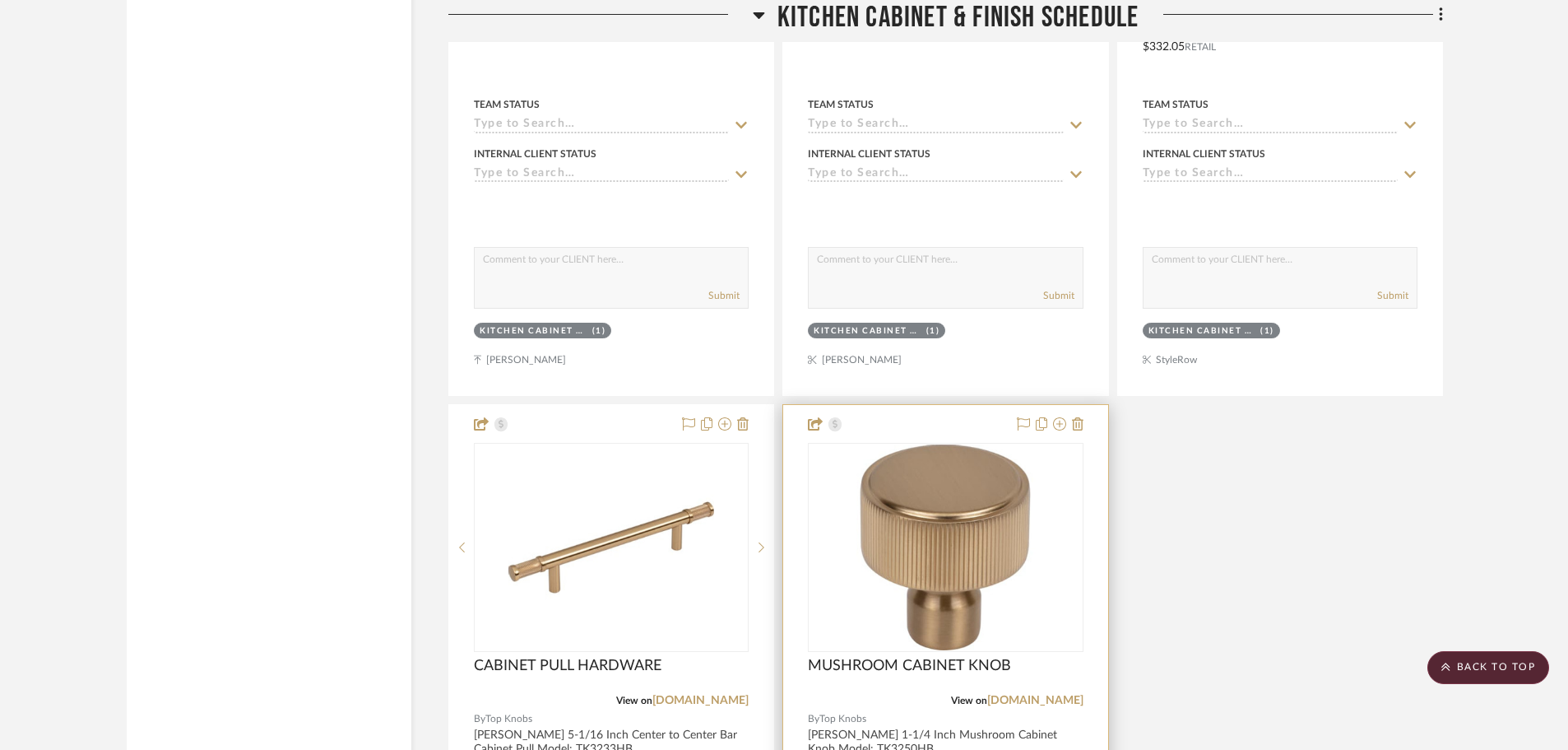
scroll to position [12511, 0]
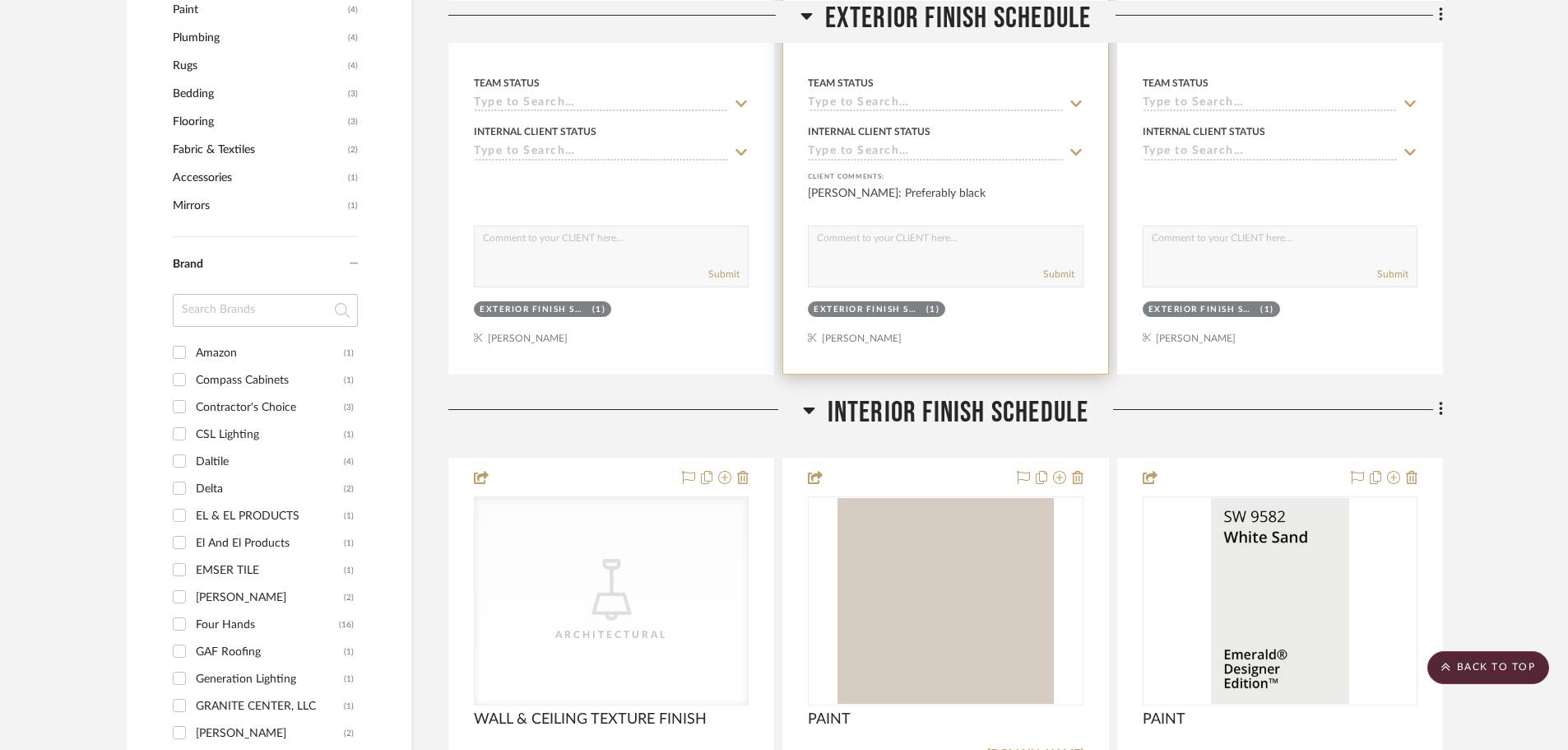
scroll to position [1811, 0]
